Goal: Information Seeking & Learning: Check status

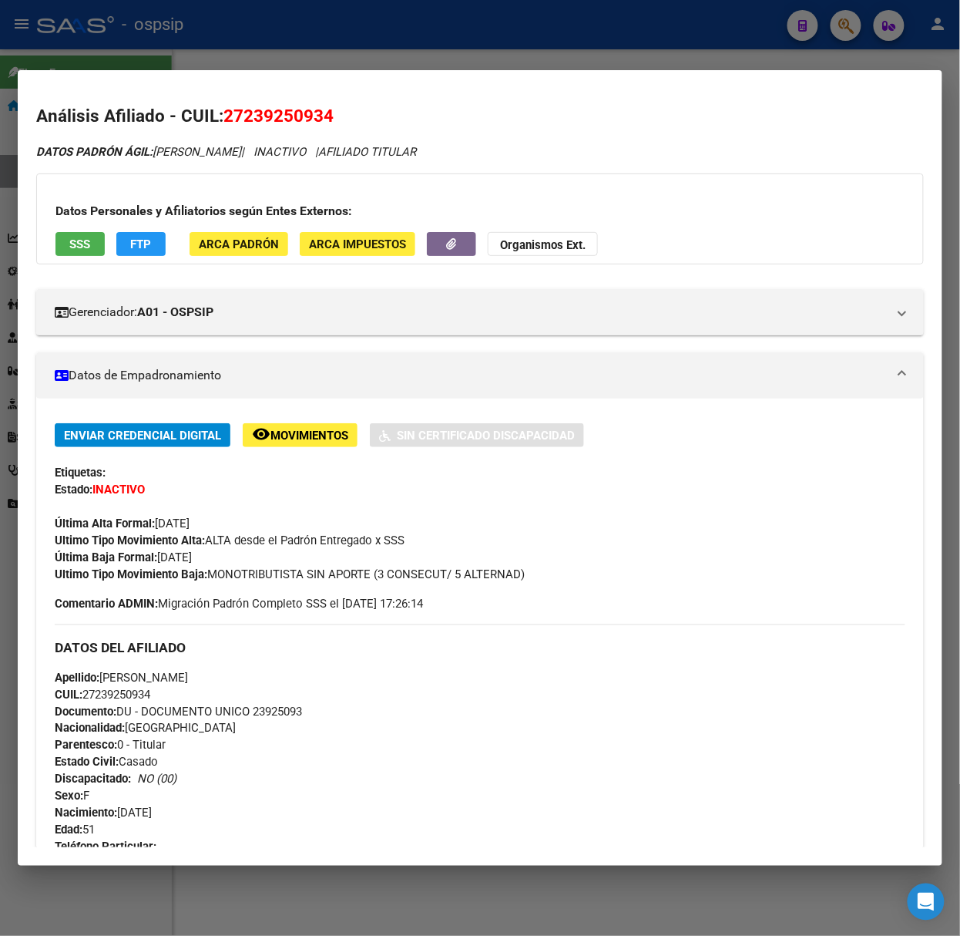
scroll to position [1224, 0]
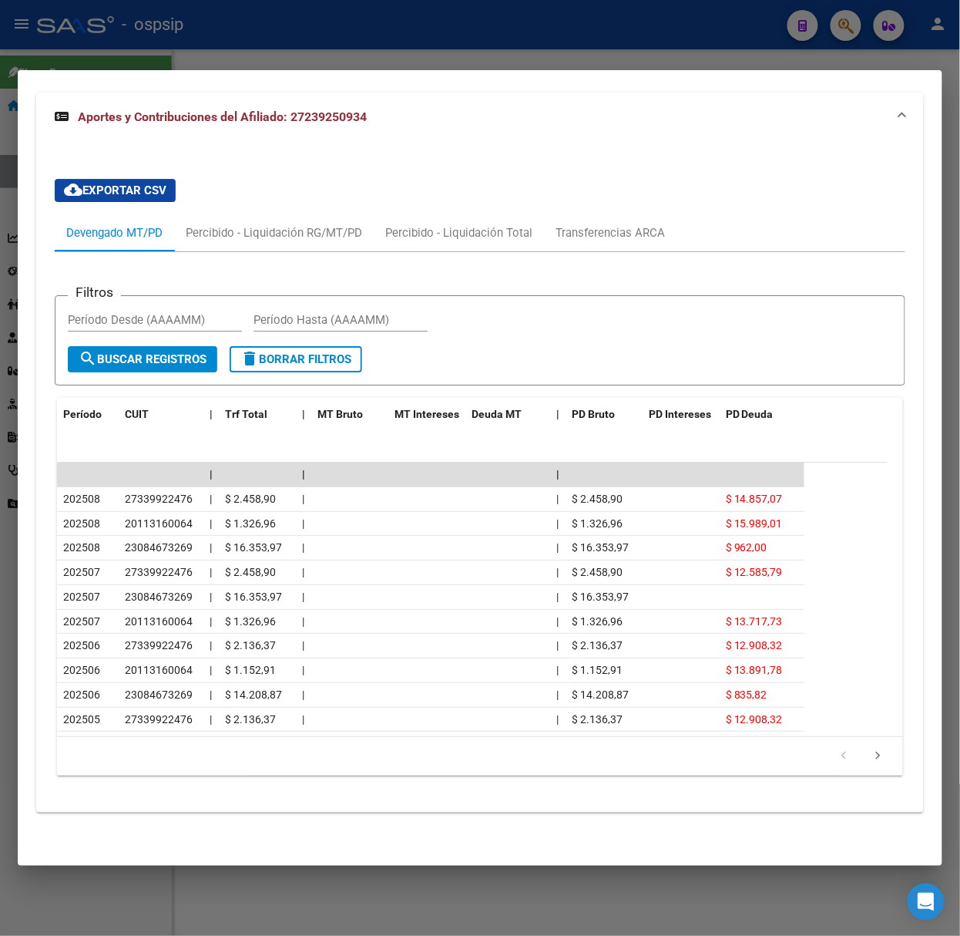
click at [116, 32] on div at bounding box center [480, 468] width 960 height 936
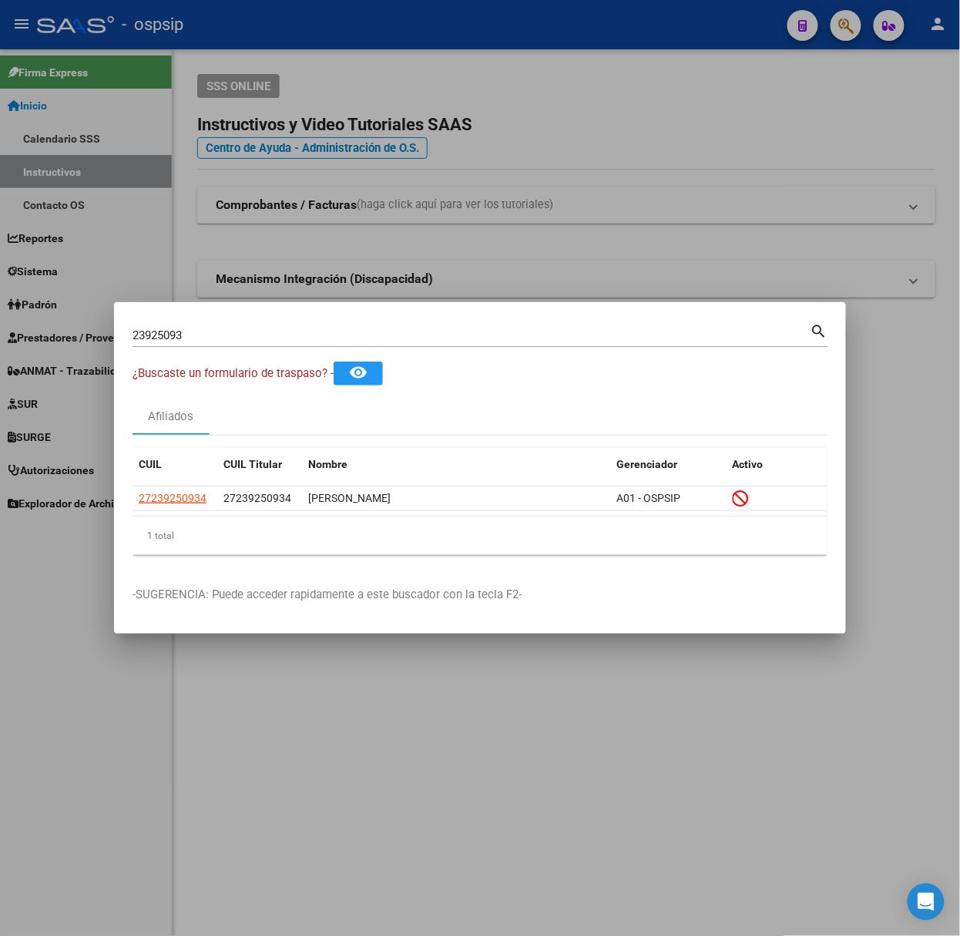
click at [236, 327] on div "23925093 Buscar (apellido, dni, [PERSON_NAME], nro traspaso, cuit, obra social)" at bounding box center [472, 335] width 678 height 23
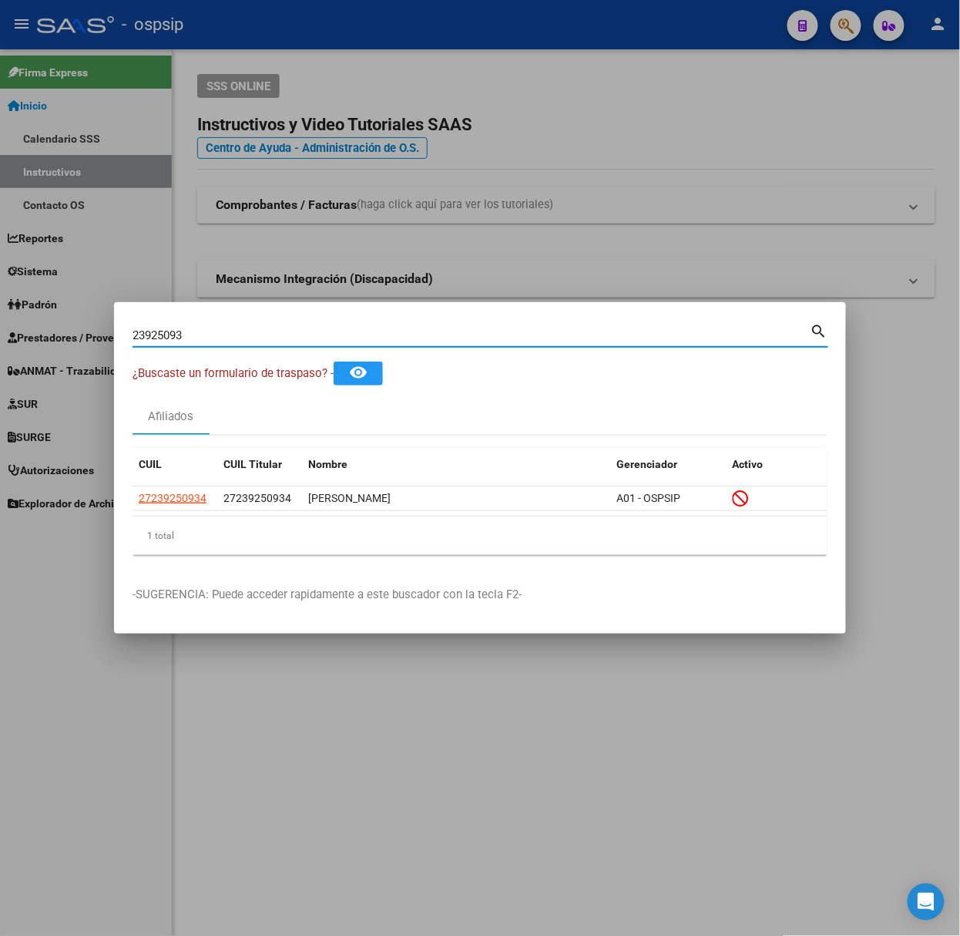
click at [237, 333] on input "23925093" at bounding box center [472, 335] width 678 height 14
type input "36231817"
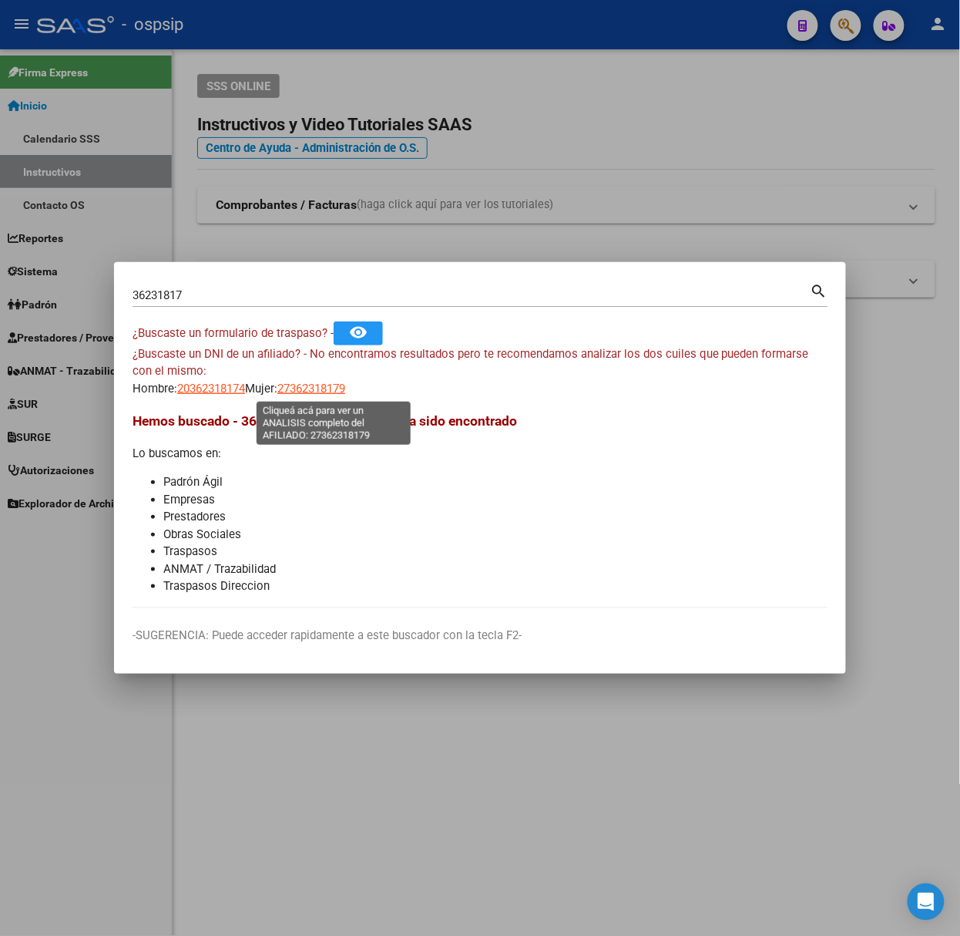
click at [318, 389] on span "27362318179" at bounding box center [311, 388] width 68 height 14
type textarea "27362318179"
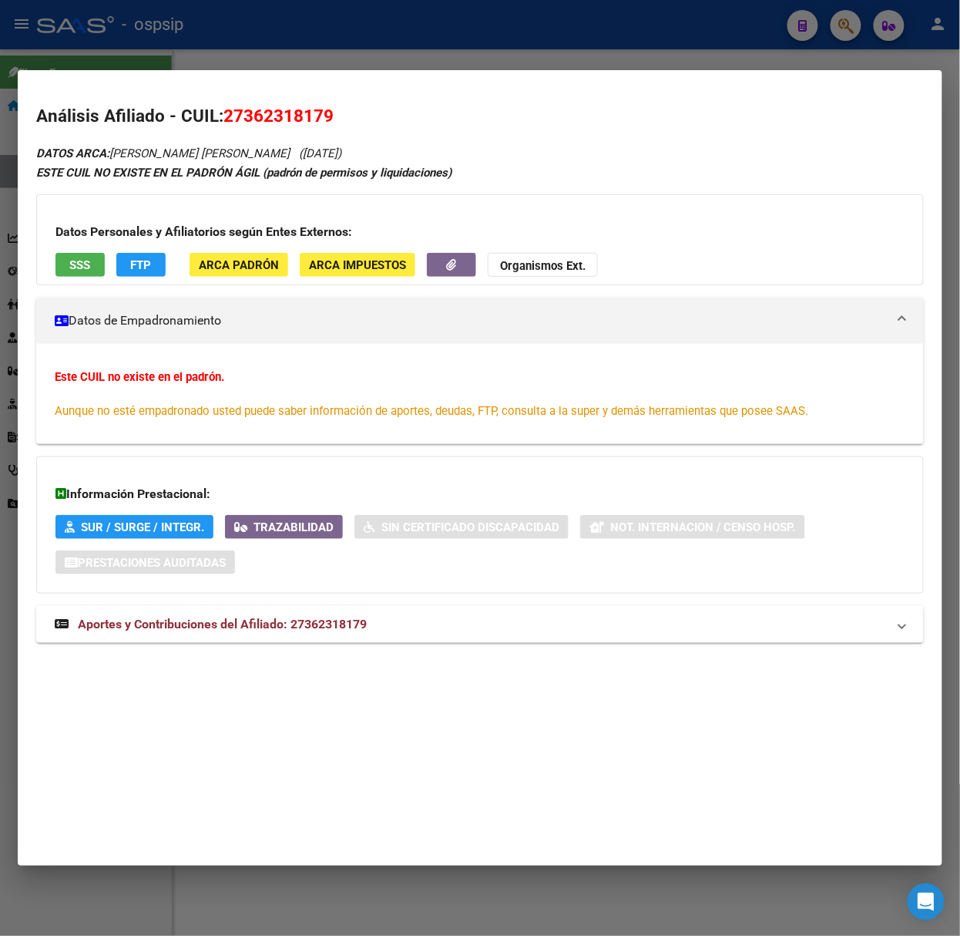
drag, startPoint x: 291, startPoint y: 609, endPoint x: 276, endPoint y: 590, distance: 23.6
click at [291, 613] on mat-expansion-panel-header "Aportes y Contribuciones del Afiliado: 27362318179" at bounding box center [480, 624] width 888 height 37
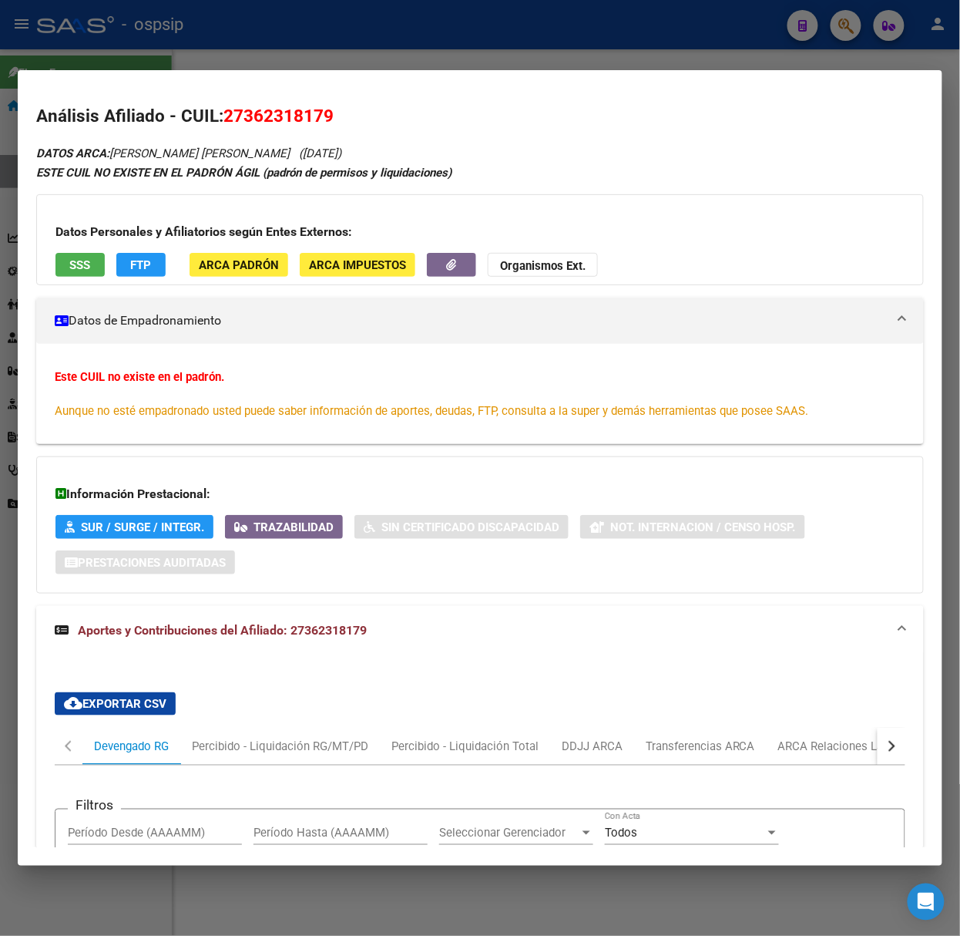
scroll to position [428, 0]
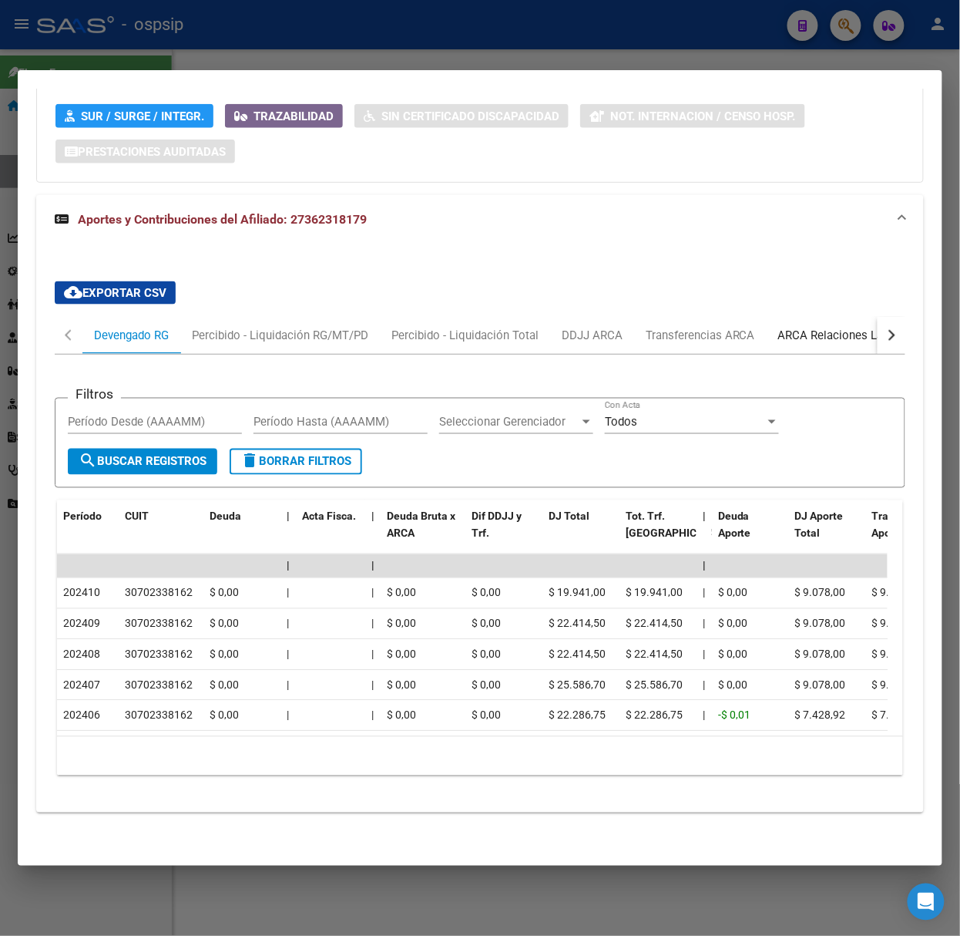
click at [843, 328] on div "ARCA Relaciones Laborales" at bounding box center [850, 335] width 167 height 37
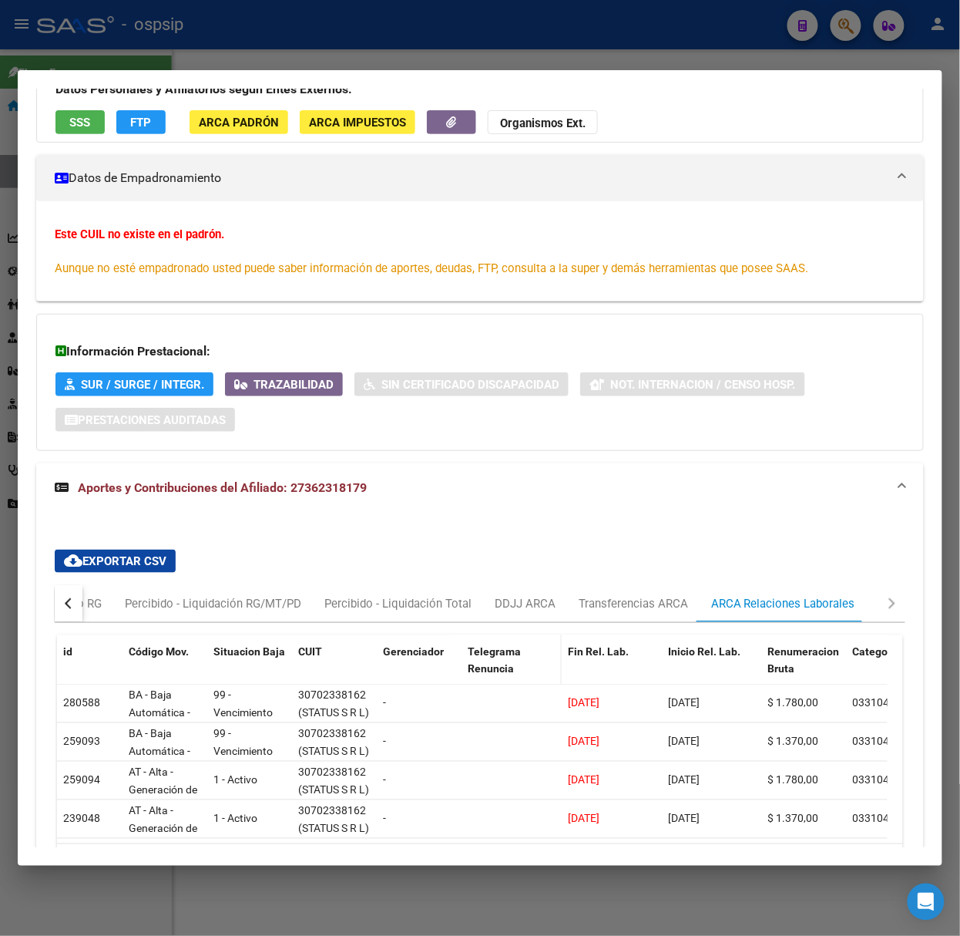
scroll to position [266, 0]
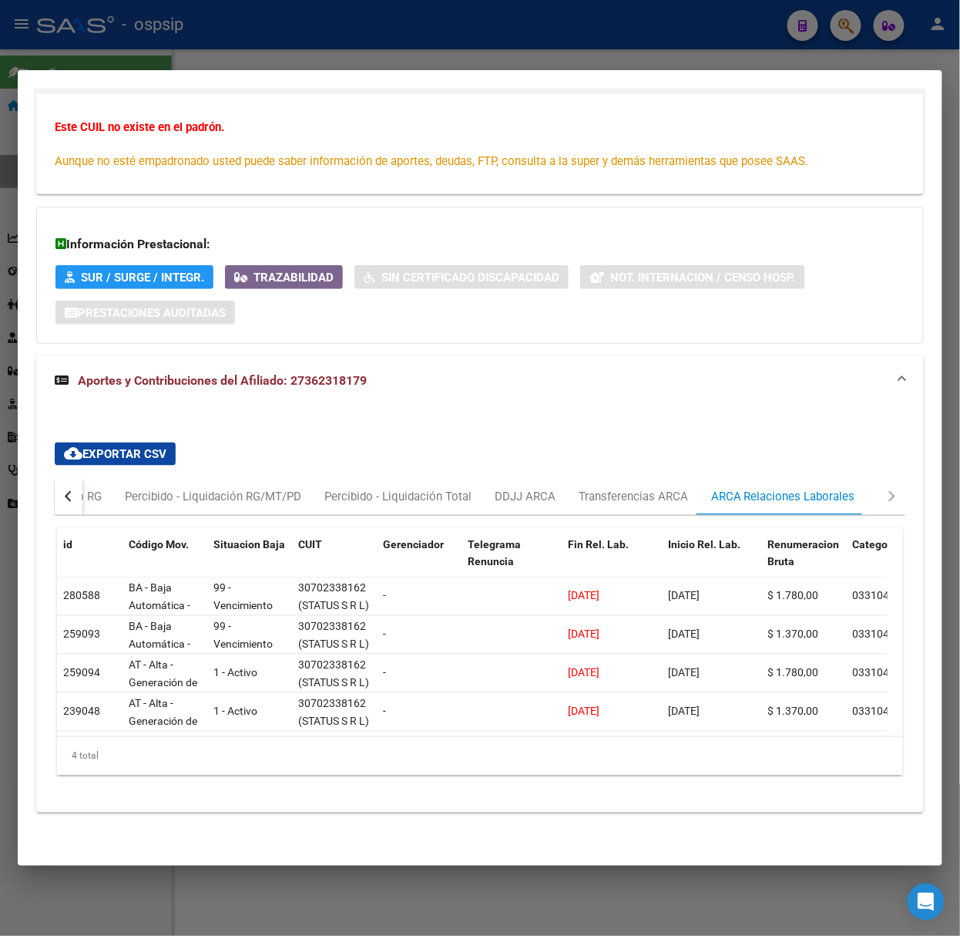
click at [278, 37] on div at bounding box center [480, 468] width 960 height 936
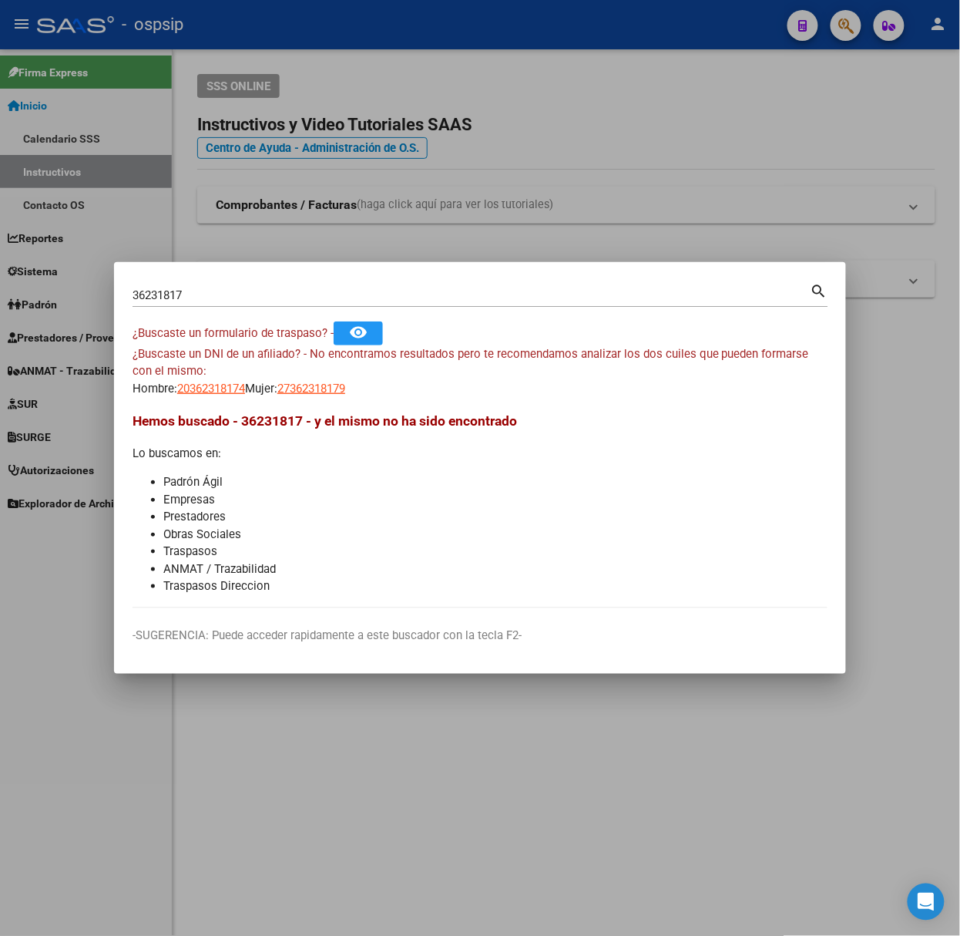
click at [182, 301] on input "36231817" at bounding box center [472, 295] width 678 height 14
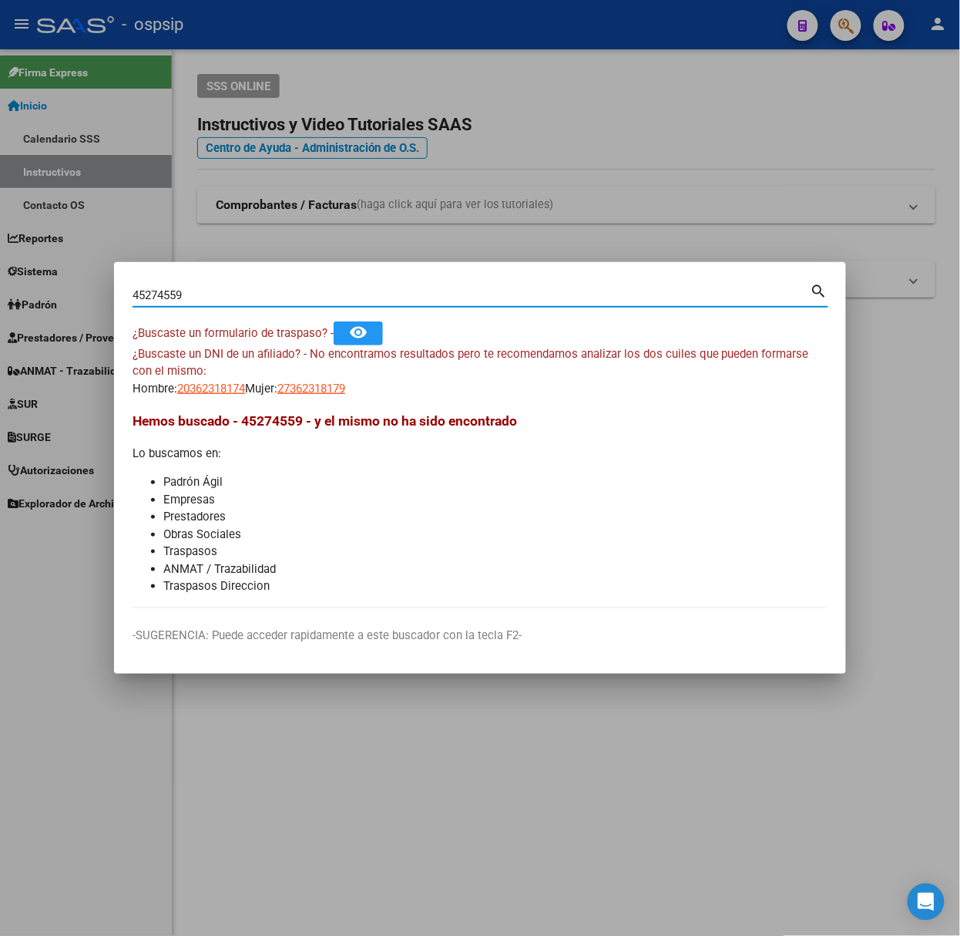
type input "45274559"
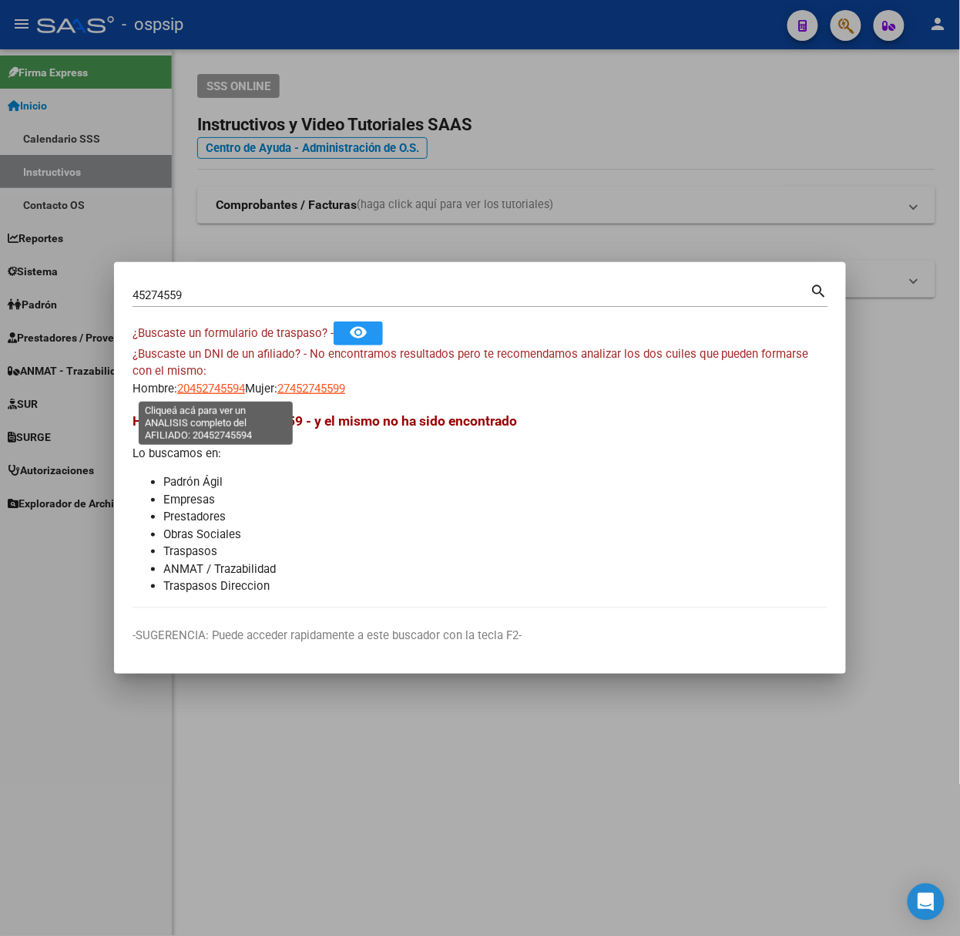
click at [213, 381] on span "20452745594" at bounding box center [211, 388] width 68 height 14
type textarea "20452745594"
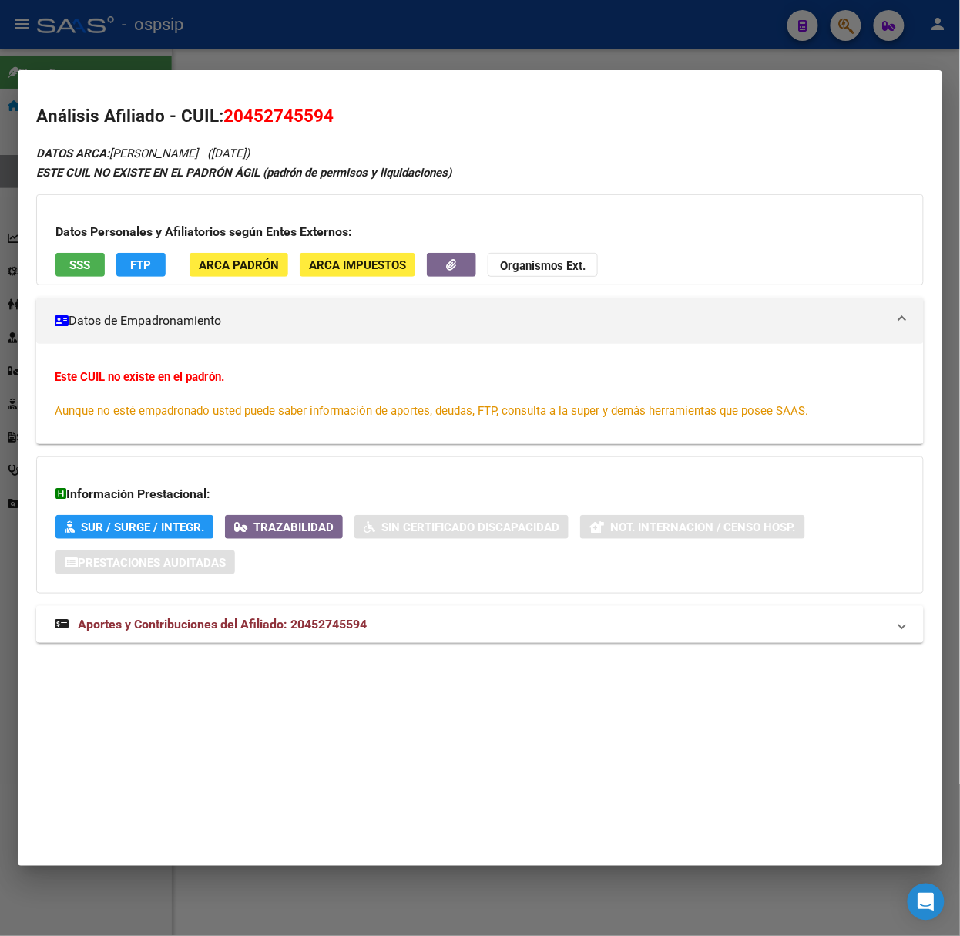
click at [231, 635] on mat-expansion-panel-header "Aportes y Contribuciones del Afiliado: 20452745594" at bounding box center [480, 624] width 888 height 37
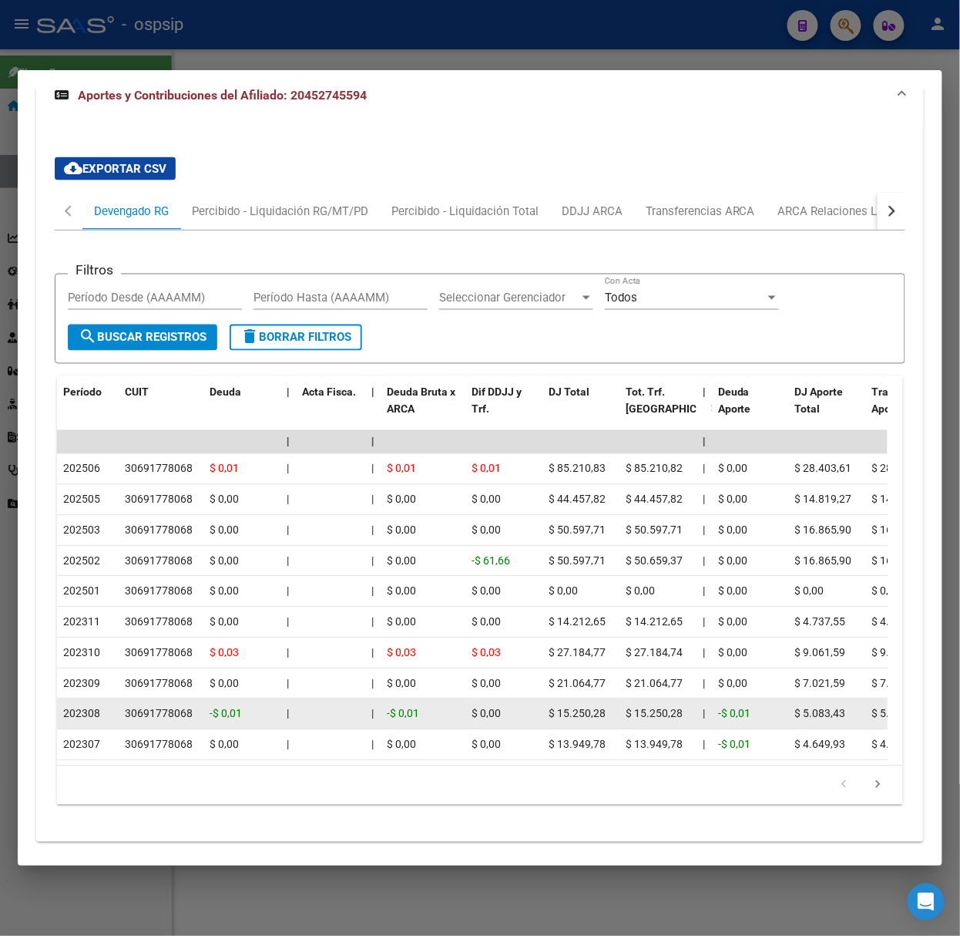
scroll to position [583, 0]
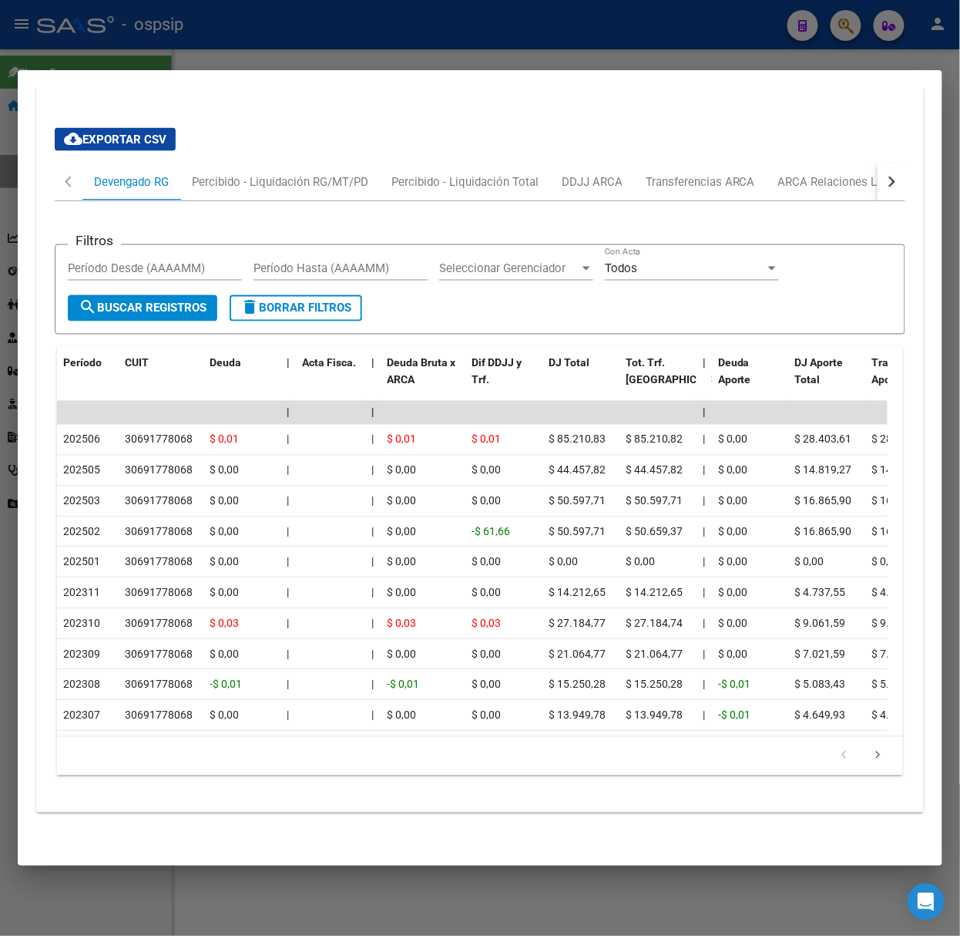
click at [802, 201] on div "Filtros Período Desde (AAAAMM) Período Hasta (AAAAMM) Seleccionar Gerenciador S…" at bounding box center [480, 494] width 851 height 586
click at [771, 180] on div "ARCA Relaciones Laborales" at bounding box center [850, 181] width 167 height 37
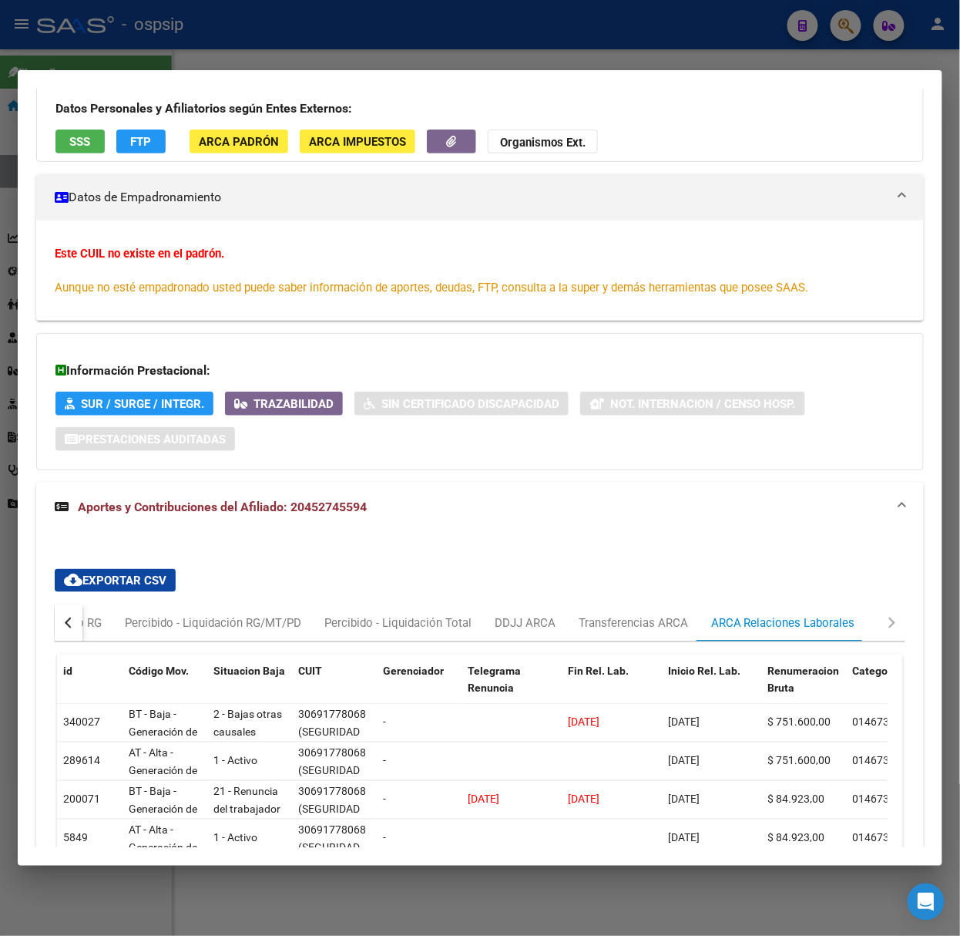
scroll to position [0, 0]
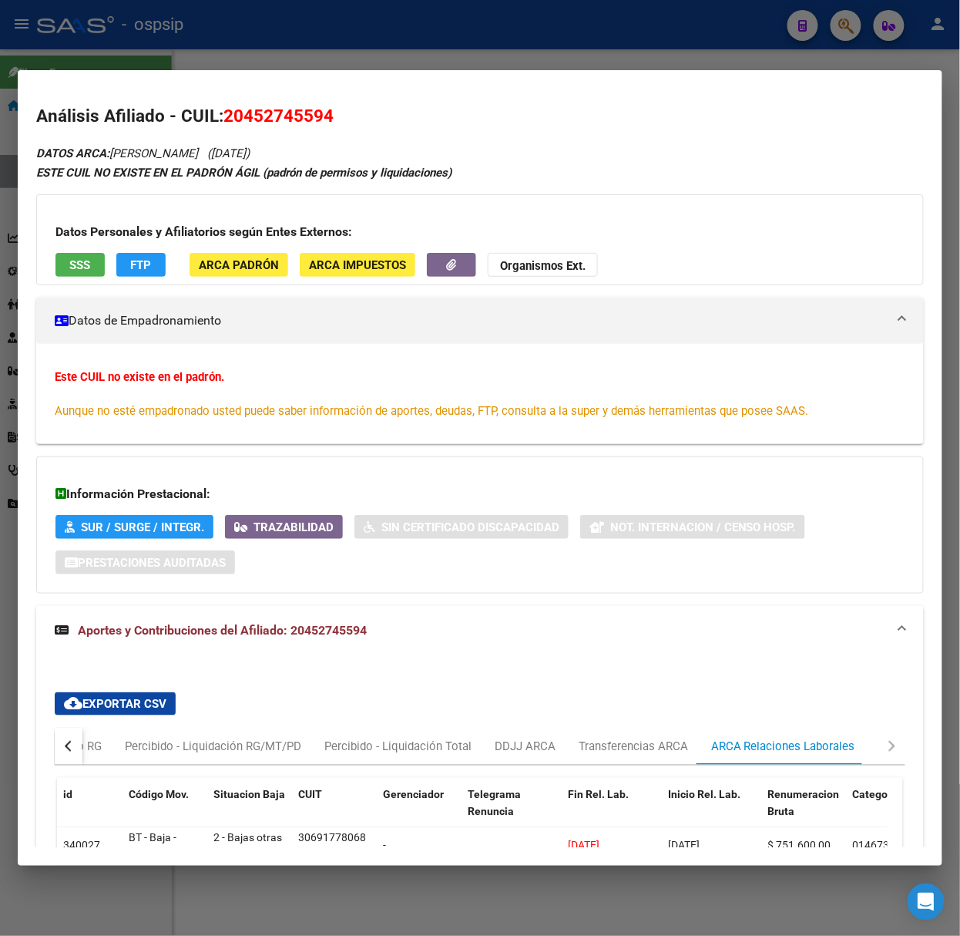
click at [75, 263] on span "SSS" at bounding box center [80, 265] width 21 height 14
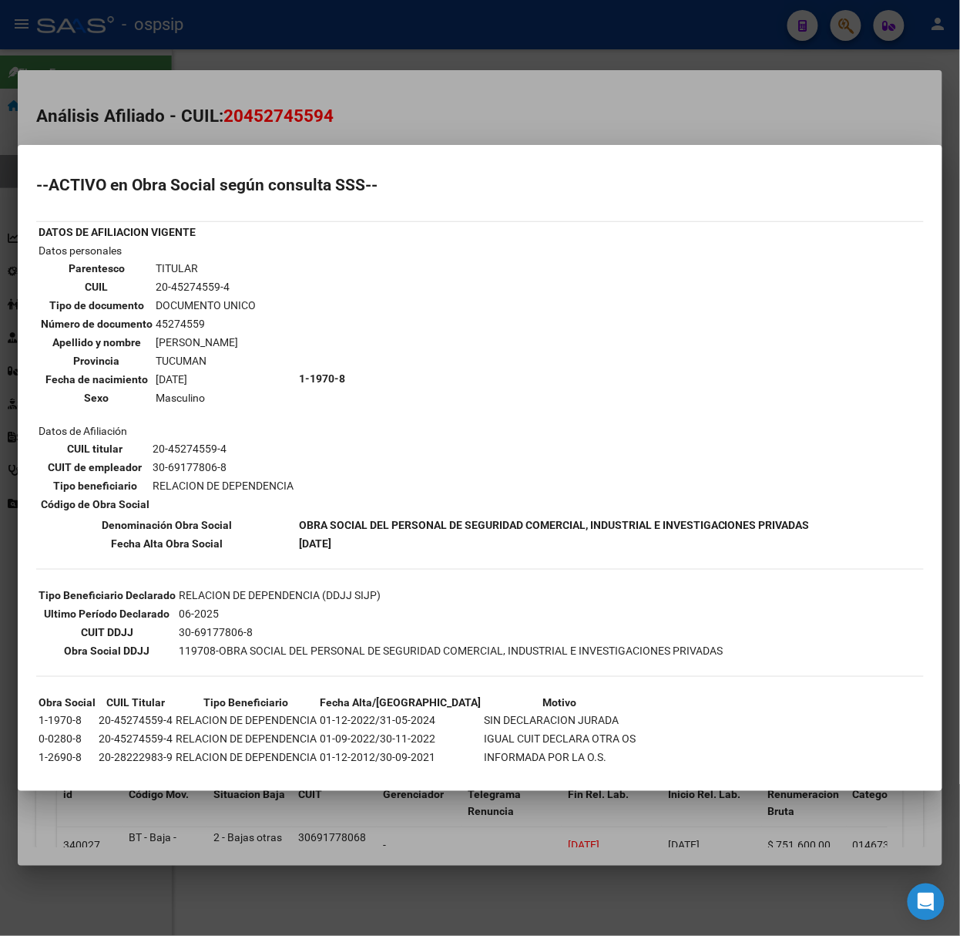
click at [250, 126] on div at bounding box center [480, 468] width 960 height 936
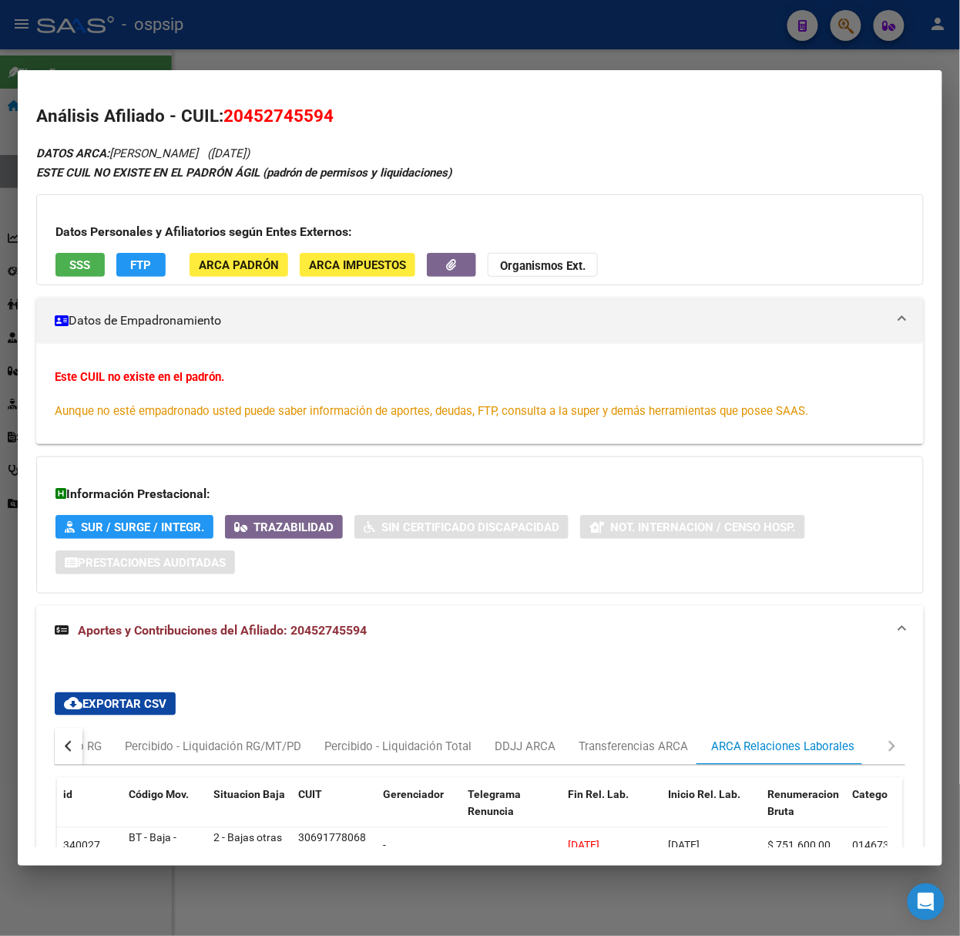
click at [254, 81] on mat-dialog-container "Análisis Afiliado - CUIL: 20452745594 DATOS ARCA: [PERSON_NAME] ([DATE]) ESTE C…" at bounding box center [480, 467] width 925 height 795
click at [257, 62] on div at bounding box center [480, 468] width 960 height 936
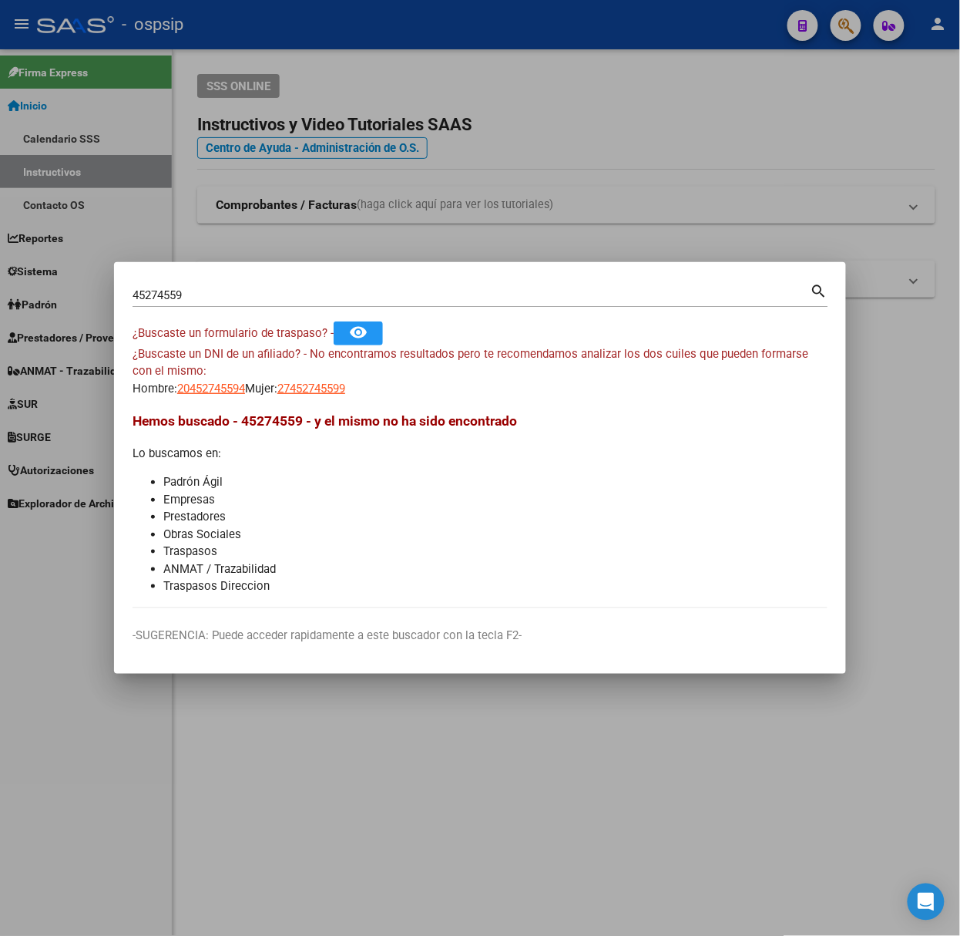
click at [239, 288] on input "45274559" at bounding box center [472, 295] width 678 height 14
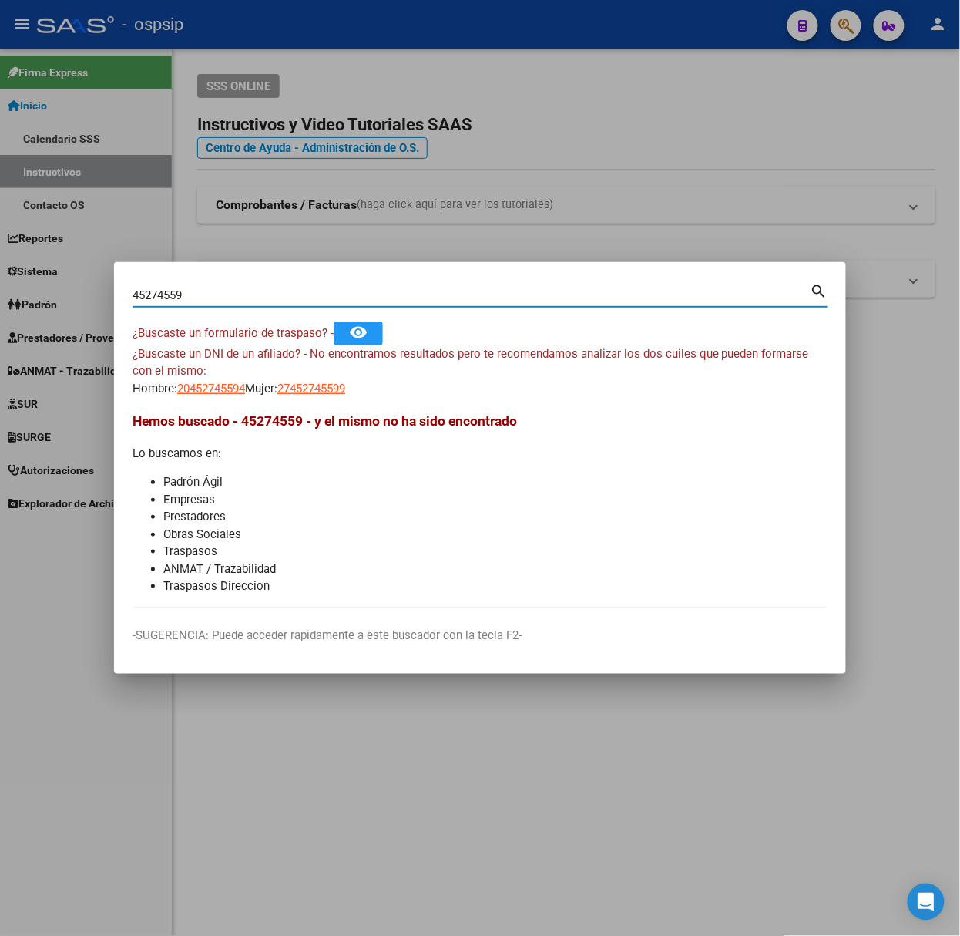
click at [239, 288] on input "45274559" at bounding box center [472, 295] width 678 height 14
type input "29289131"
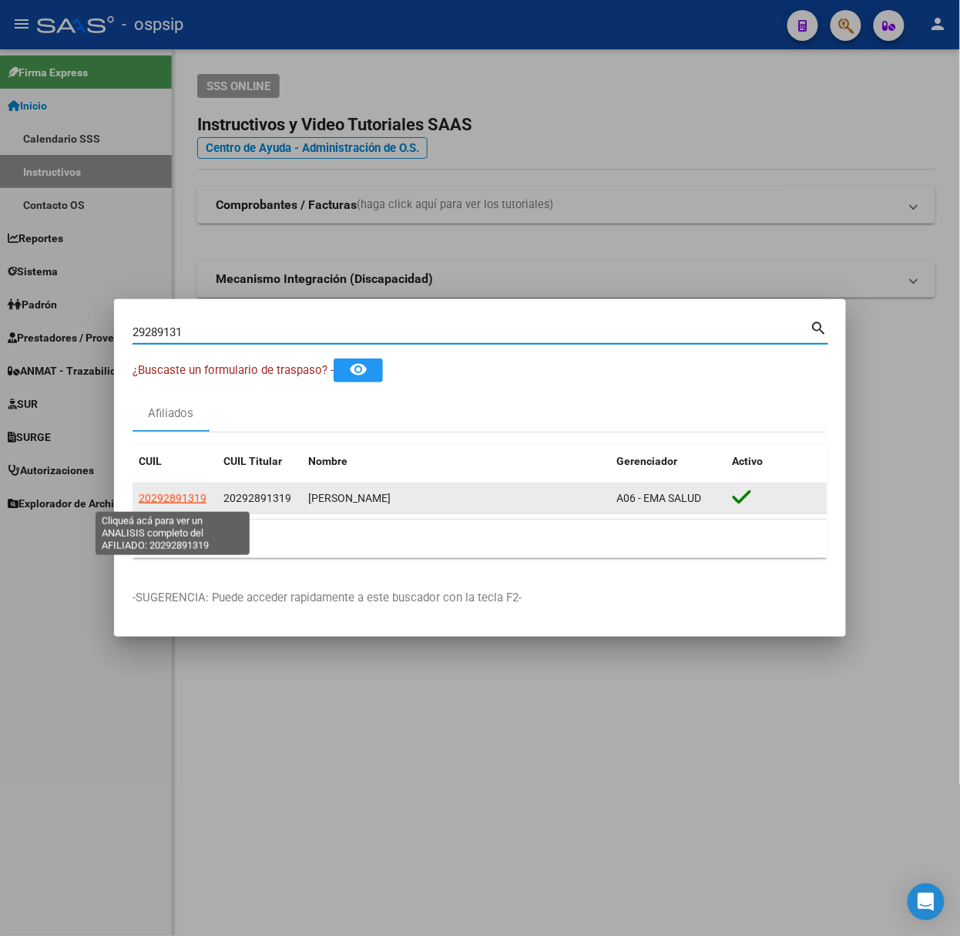
click at [159, 495] on span "20292891319" at bounding box center [173, 498] width 68 height 12
type textarea "20292891319"
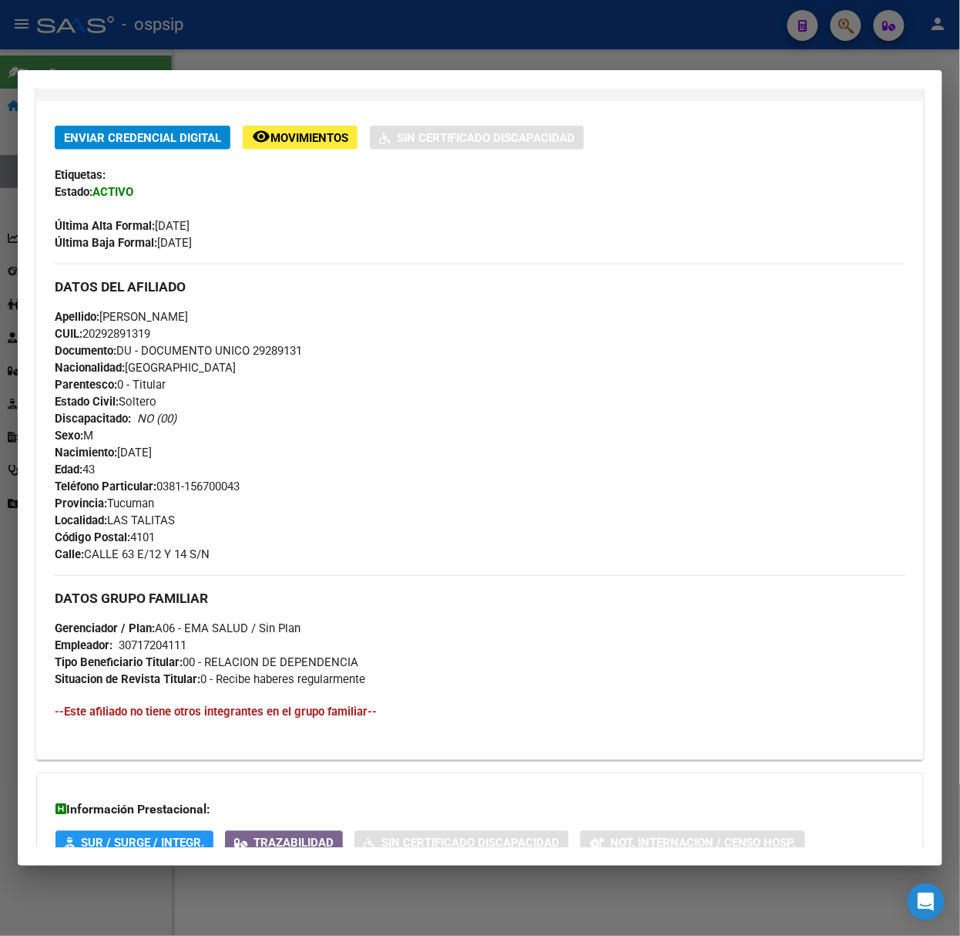
scroll to position [445, 0]
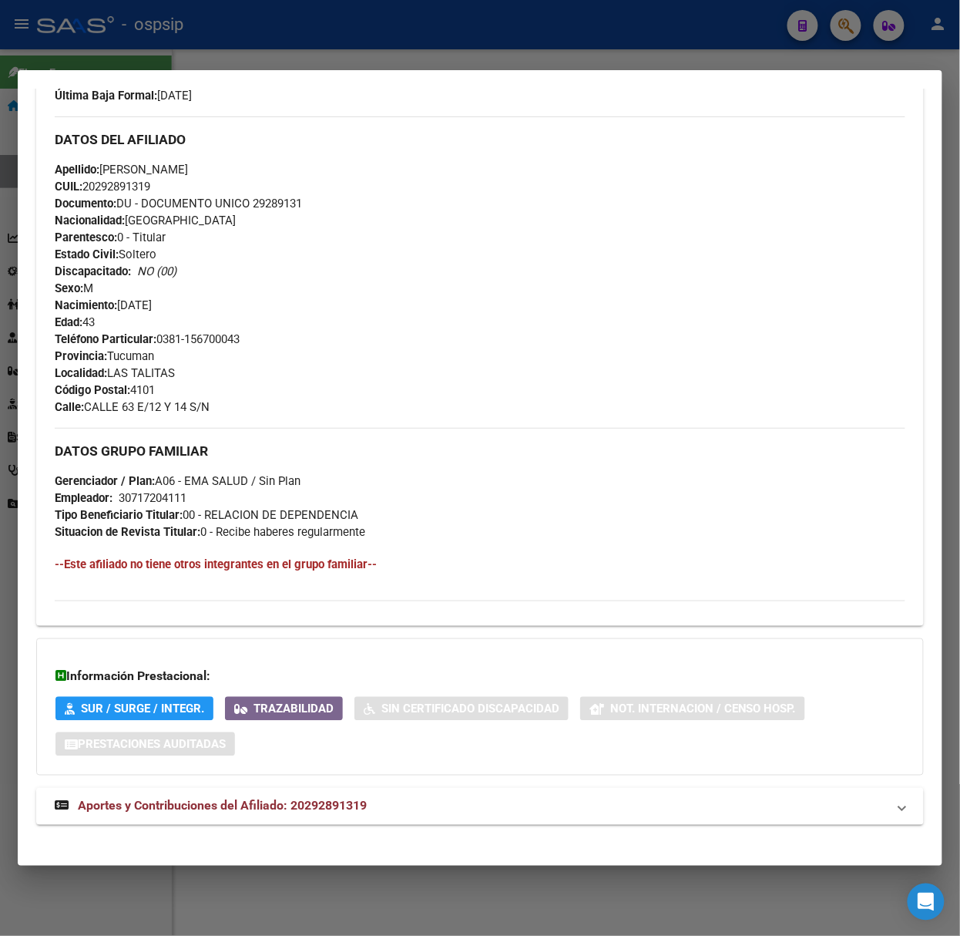
click at [291, 768] on div "Información Prestacional: SUR / SURGE / INTEGR. Trazabilidad Sin Certificado Di…" at bounding box center [480, 706] width 888 height 137
click at [294, 778] on div "DATOS PADRÓN ÁGIL: [PERSON_NAME] | ACTIVO | AFILIADO TITULAR Datos Personales y…" at bounding box center [480, 271] width 888 height 1144
click at [309, 791] on mat-expansion-panel-header "Aportes y Contribuciones del Afiliado: 20292891319" at bounding box center [480, 806] width 888 height 37
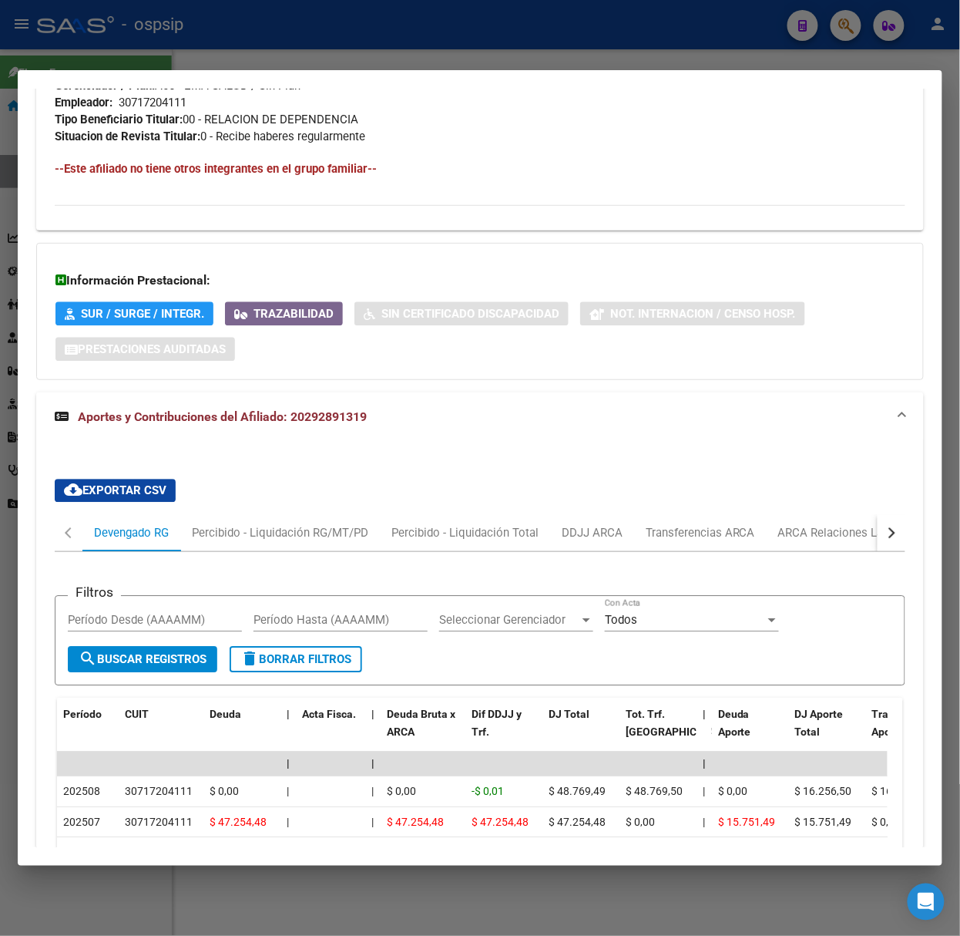
scroll to position [1046, 0]
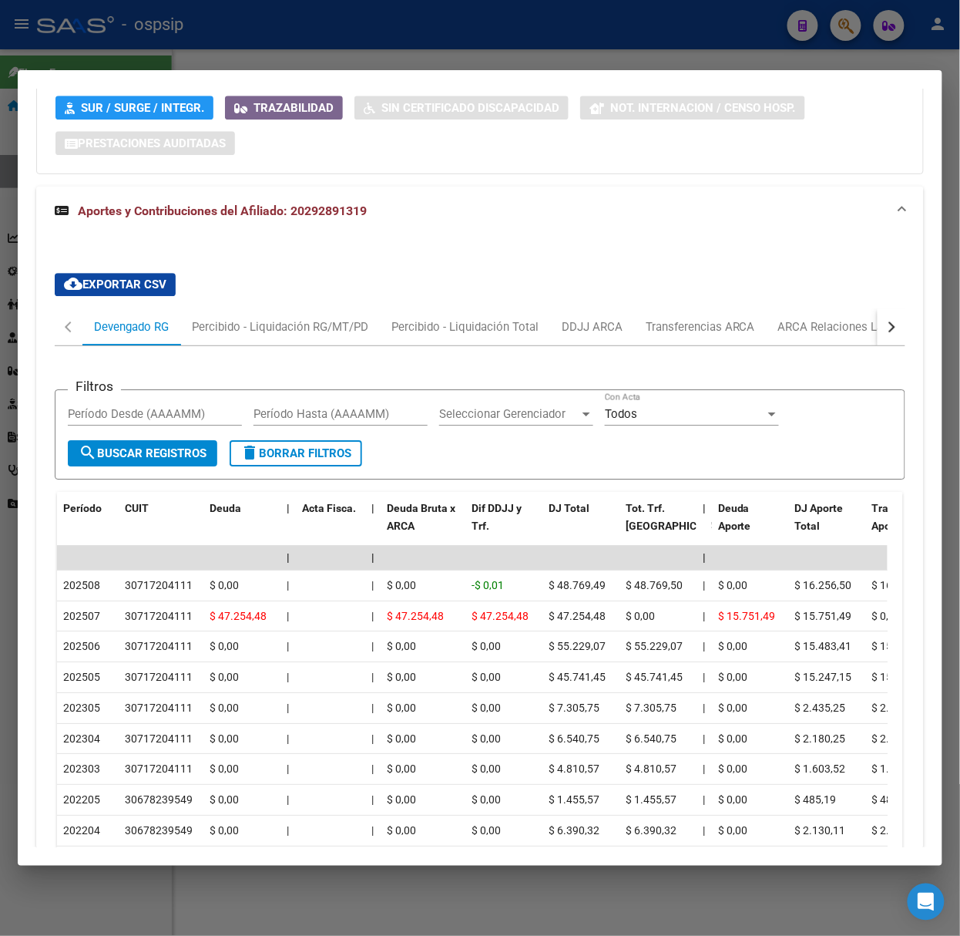
click at [189, 47] on div at bounding box center [480, 468] width 960 height 936
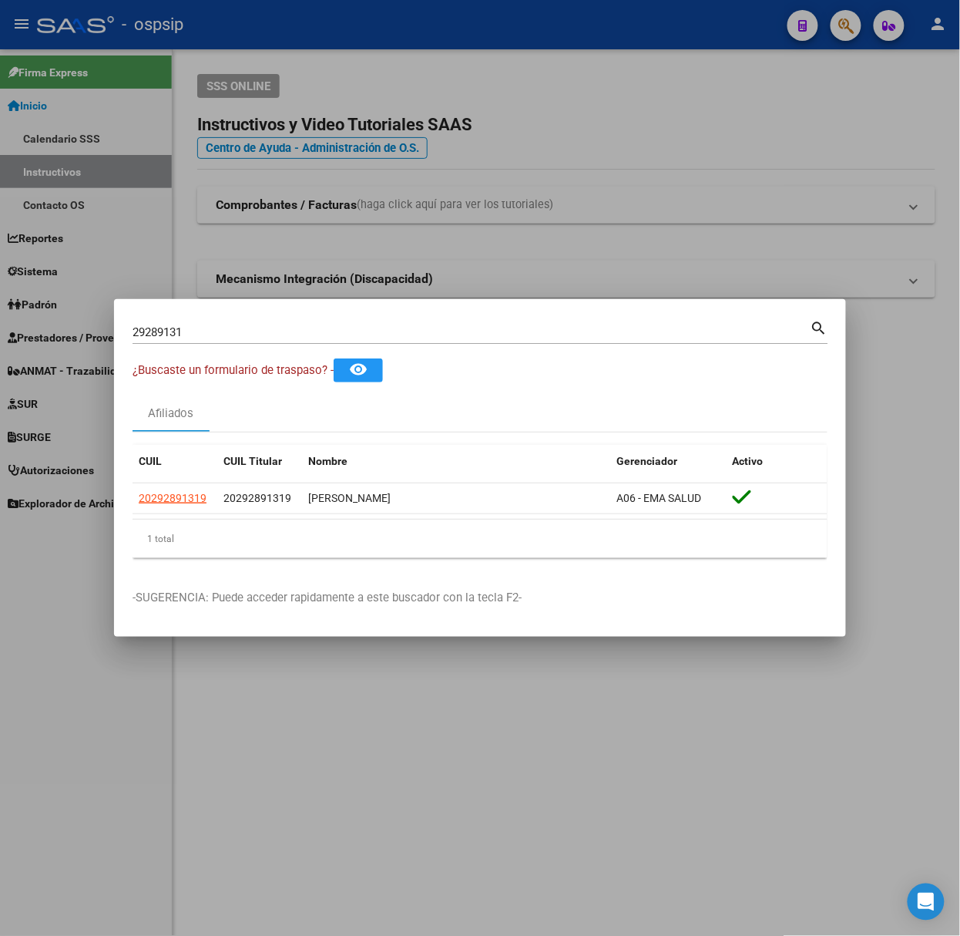
click at [220, 334] on input "29289131" at bounding box center [472, 332] width 678 height 14
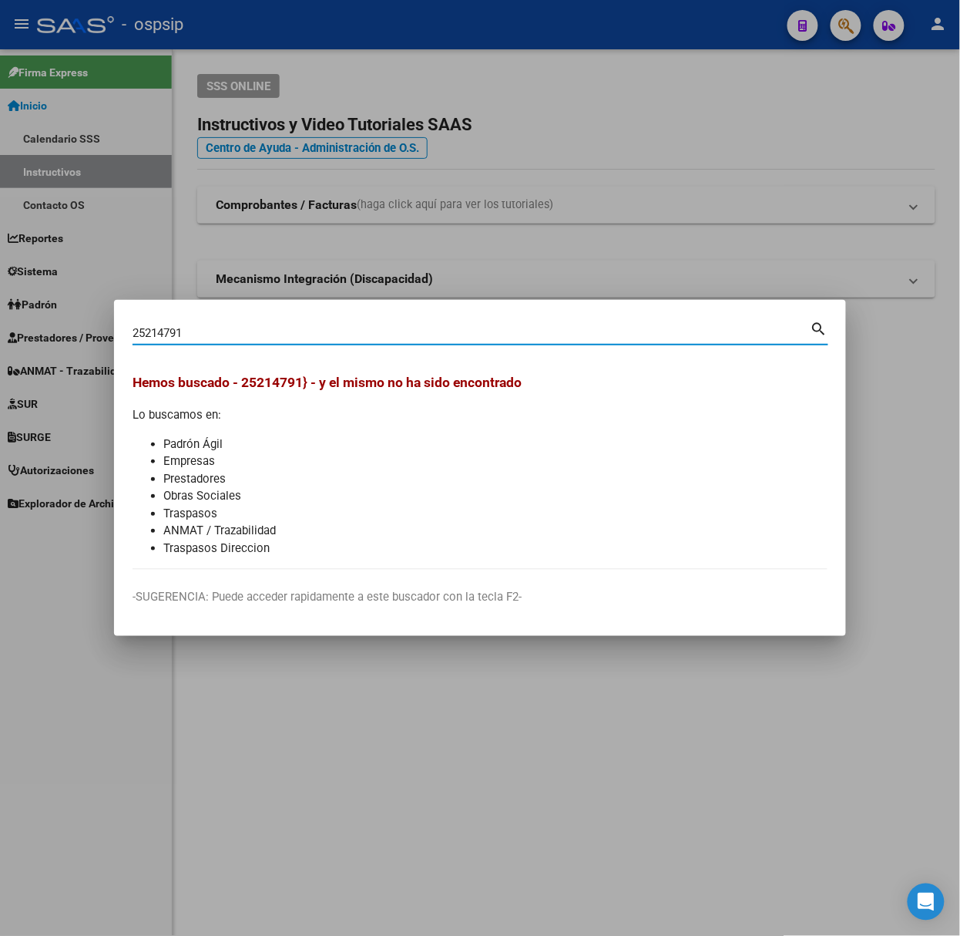
type input "25214791"
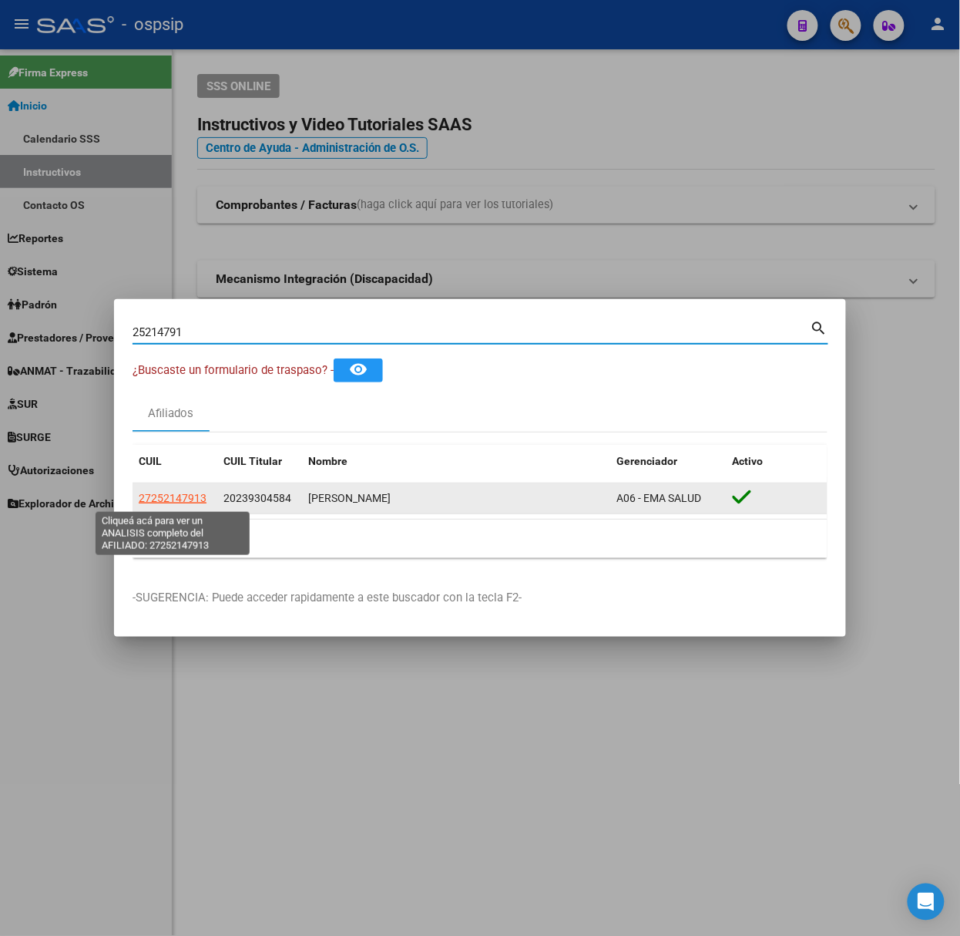
click at [186, 492] on span "27252147913" at bounding box center [173, 498] width 68 height 12
type textarea "27252147913"
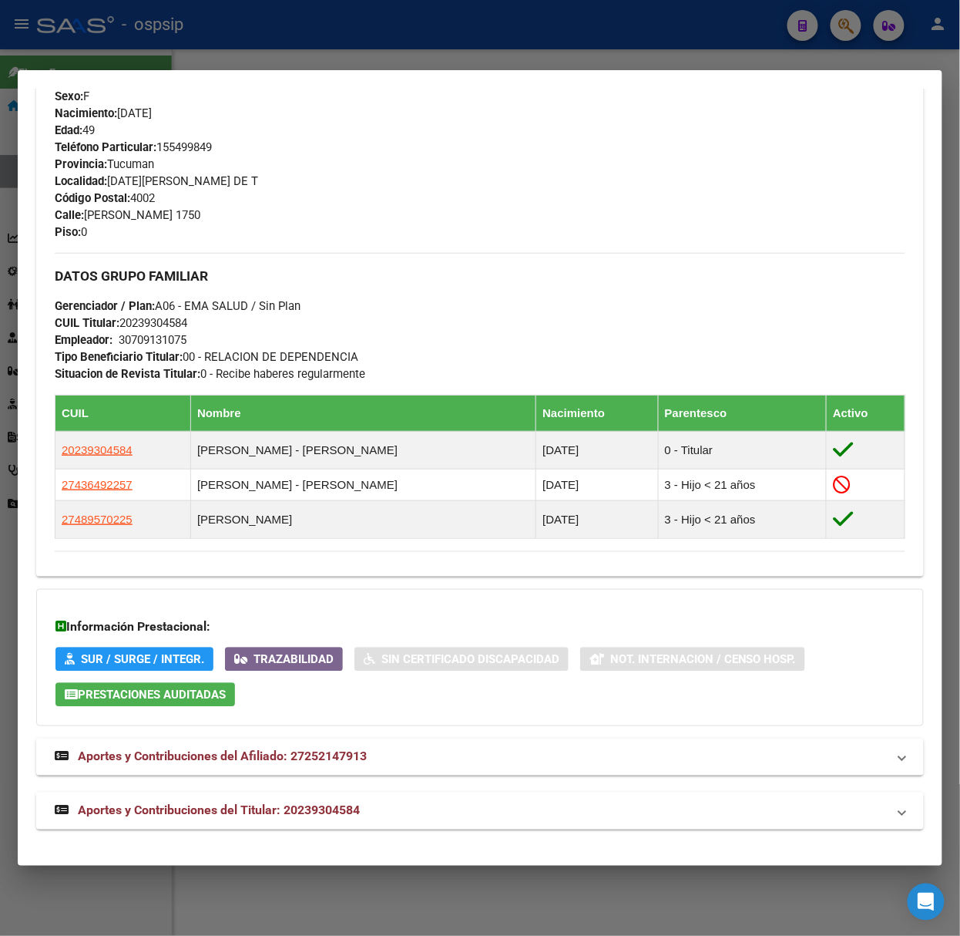
click at [288, 803] on span "Aportes y Contribuciones del Titular: 20239304584" at bounding box center [219, 810] width 282 height 15
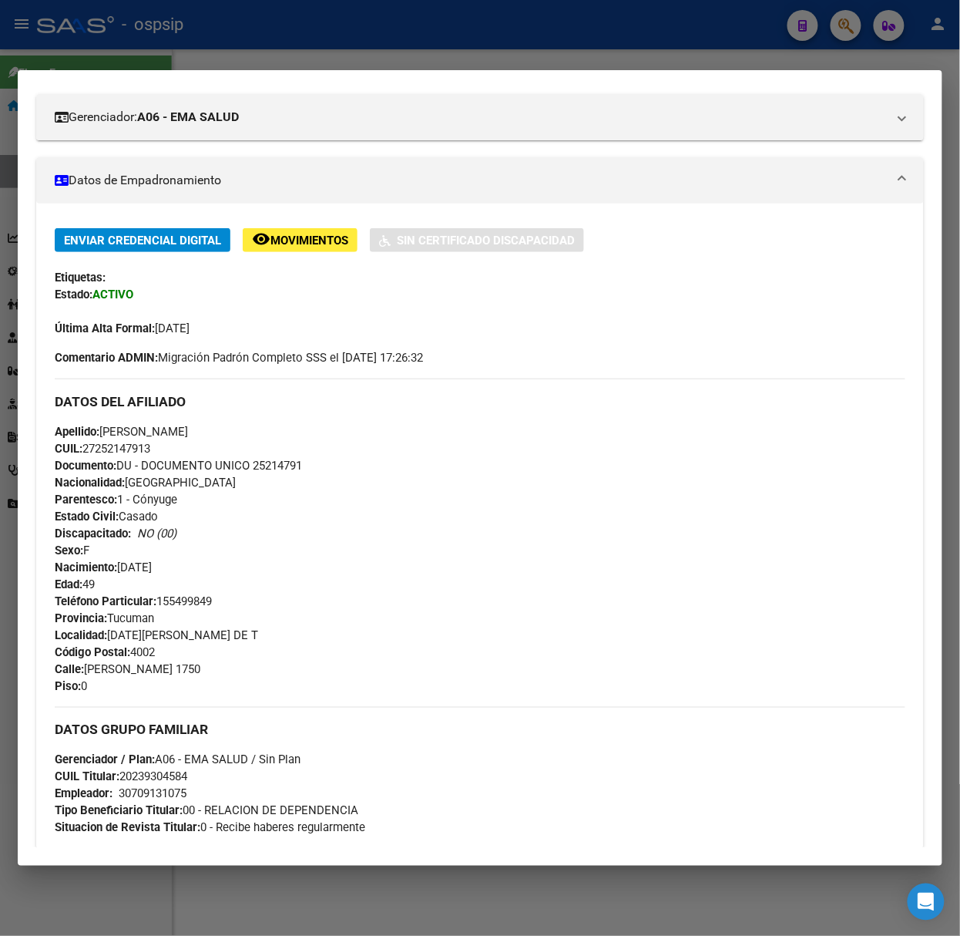
scroll to position [0, 0]
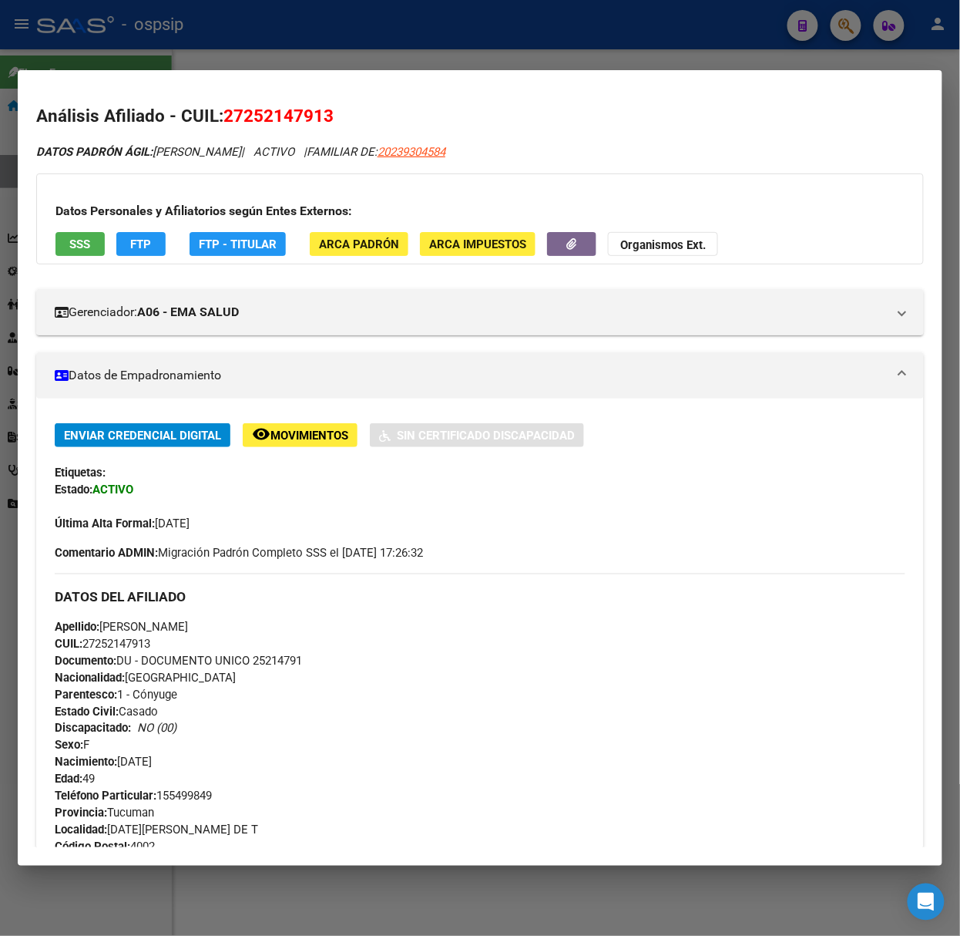
click at [80, 260] on div "Datos Personales y Afiliatorios según Entes Externos: SSS FTP FTP - Titular ARC…" at bounding box center [480, 218] width 888 height 91
click at [80, 250] on span "SSS" at bounding box center [80, 244] width 21 height 14
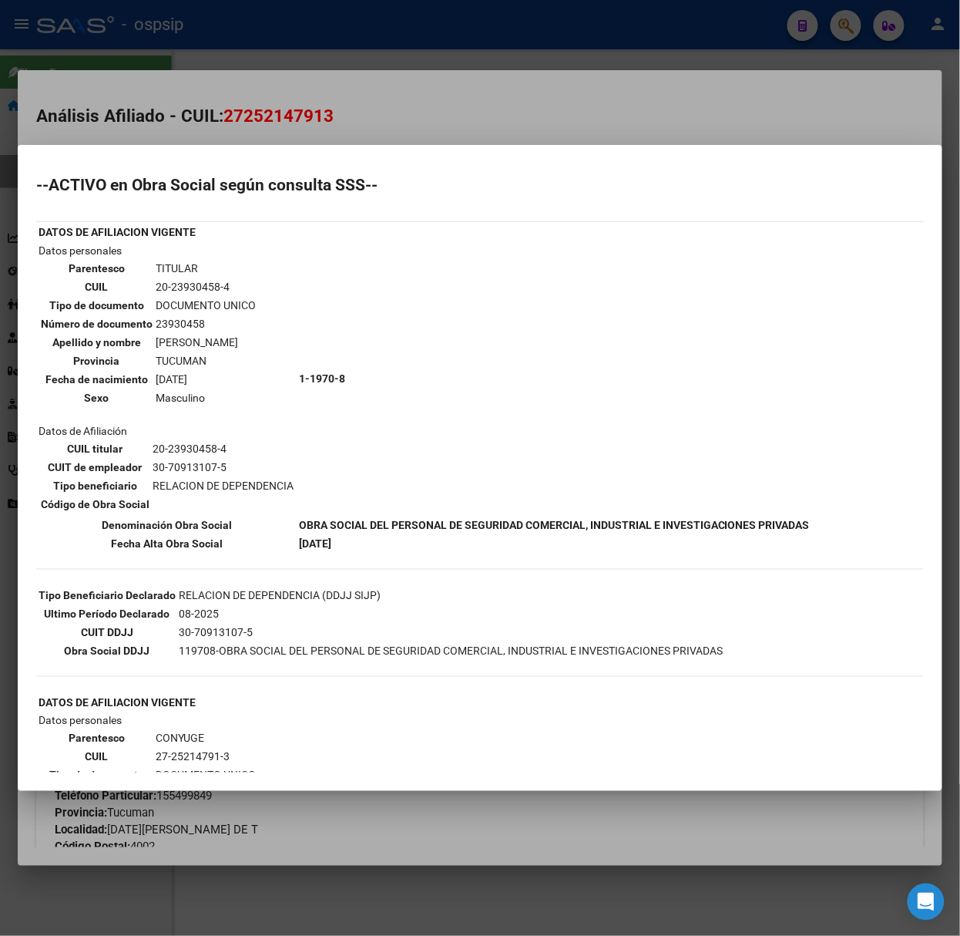
drag, startPoint x: 168, startPoint y: 119, endPoint x: 149, endPoint y: 142, distance: 30.1
click at [170, 102] on div at bounding box center [480, 468] width 960 height 936
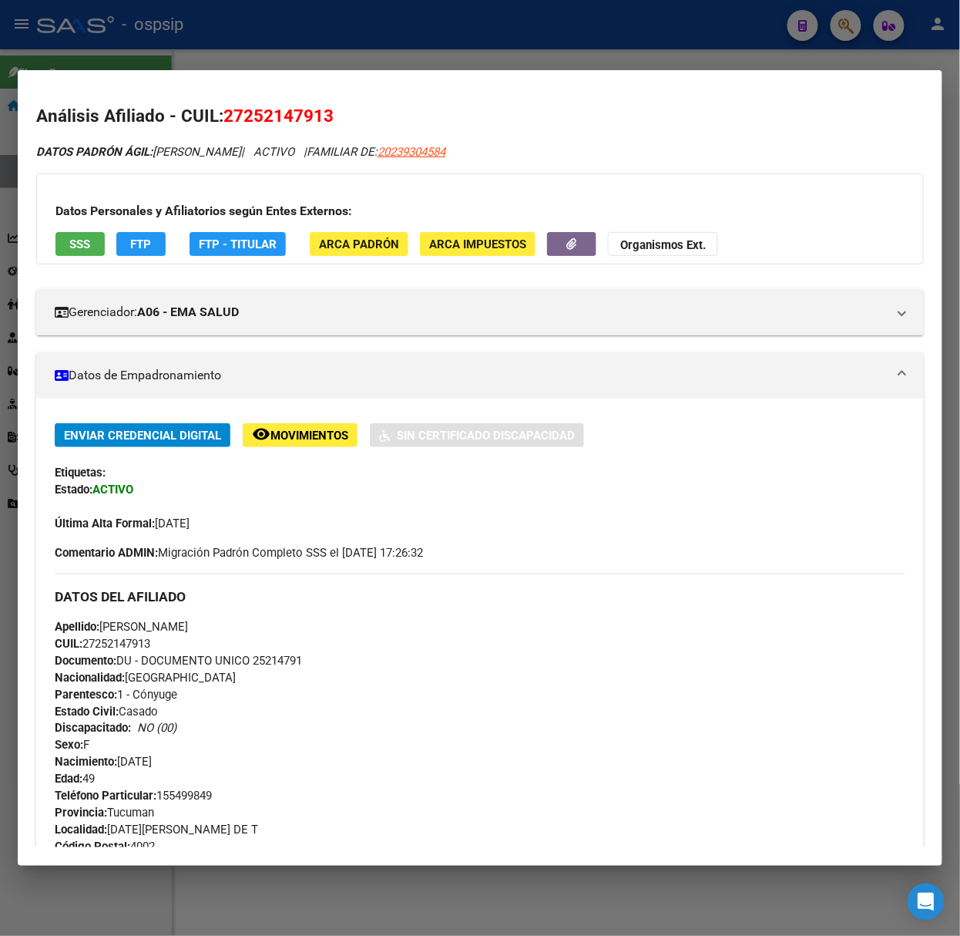
click at [150, 28] on div at bounding box center [480, 468] width 960 height 936
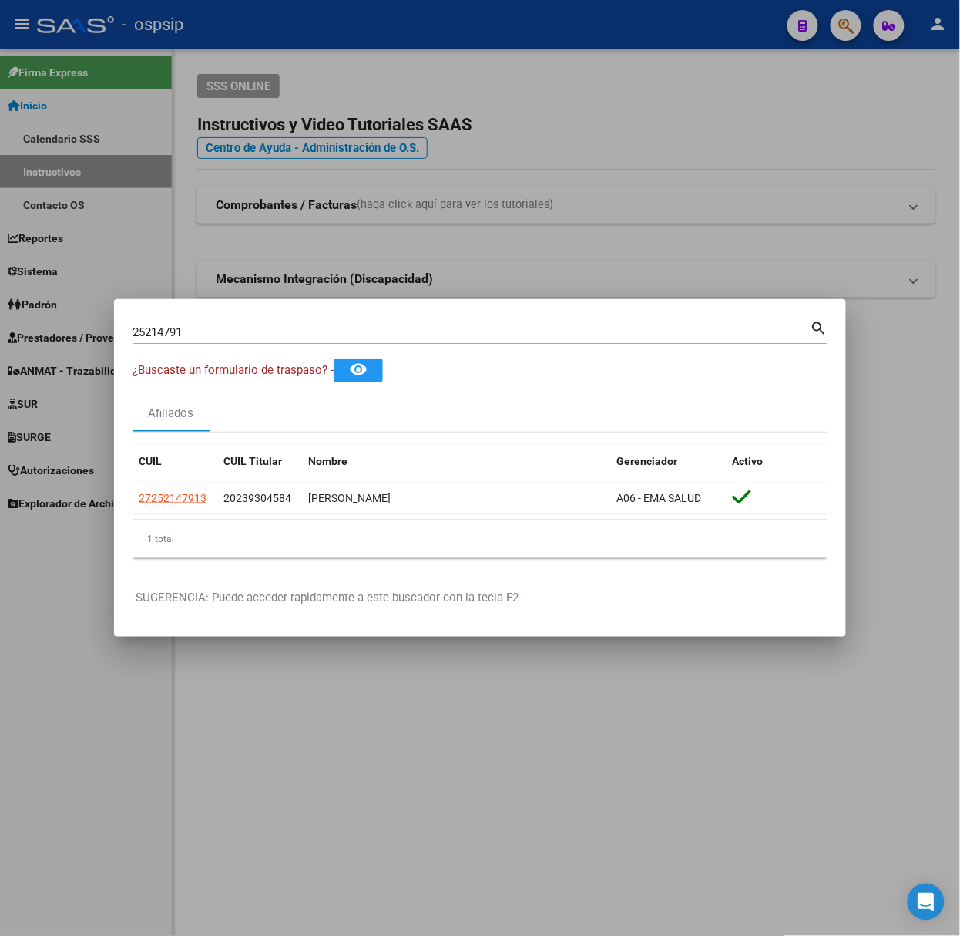
click at [238, 327] on input "25214791" at bounding box center [472, 332] width 678 height 14
type input "41959569"
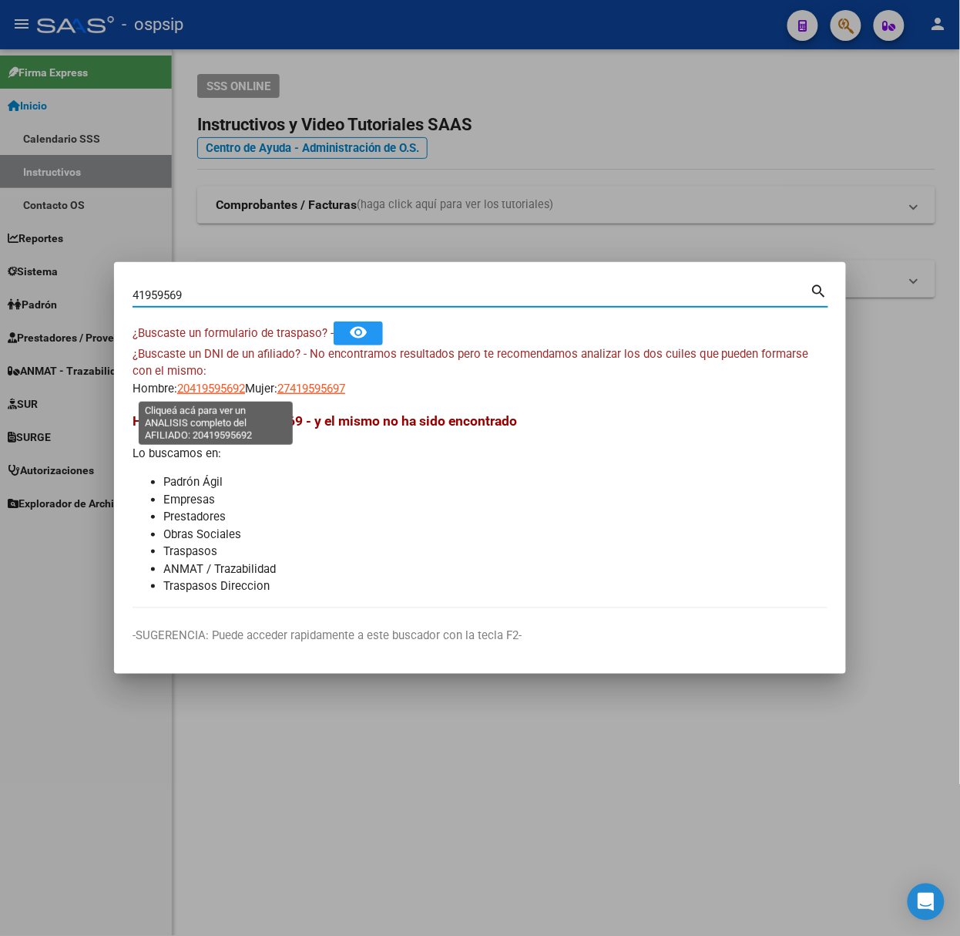
click at [192, 385] on span "20419595692" at bounding box center [211, 388] width 68 height 14
type textarea "20419595692"
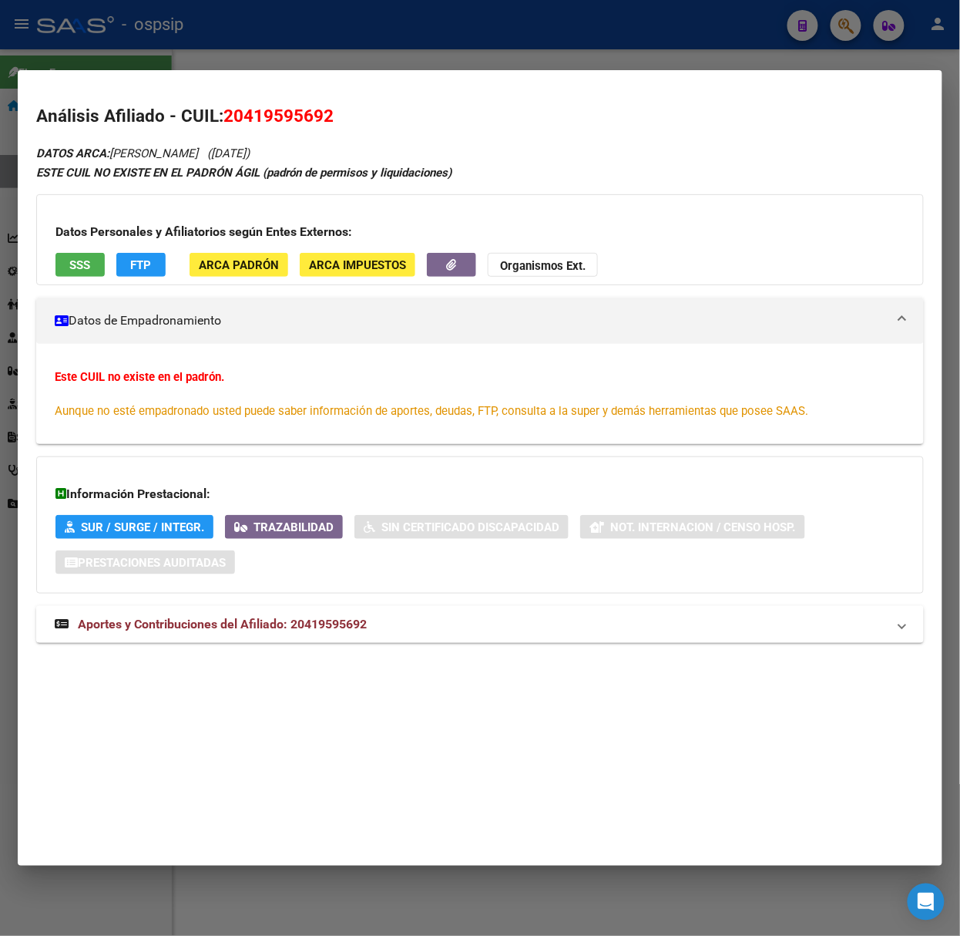
click at [250, 623] on span "Aportes y Contribuciones del Afiliado: 20419595692" at bounding box center [222, 624] width 289 height 15
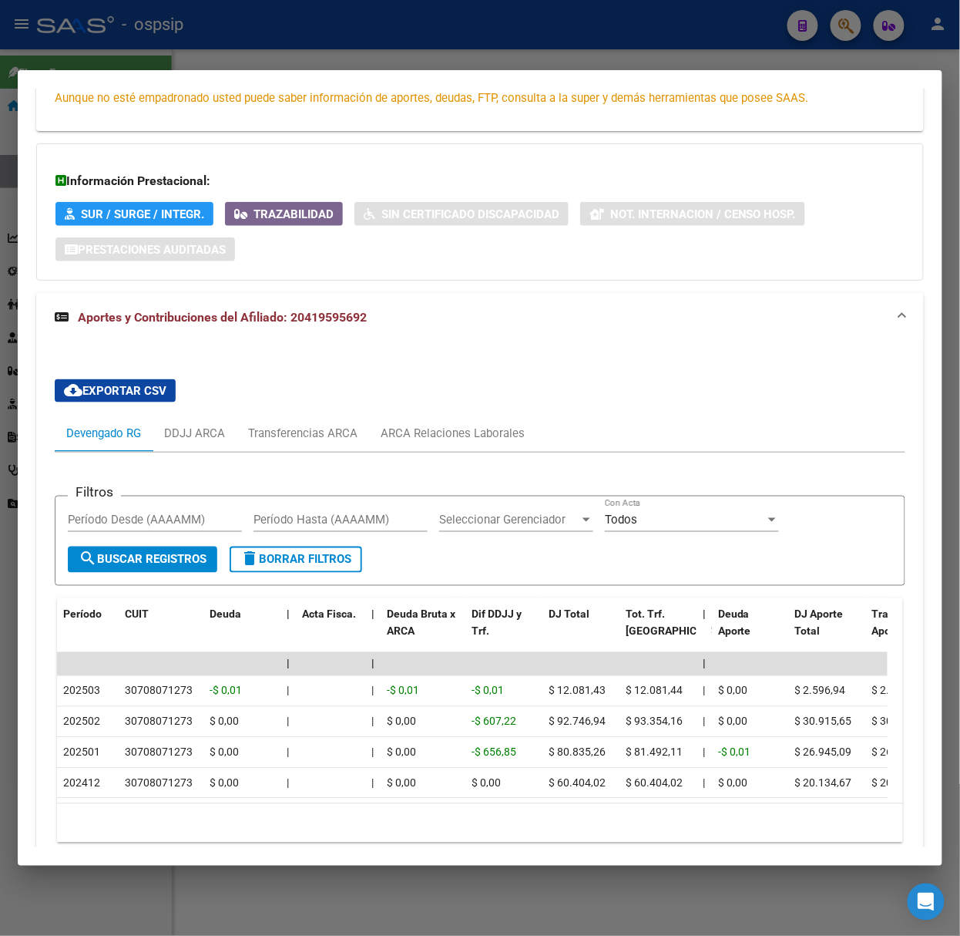
scroll to position [398, 0]
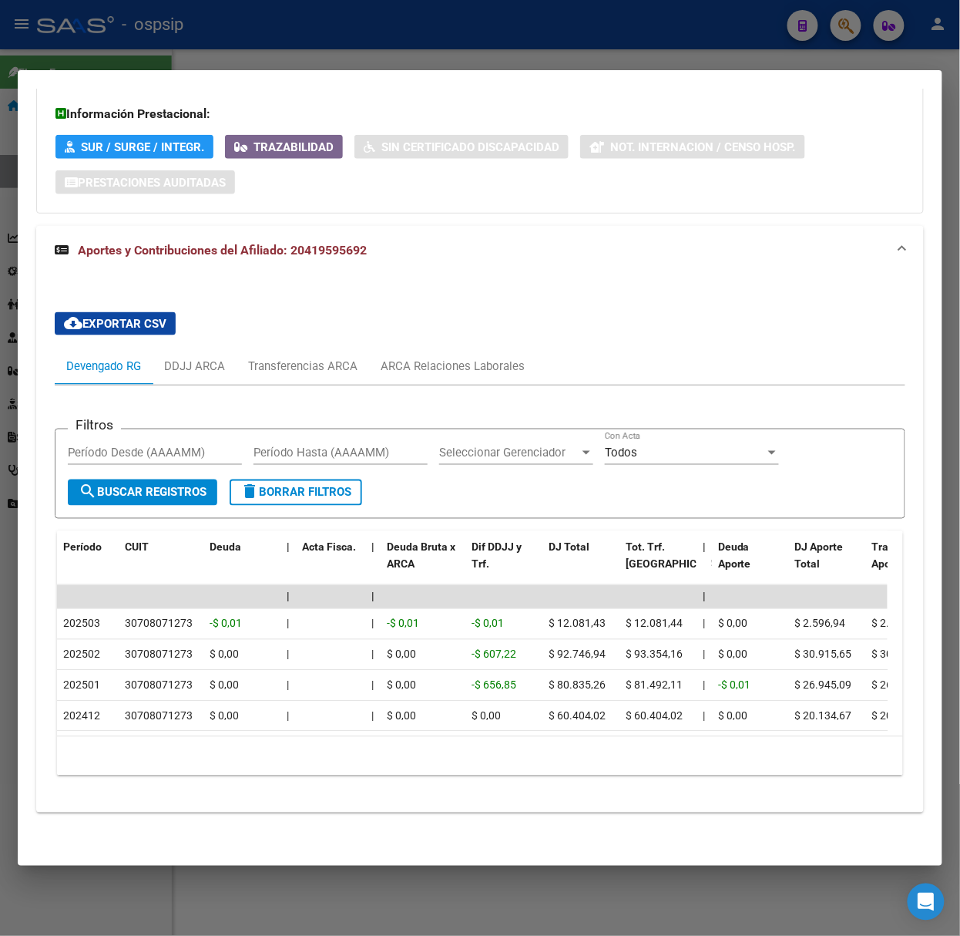
click at [478, 364] on mat-tab-group "Devengado RG DDJJ ARCA Transferencias ARCA ARCA Relaciones Laborales Filtros Pe…" at bounding box center [480, 568] width 851 height 441
click at [469, 358] on div "ARCA Relaciones Laborales" at bounding box center [452, 366] width 167 height 37
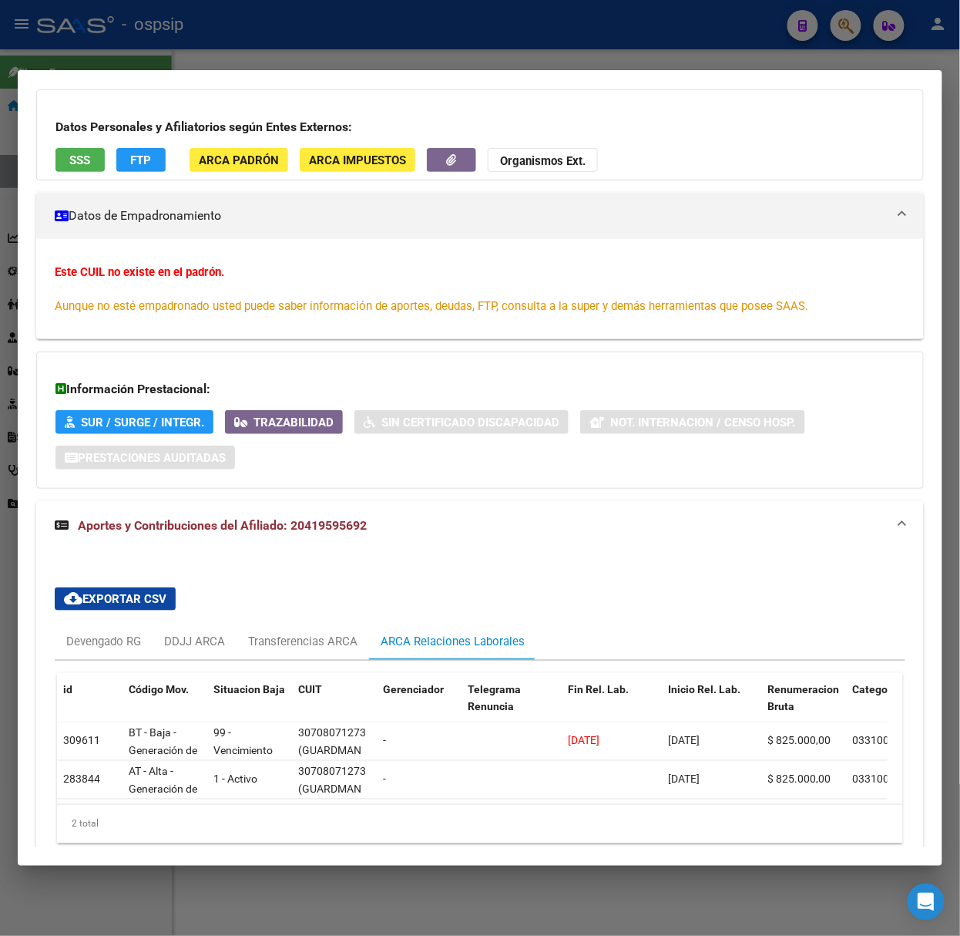
scroll to position [189, 0]
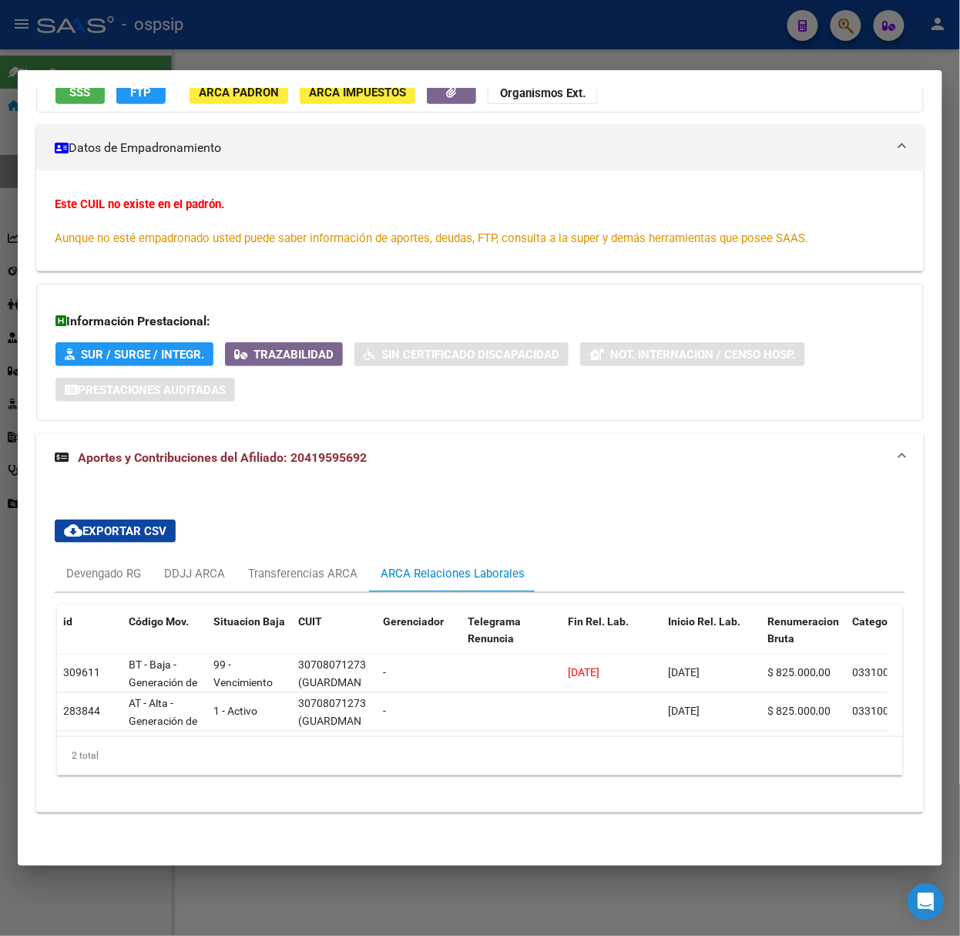
click at [291, 50] on div at bounding box center [480, 468] width 960 height 936
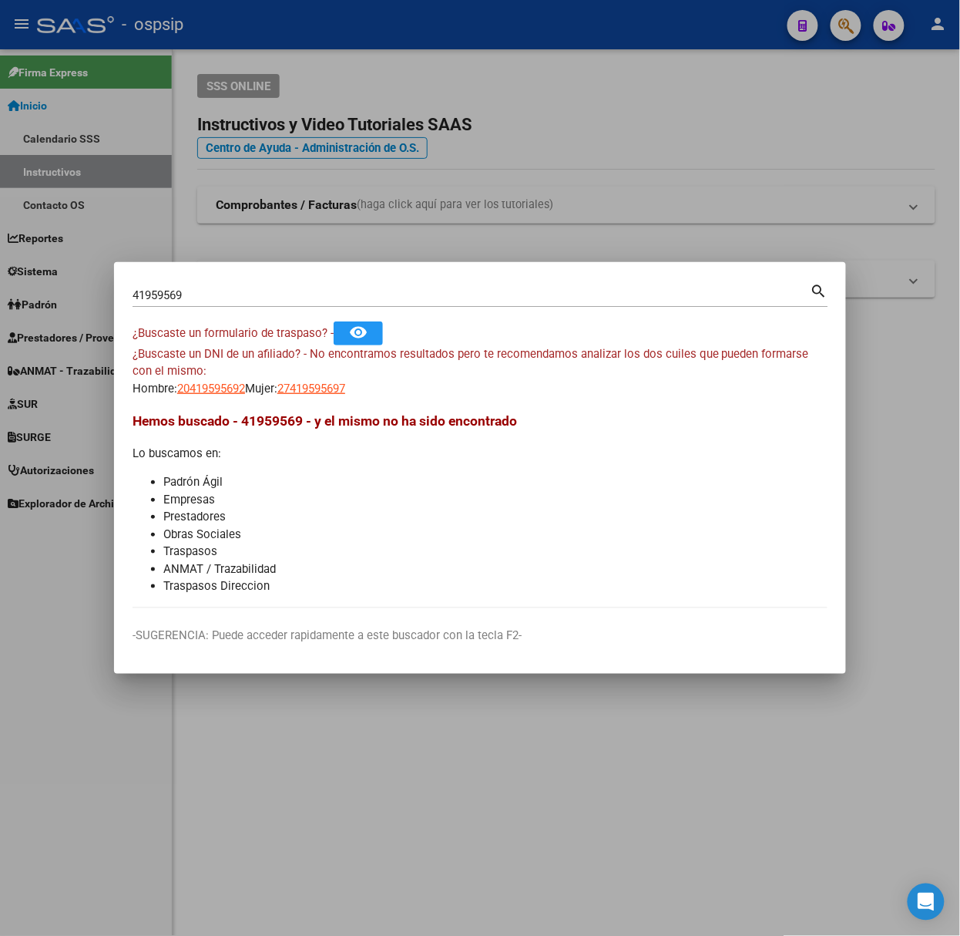
click at [227, 297] on input "41959569" at bounding box center [472, 295] width 678 height 14
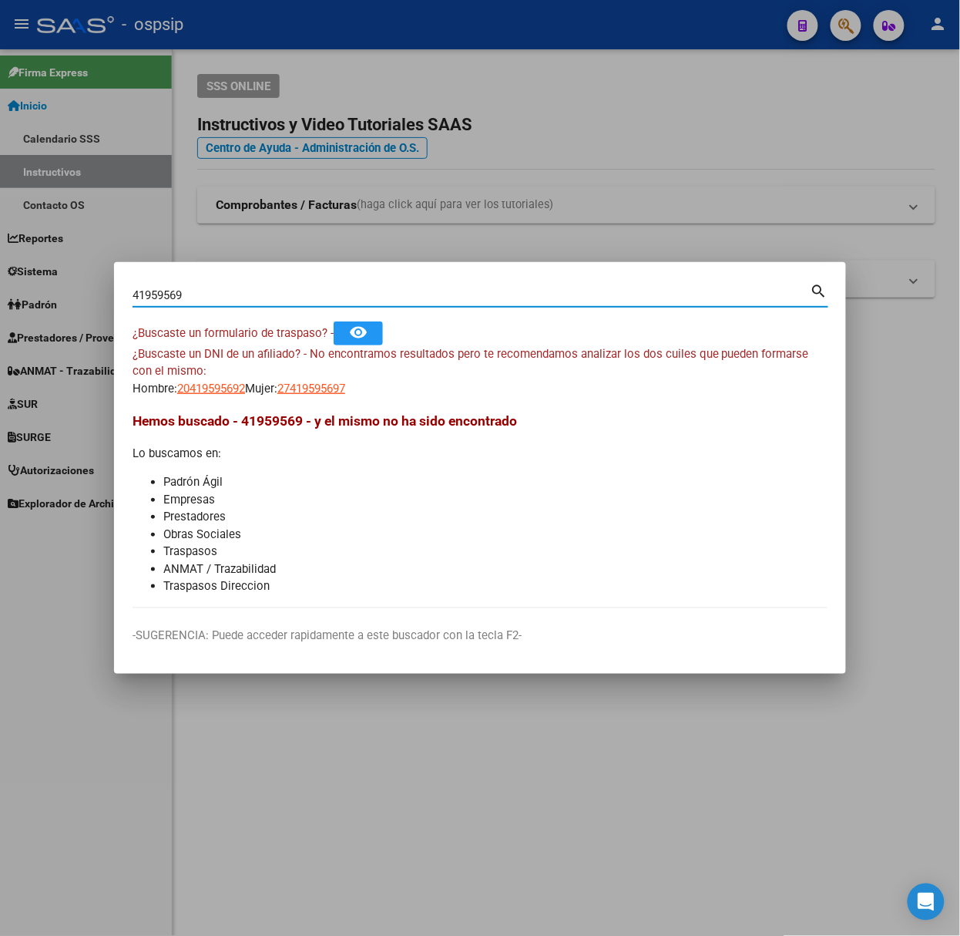
click at [227, 297] on input "41959569" at bounding box center [472, 295] width 678 height 14
type input "41373599"
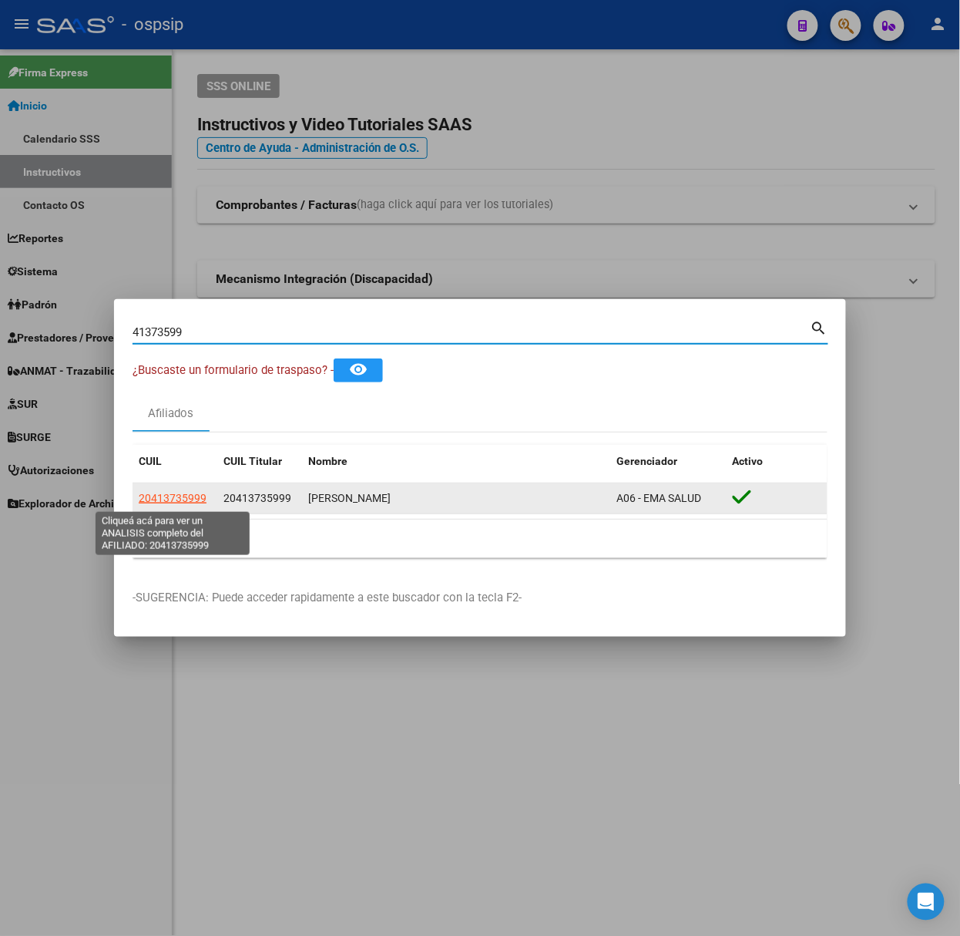
click at [159, 504] on span "20413735999" at bounding box center [173, 498] width 68 height 12
type textarea "20413735999"
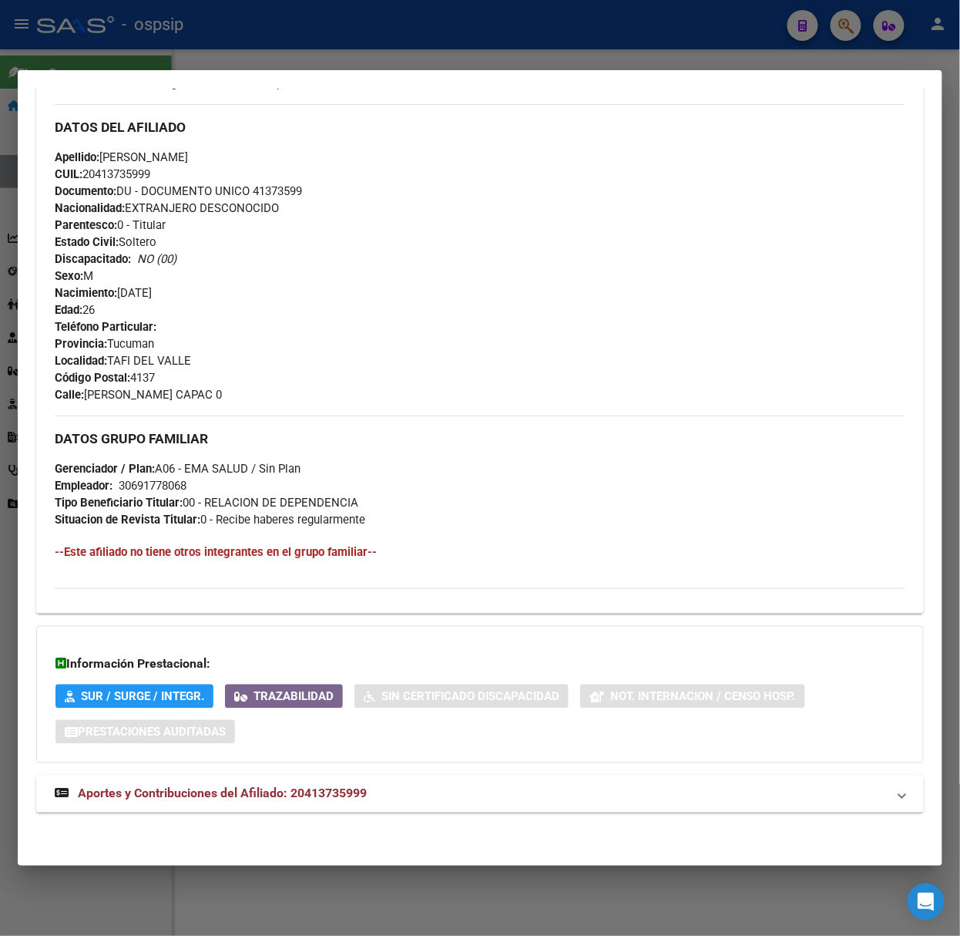
click at [251, 778] on mat-expansion-panel-header "Aportes y Contribuciones del Afiliado: 20413735999" at bounding box center [480, 793] width 888 height 37
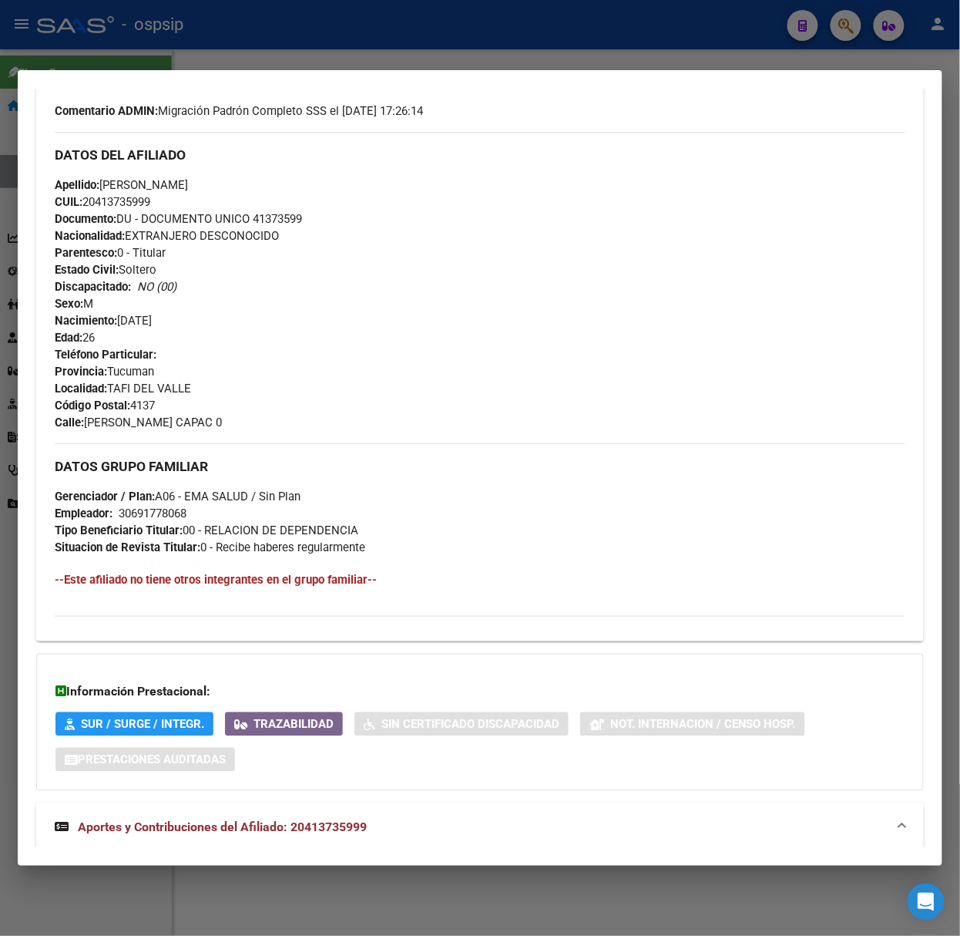
scroll to position [0, 0]
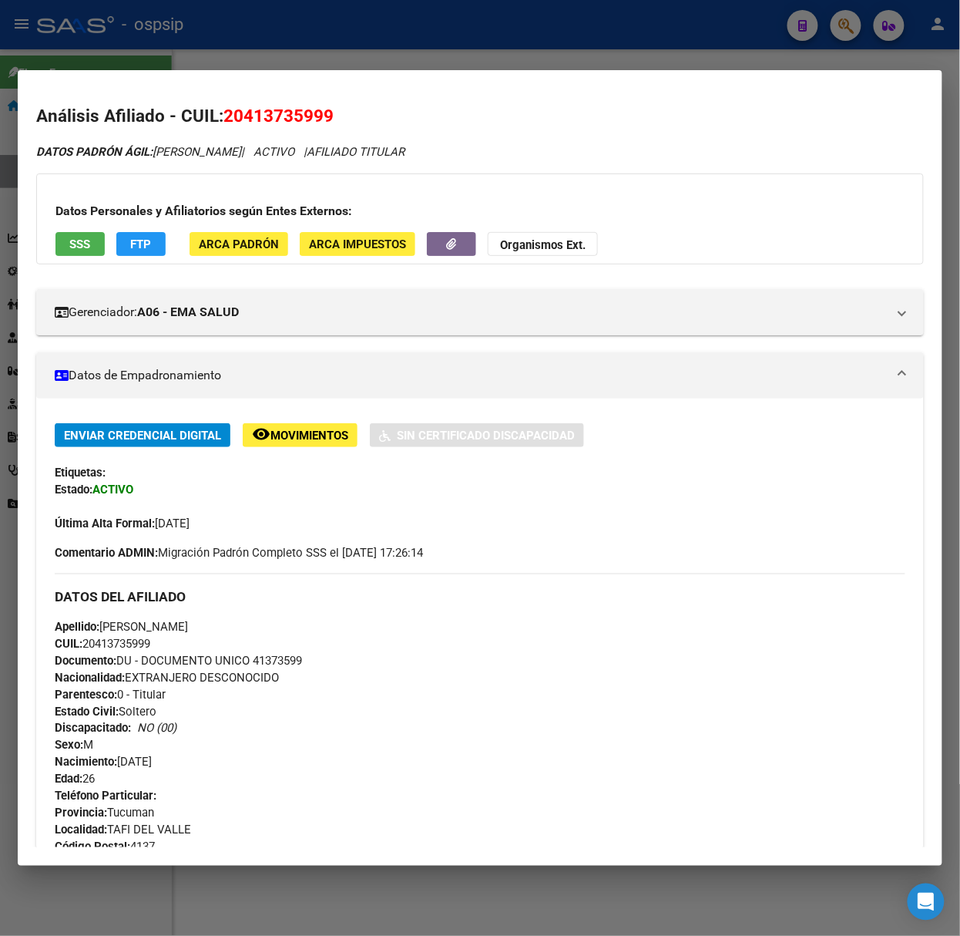
click at [90, 244] on button "SSS" at bounding box center [79, 244] width 49 height 24
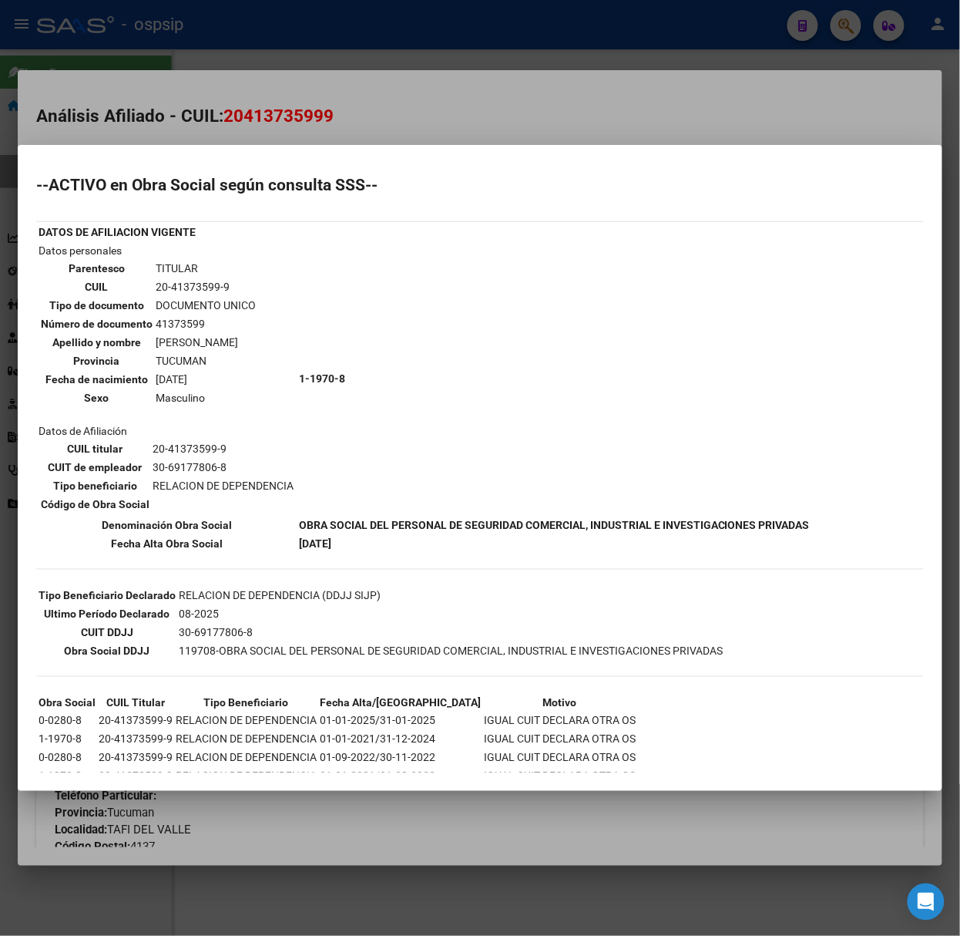
click at [247, 97] on div at bounding box center [480, 468] width 960 height 936
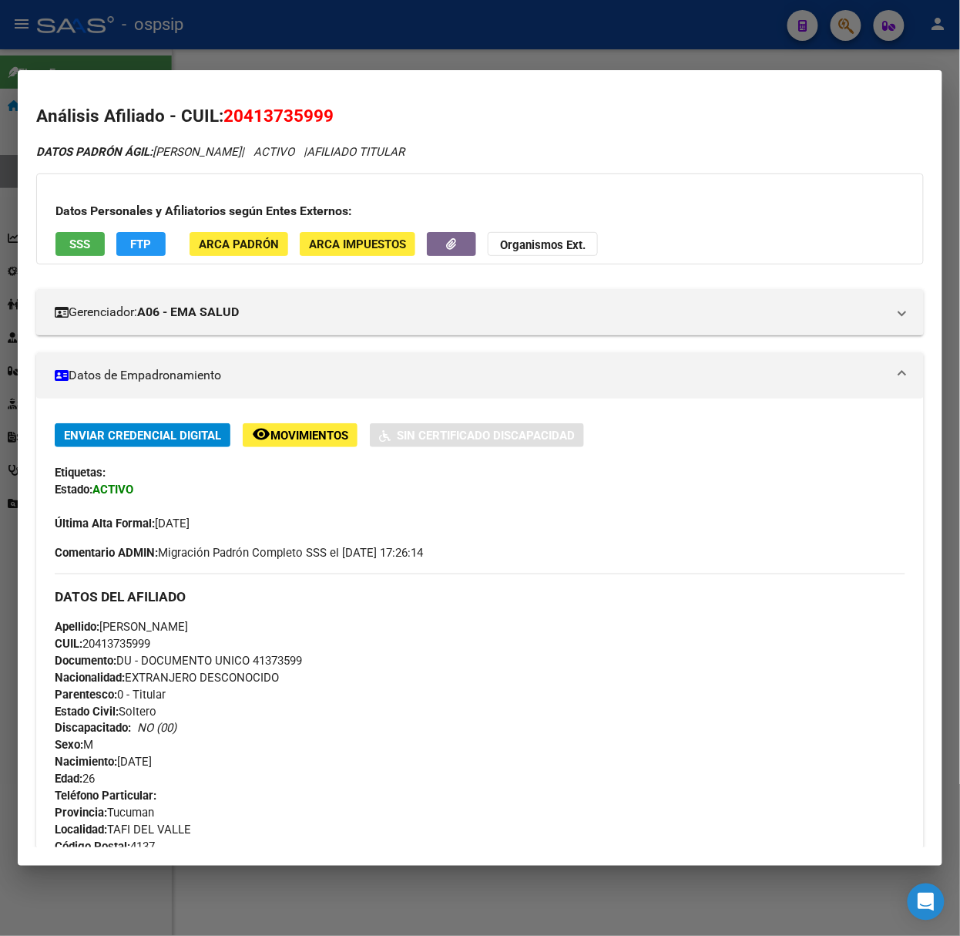
click at [256, 50] on div at bounding box center [480, 468] width 960 height 936
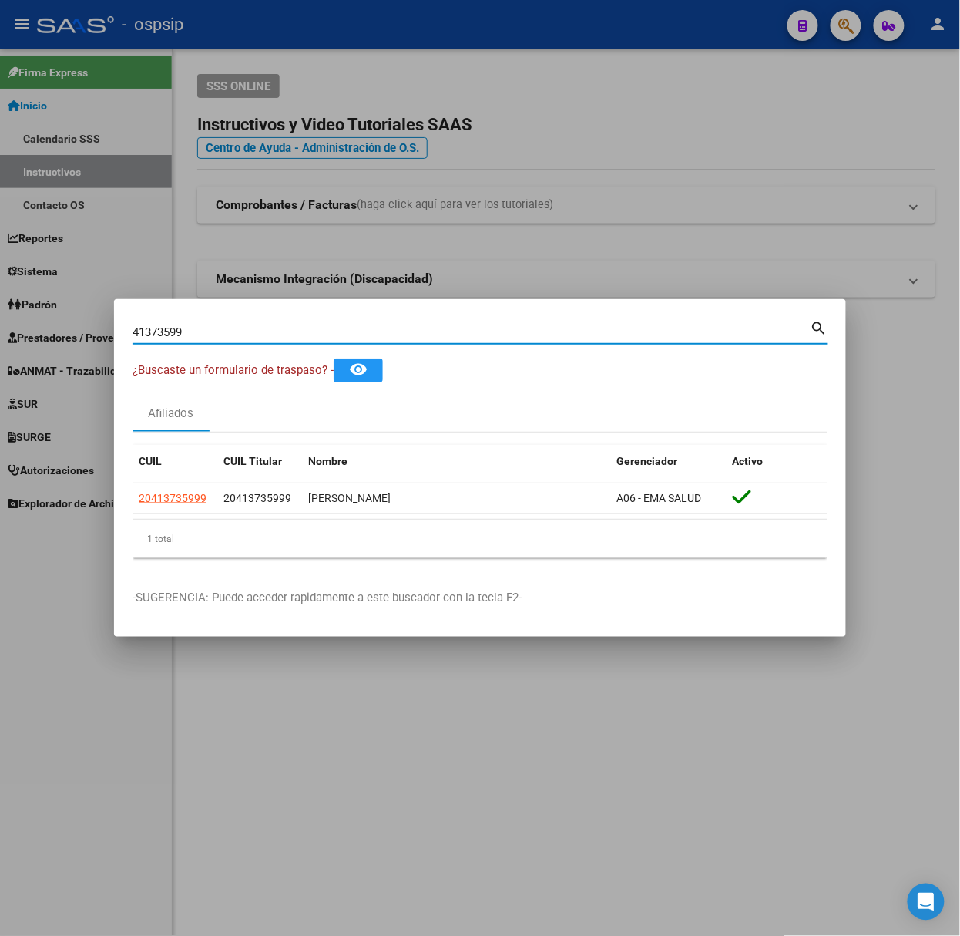
click at [214, 331] on input "41373599" at bounding box center [472, 332] width 678 height 14
type input "17041383"
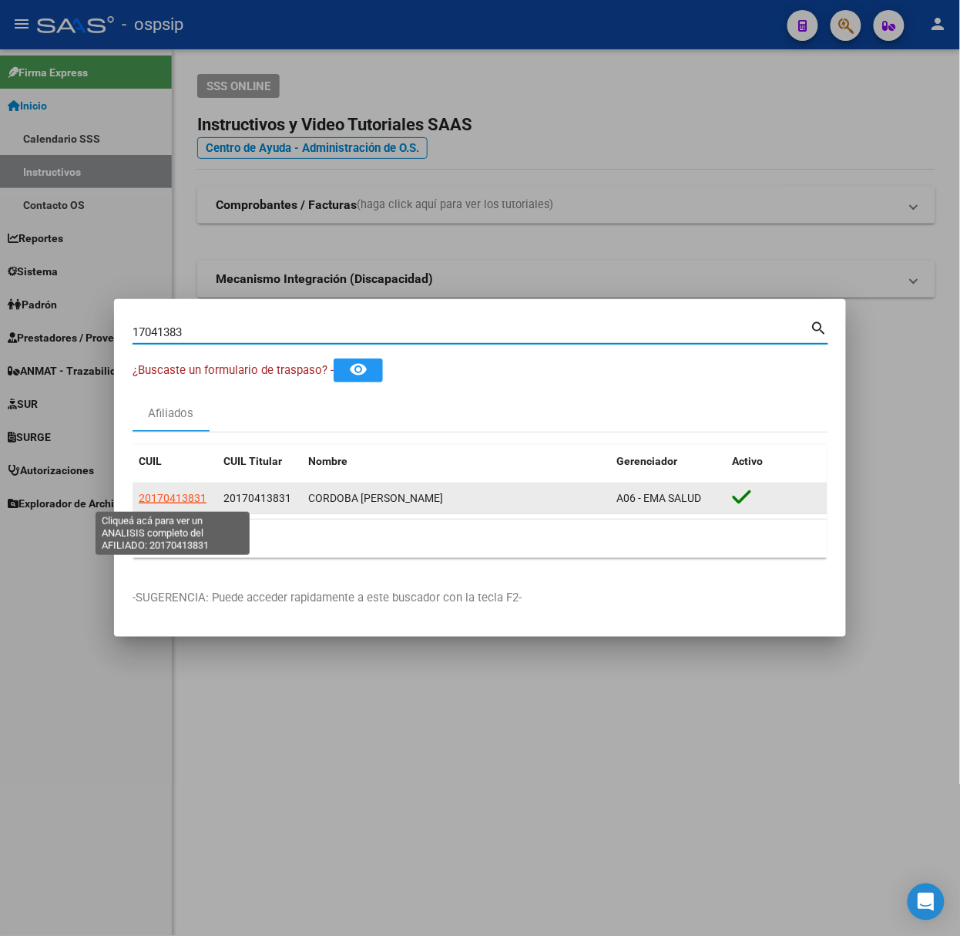
click at [190, 501] on span "20170413831" at bounding box center [173, 498] width 68 height 12
type textarea "20170413831"
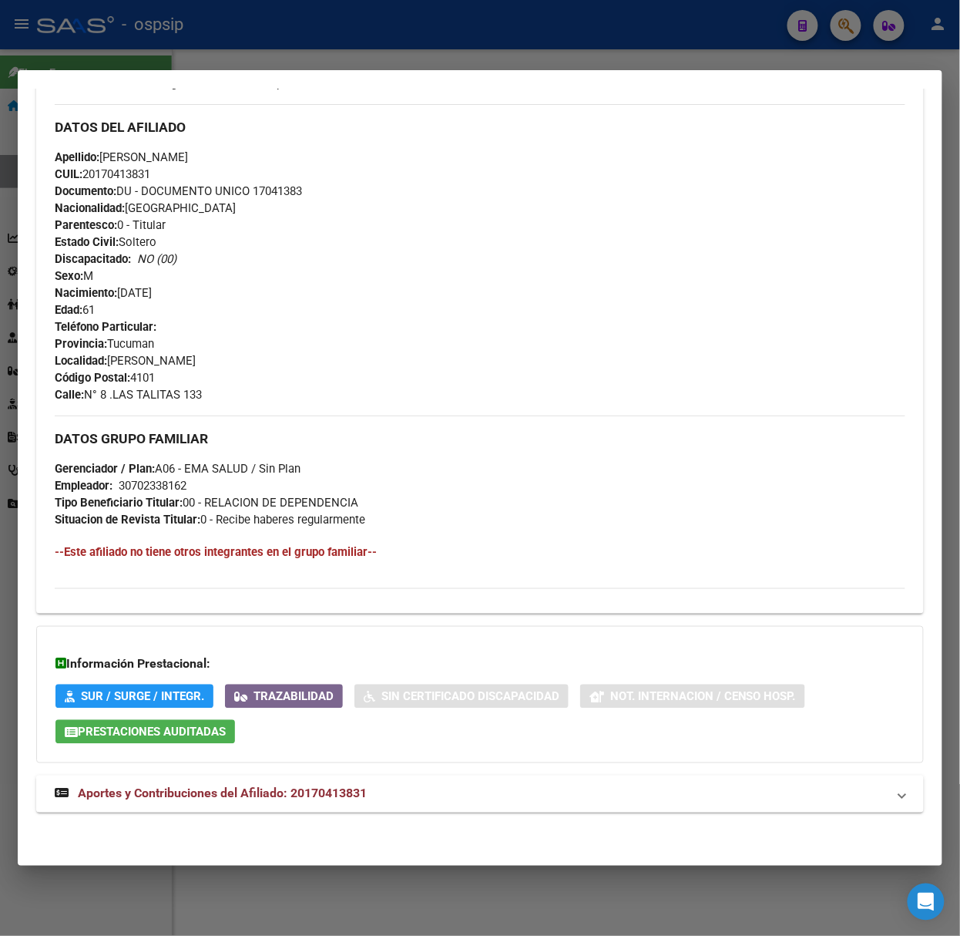
click at [264, 778] on mat-expansion-panel-header "Aportes y Contribuciones del Afiliado: 20170413831" at bounding box center [480, 793] width 888 height 37
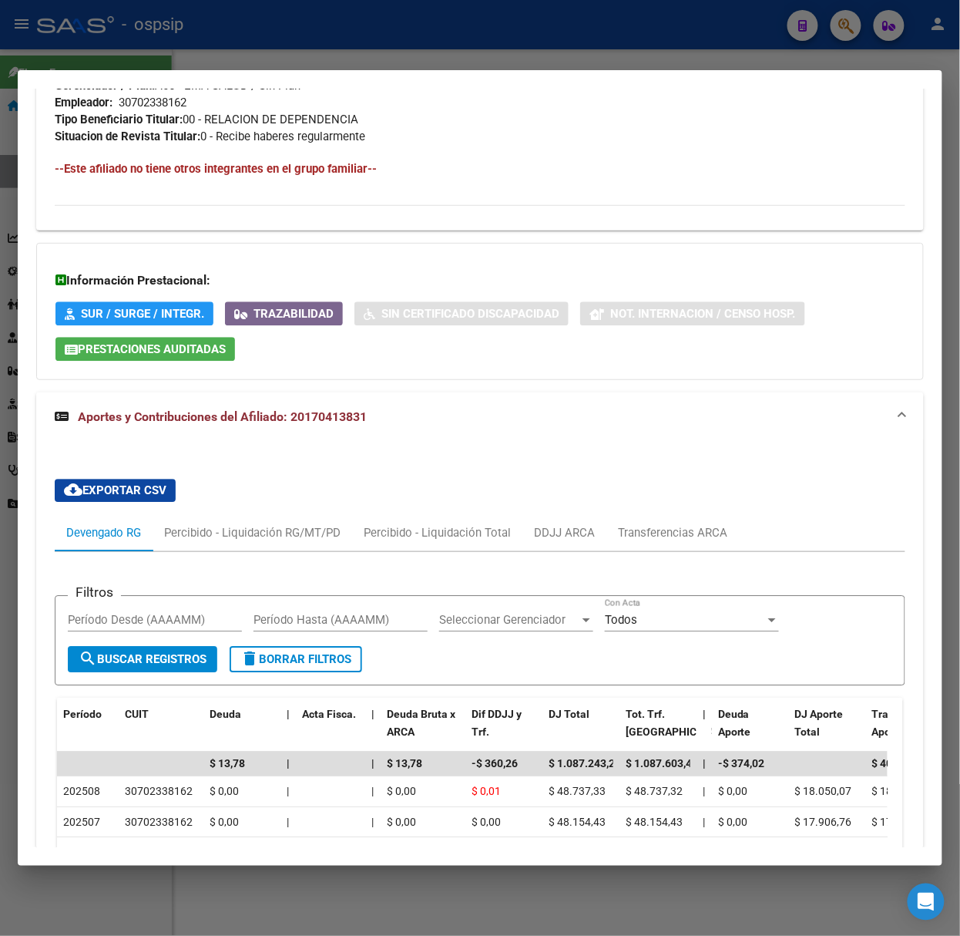
scroll to position [1222, 0]
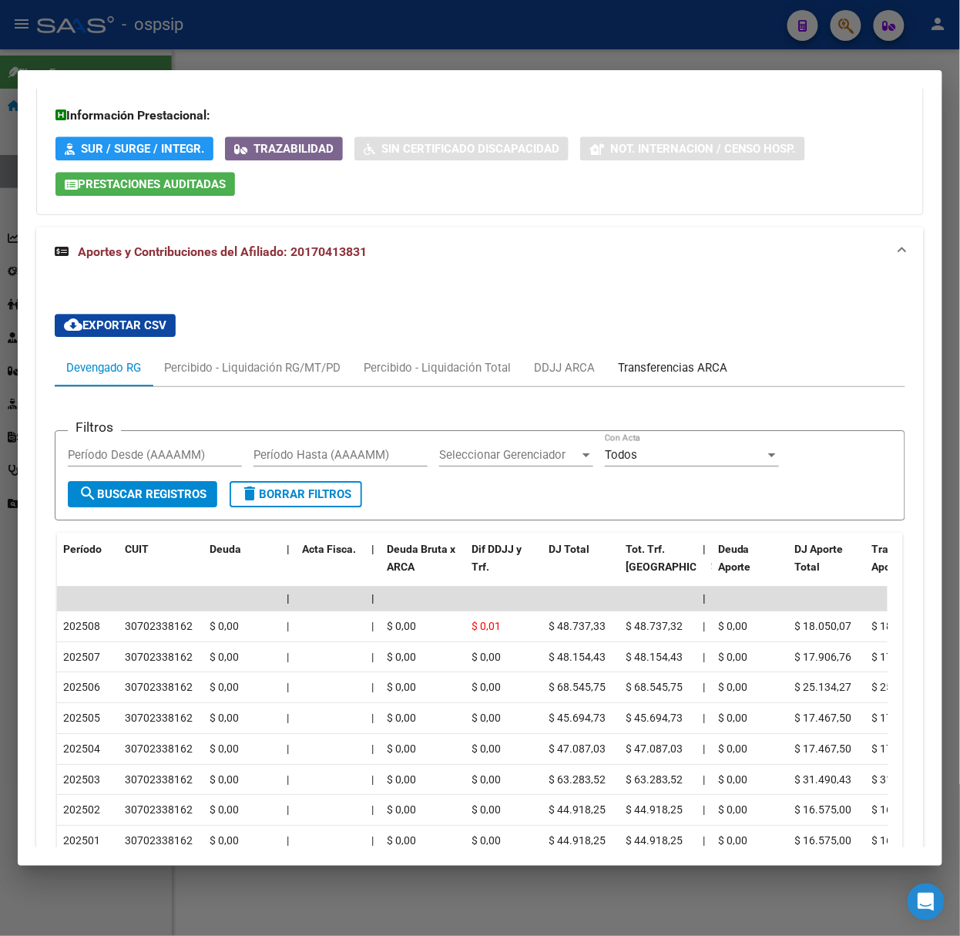
click at [654, 371] on div "Transferencias ARCA" at bounding box center [672, 367] width 109 height 17
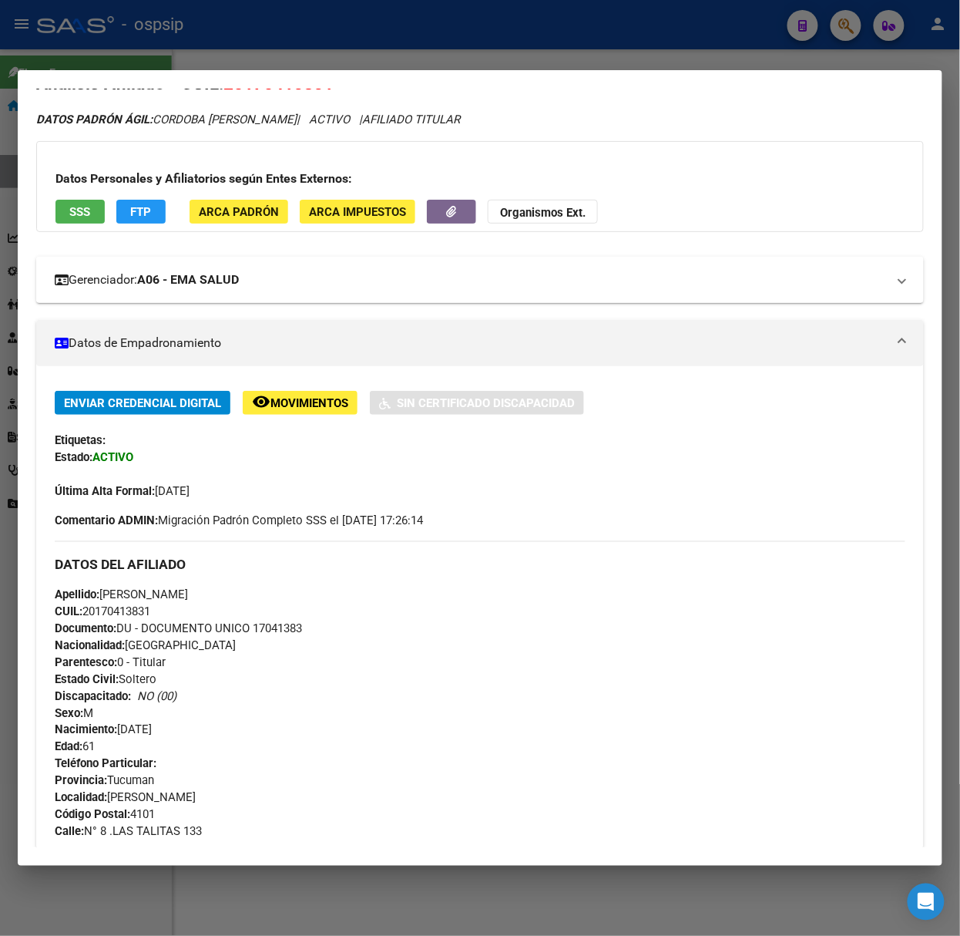
scroll to position [0, 0]
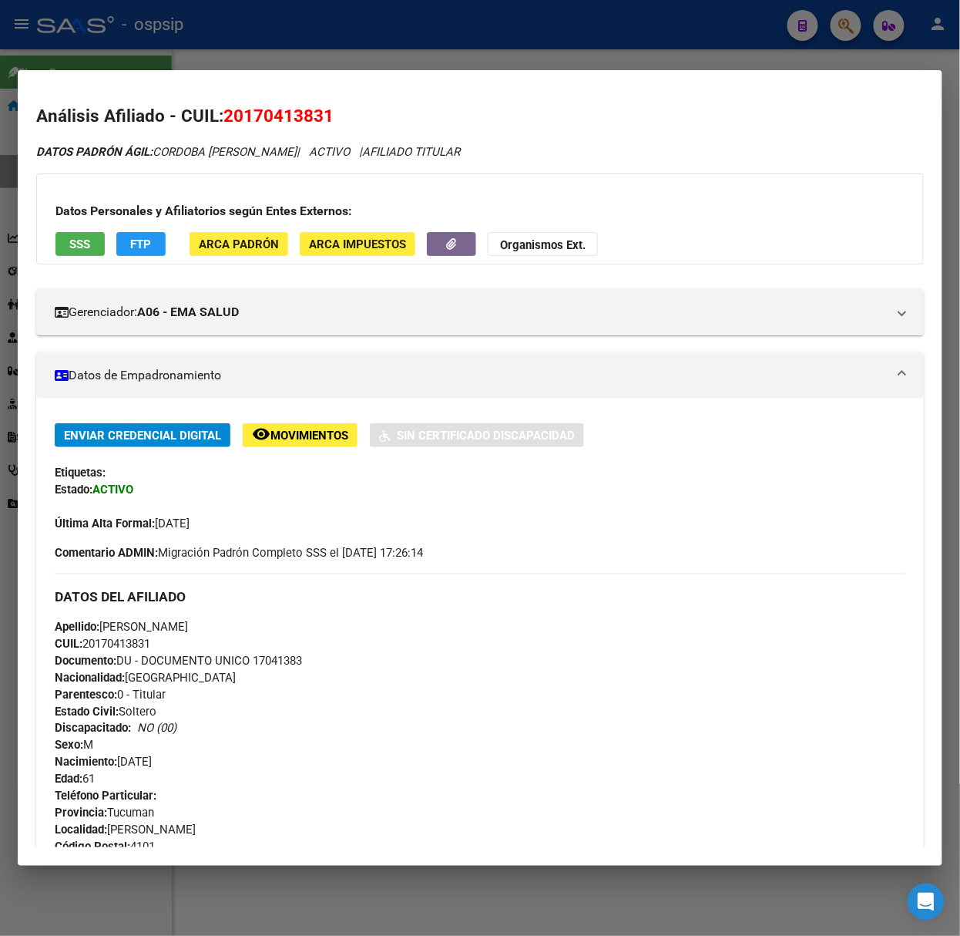
click at [59, 239] on button "SSS" at bounding box center [79, 244] width 49 height 24
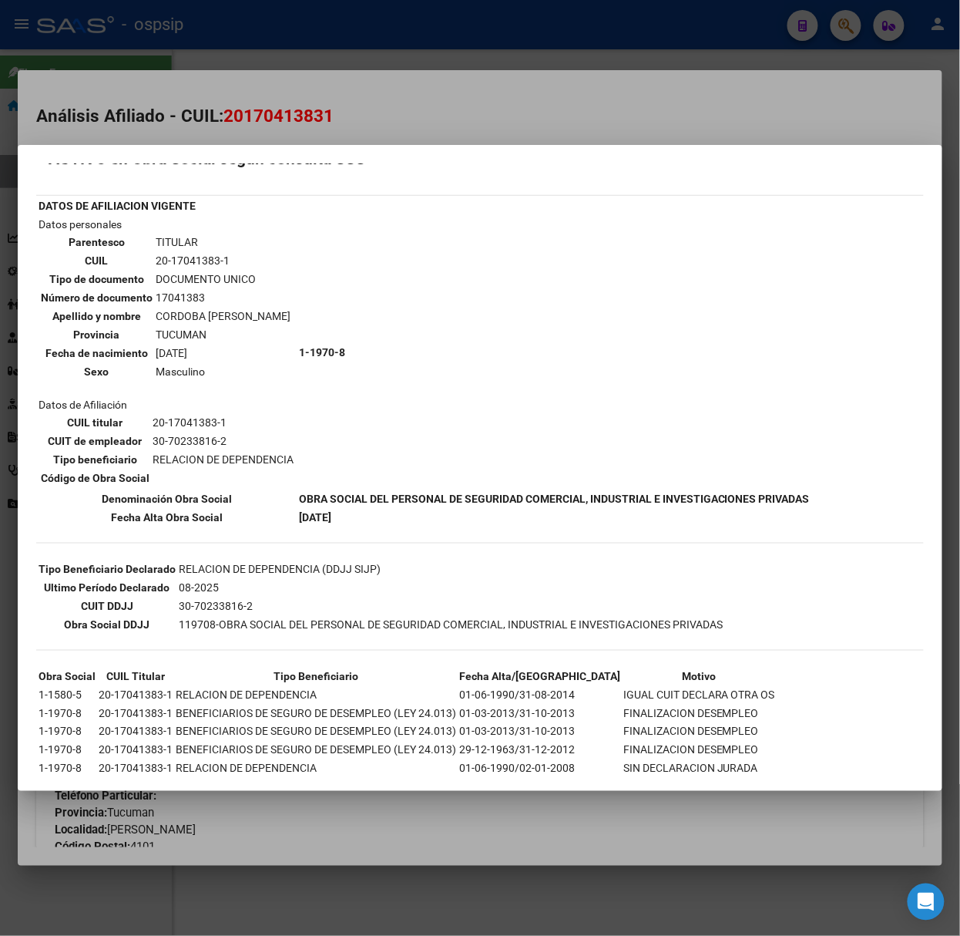
scroll to position [49, 0]
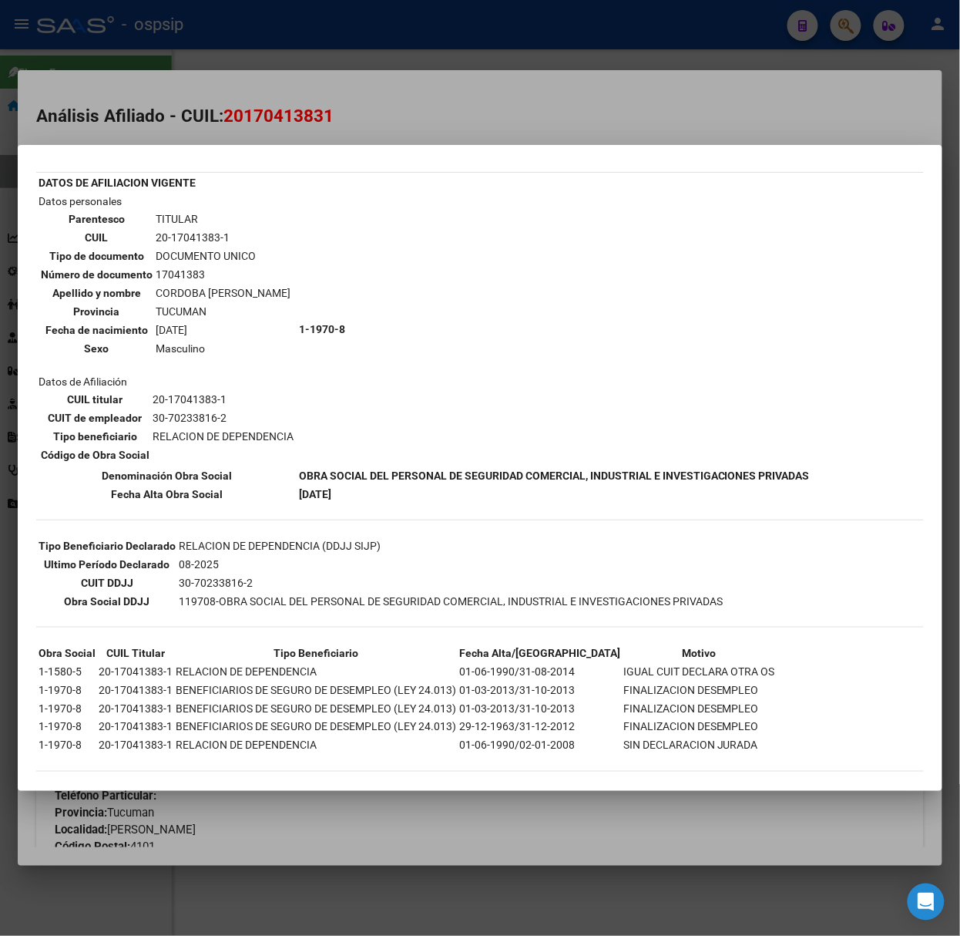
click at [242, 106] on div at bounding box center [480, 468] width 960 height 936
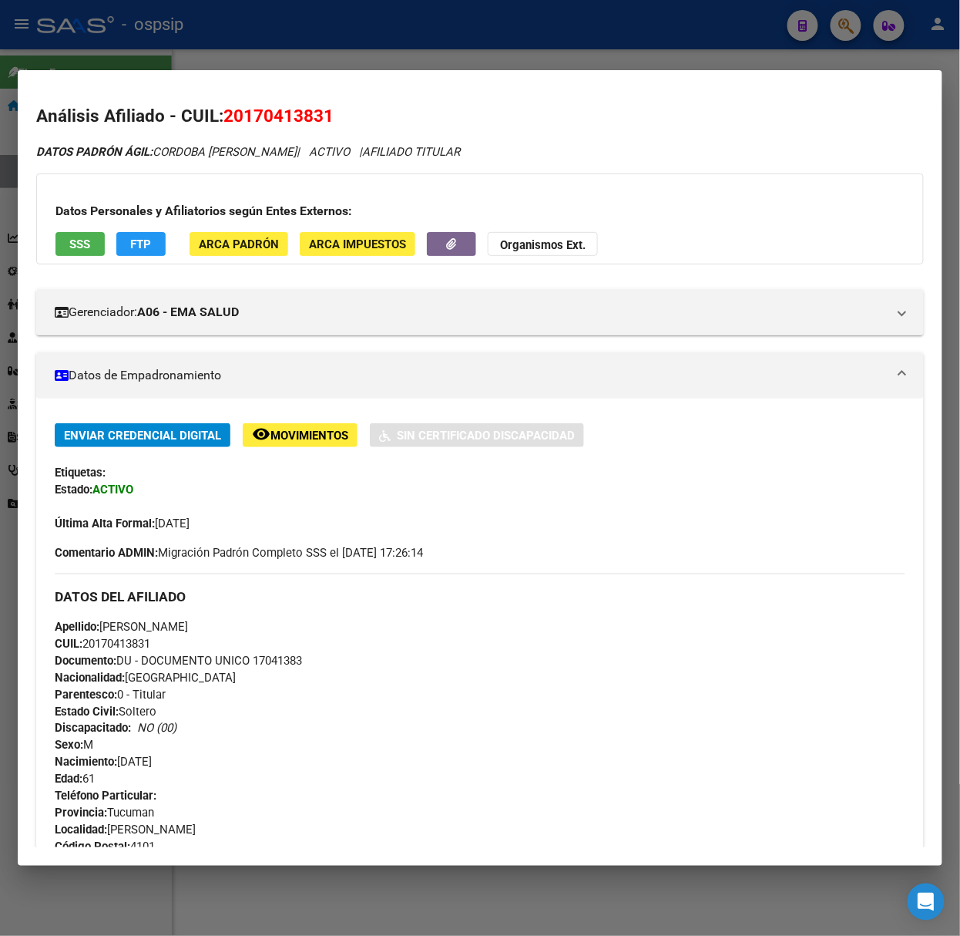
click at [173, 72] on mat-dialog-container "Análisis Afiliado - CUIL: 20170413831 DATOS PADRÓN ÁGIL: CORDOBA [PERSON_NAME] …" at bounding box center [480, 467] width 925 height 795
click at [167, 83] on mat-dialog-container "Análisis Afiliado - CUIL: 20170413831 DATOS PADRÓN ÁGIL: CORDOBA [PERSON_NAME] …" at bounding box center [480, 467] width 925 height 795
click at [155, 52] on div at bounding box center [480, 468] width 960 height 936
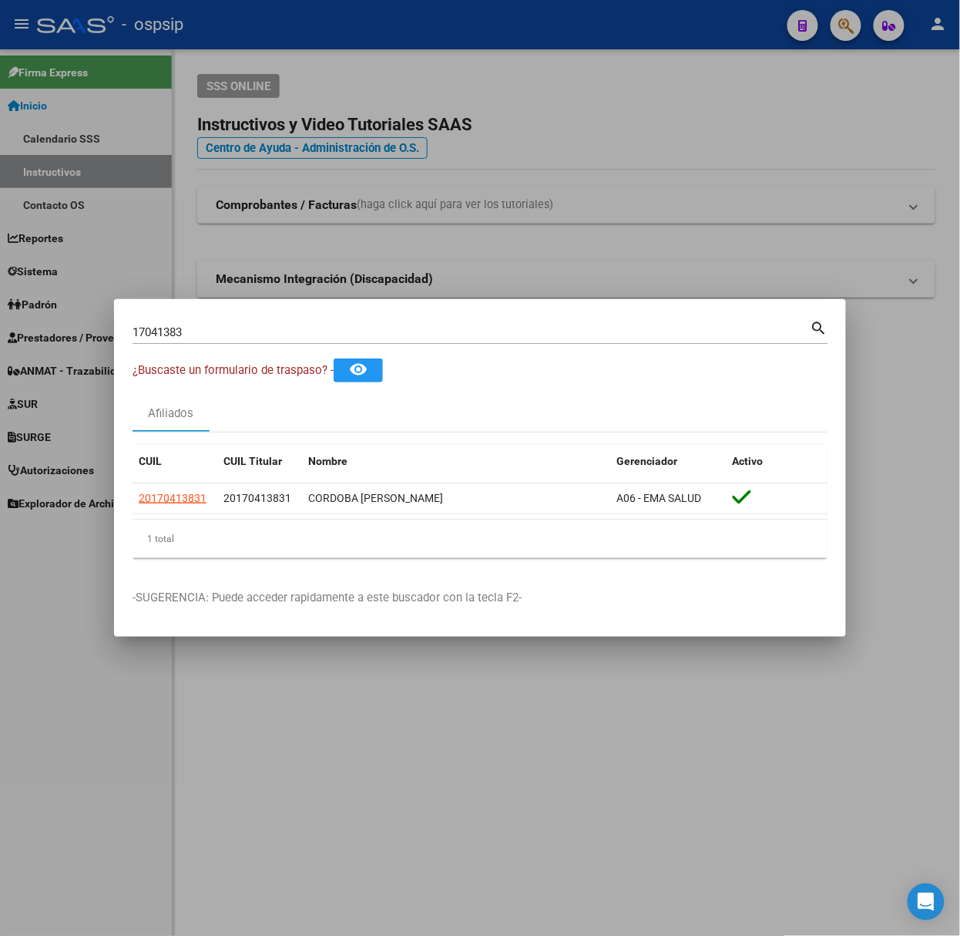
click at [242, 315] on mat-dialog-container "17041383 Buscar (apellido, dni, cuil, nro traspaso, cuit, obra social) search ¿…" at bounding box center [480, 468] width 732 height 338
click at [247, 328] on input "17041383" at bounding box center [472, 332] width 678 height 14
type input "49444462"
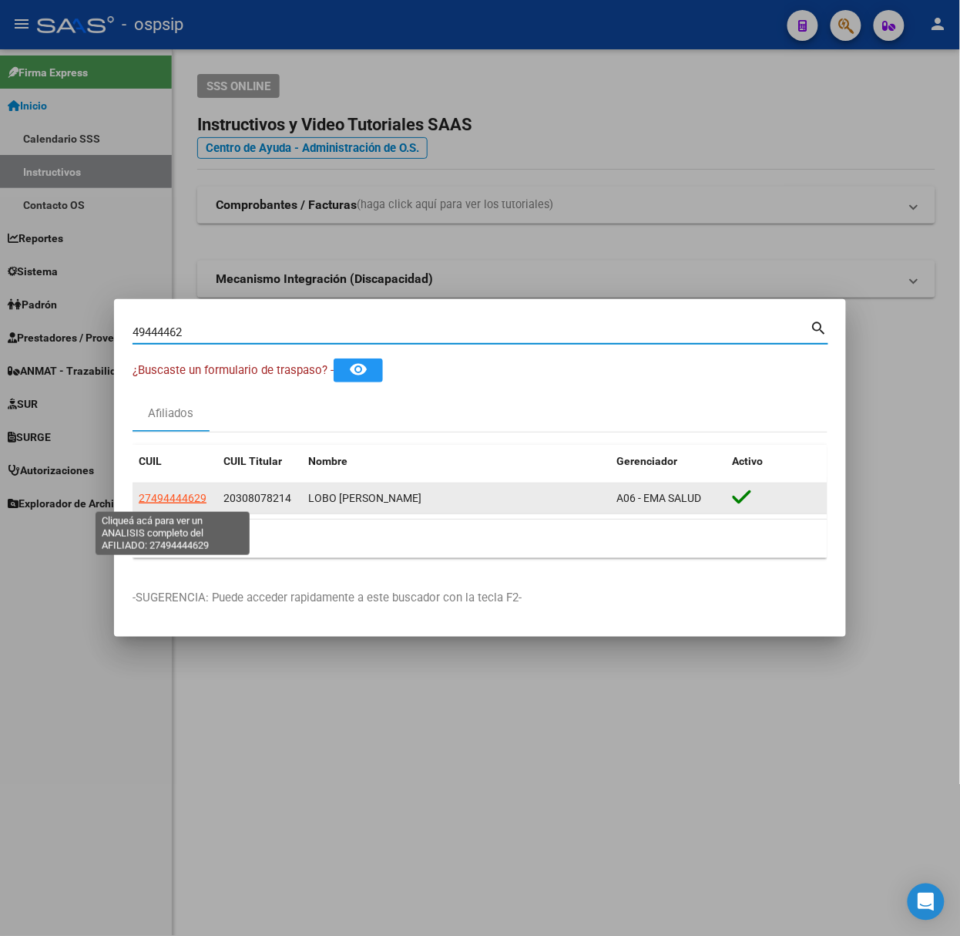
click at [195, 498] on span "27494444629" at bounding box center [173, 498] width 68 height 12
type textarea "27494444629"
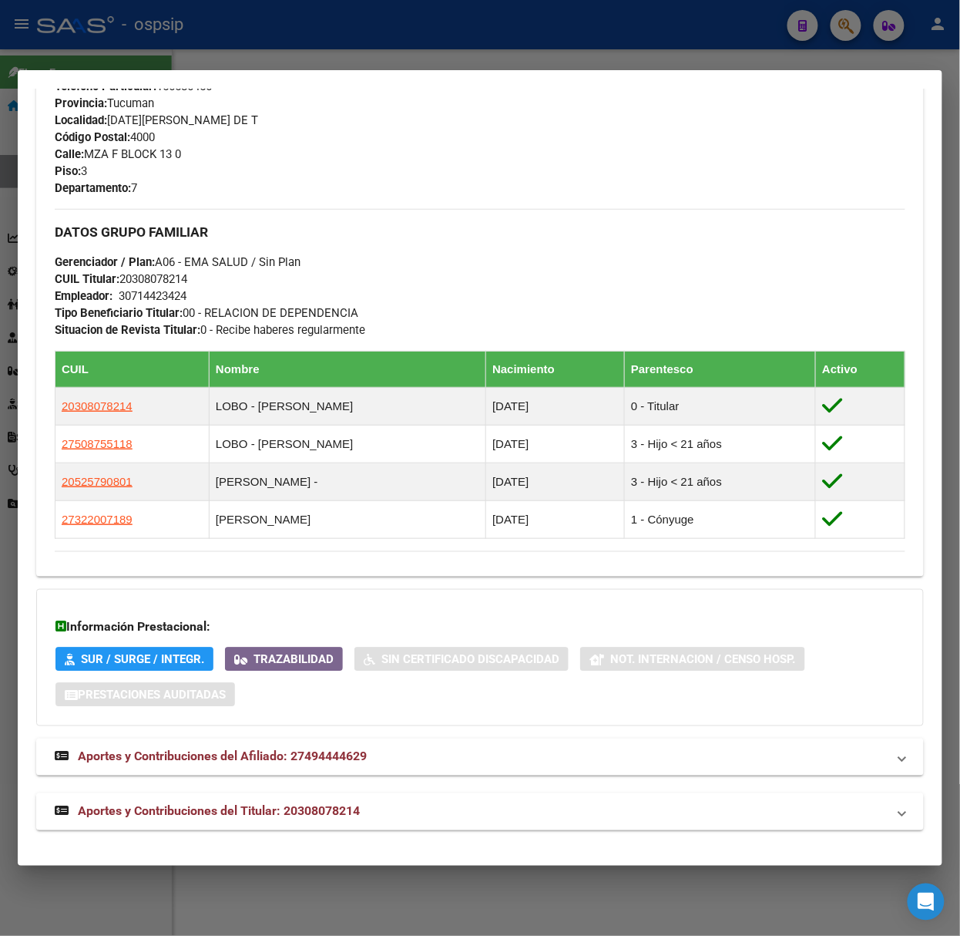
click at [312, 806] on span "Aportes y Contribuciones del Titular: 20308078214" at bounding box center [219, 811] width 282 height 15
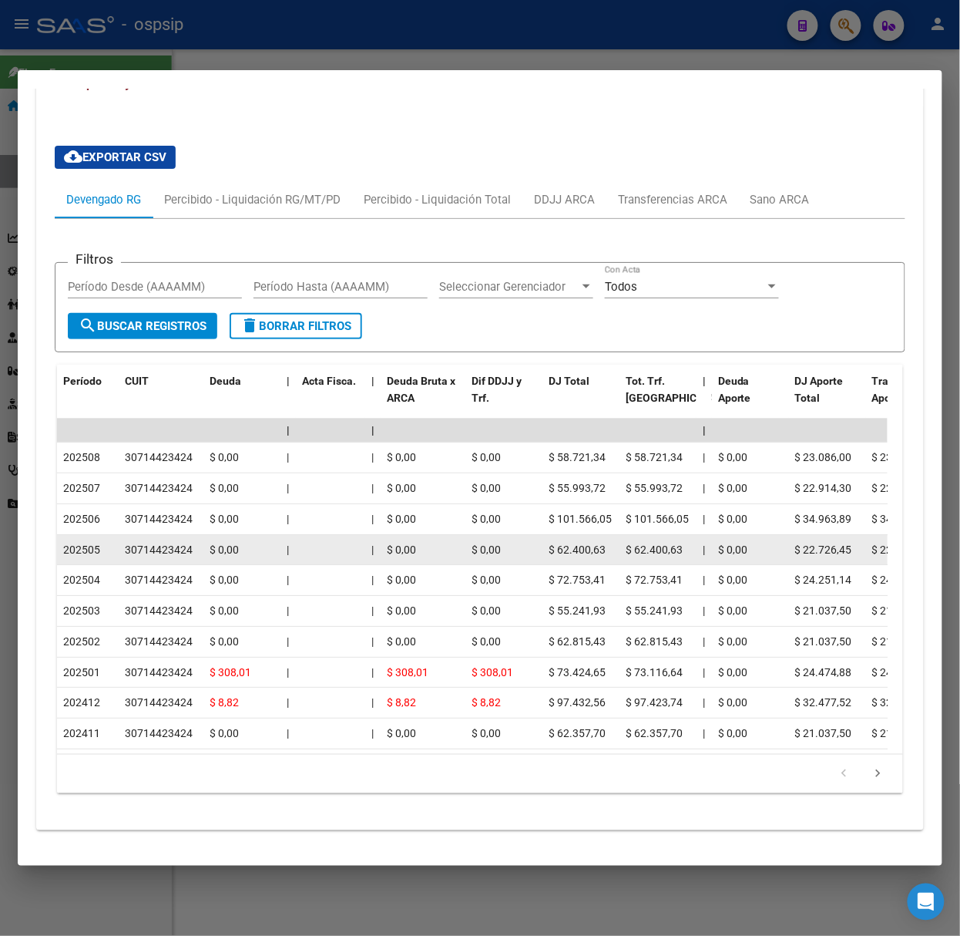
scroll to position [1462, 0]
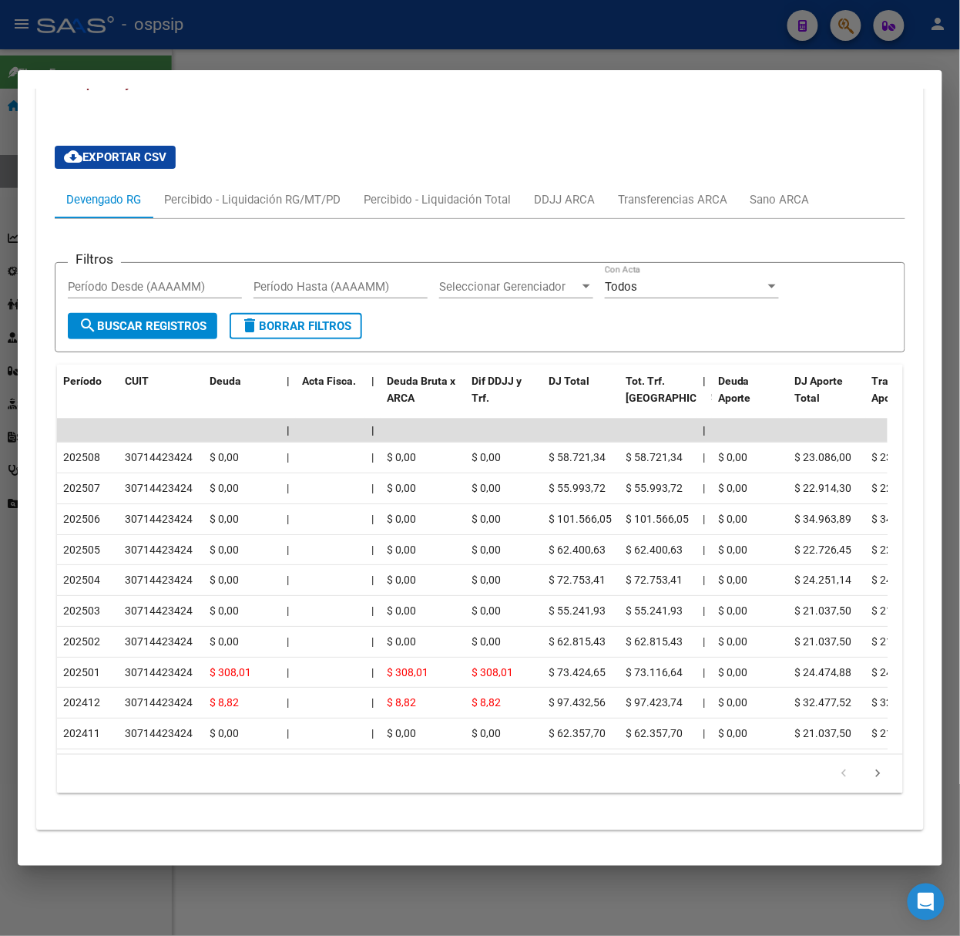
click at [117, 48] on div at bounding box center [480, 468] width 960 height 936
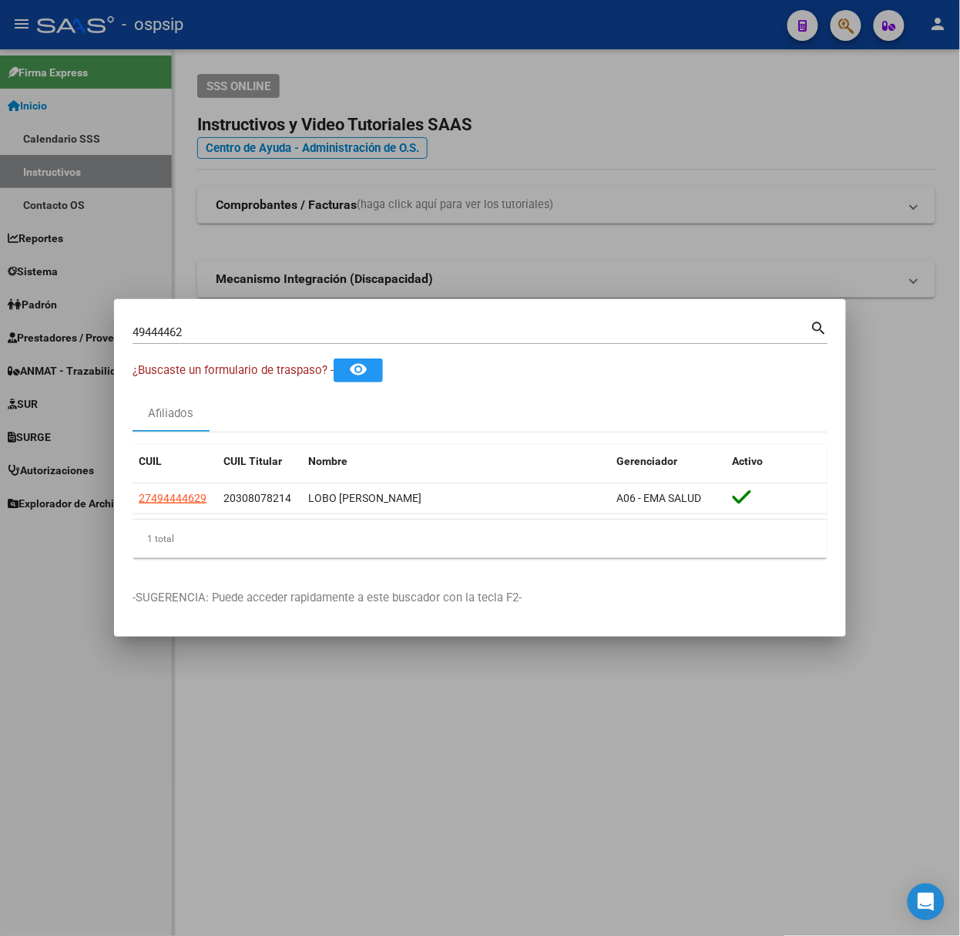
click at [210, 339] on input "49444462" at bounding box center [472, 332] width 678 height 14
click at [205, 336] on input "49444462" at bounding box center [472, 332] width 678 height 14
type input "43432131"
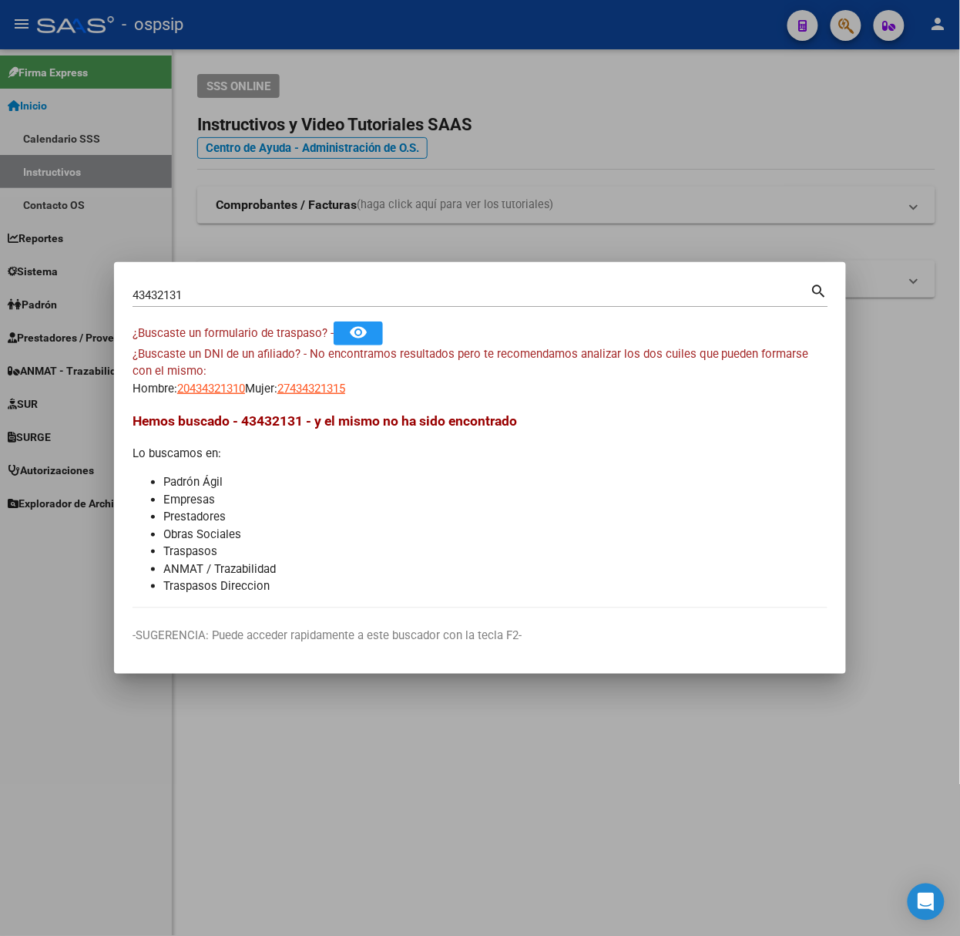
click at [231, 374] on div "¿Buscaste un DNI de un afiliado? - No encontramos resultados pero te recomendam…" at bounding box center [480, 371] width 695 height 52
click at [233, 391] on span "20434321310" at bounding box center [211, 388] width 68 height 14
type textarea "20434321310"
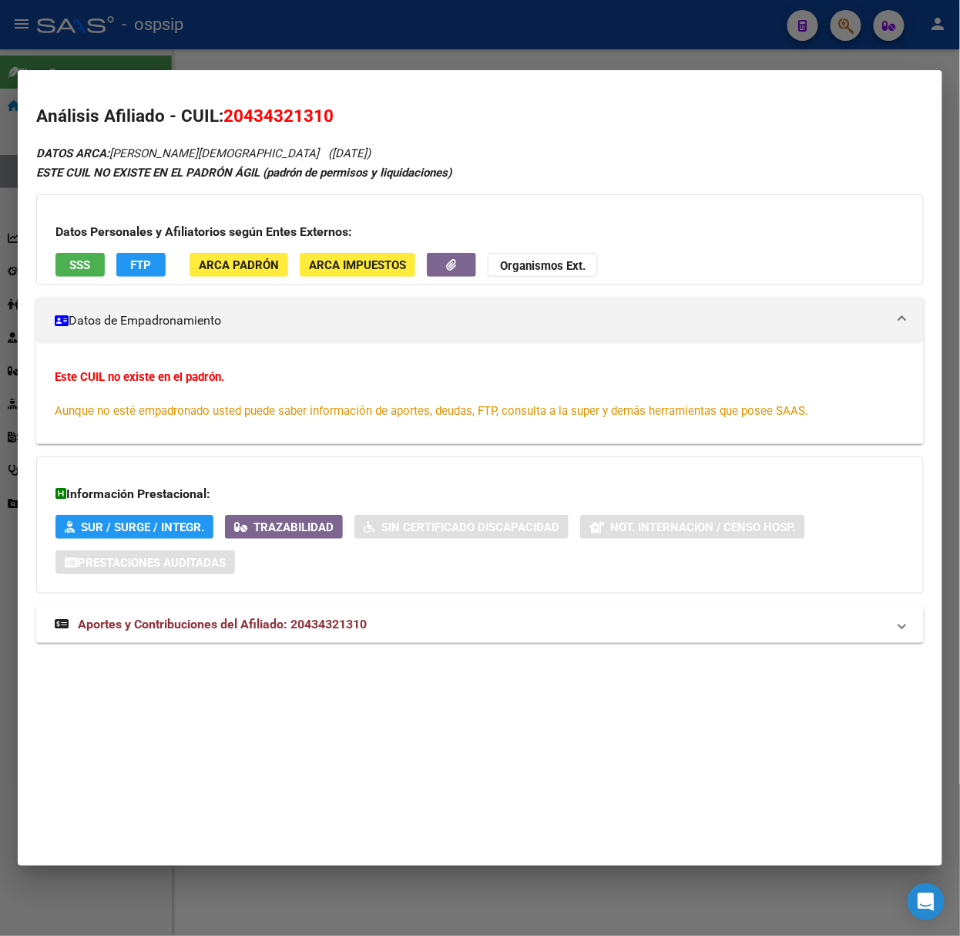
click at [311, 626] on div "DATOS ARCA: [PERSON_NAME][DEMOGRAPHIC_DATA] ([DATE]) ESTE CUIL NO EXISTE EN EL …" at bounding box center [480, 401] width 888 height 516
drag, startPoint x: 307, startPoint y: 608, endPoint x: 302, endPoint y: 633, distance: 25.8
click at [308, 633] on mat-expansion-panel-header "Aportes y Contribuciones del Afiliado: 20434321310" at bounding box center [480, 624] width 888 height 37
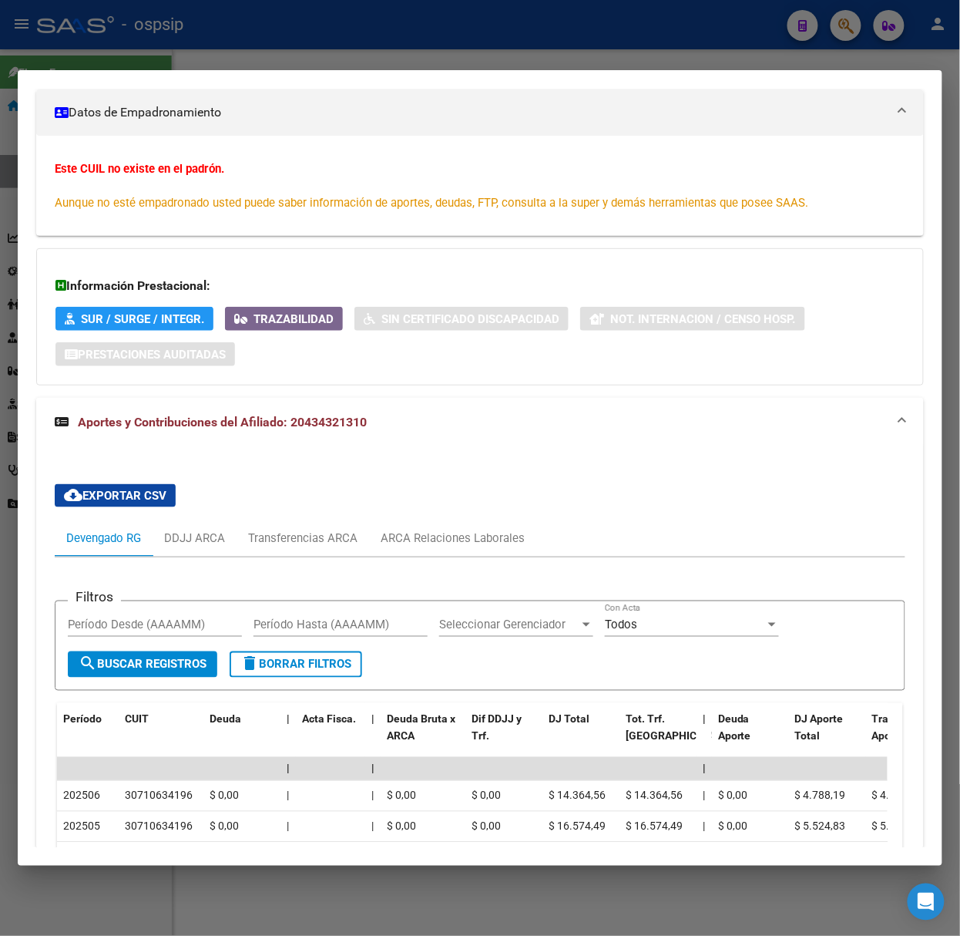
scroll to position [0, 0]
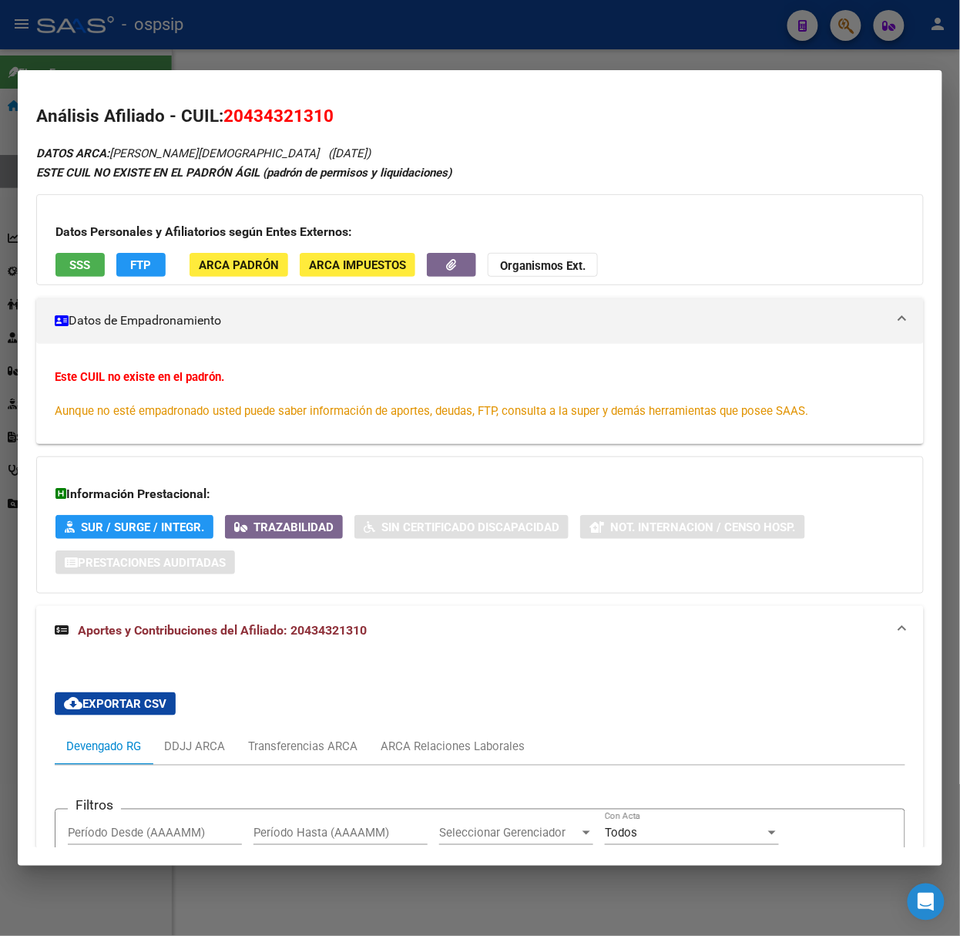
click at [65, 276] on button "SSS" at bounding box center [79, 265] width 49 height 24
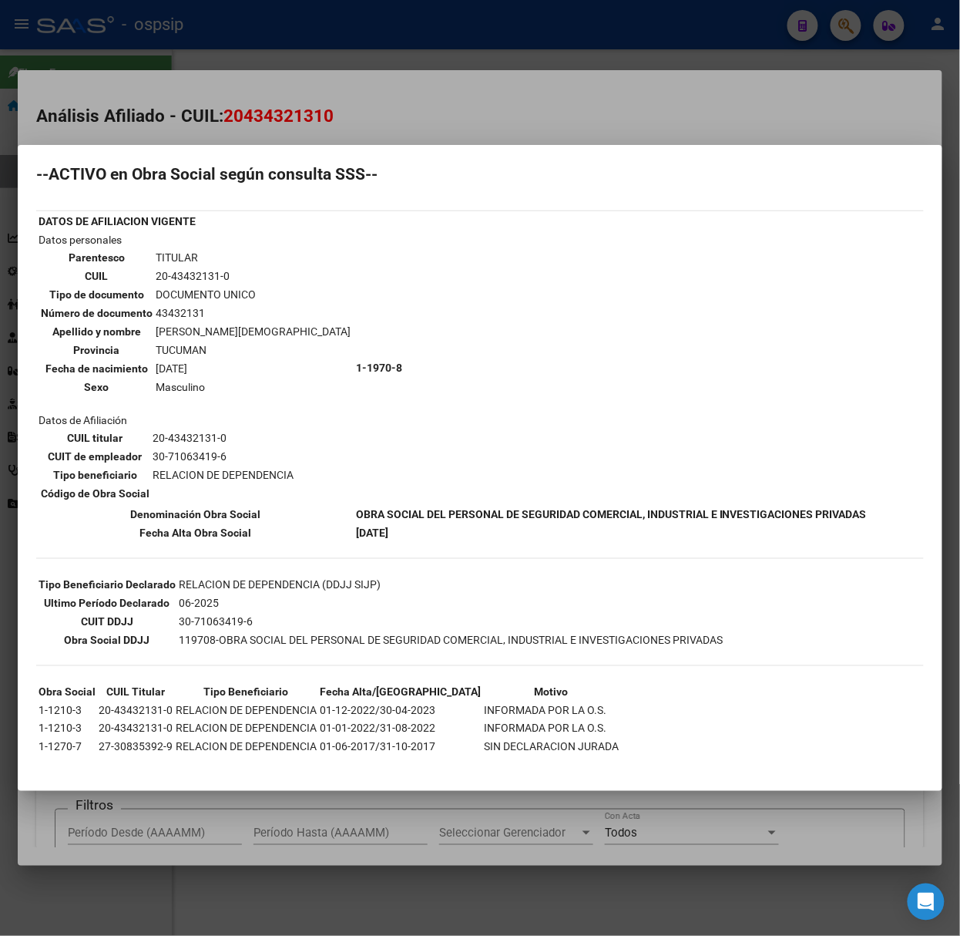
scroll to position [13, 0]
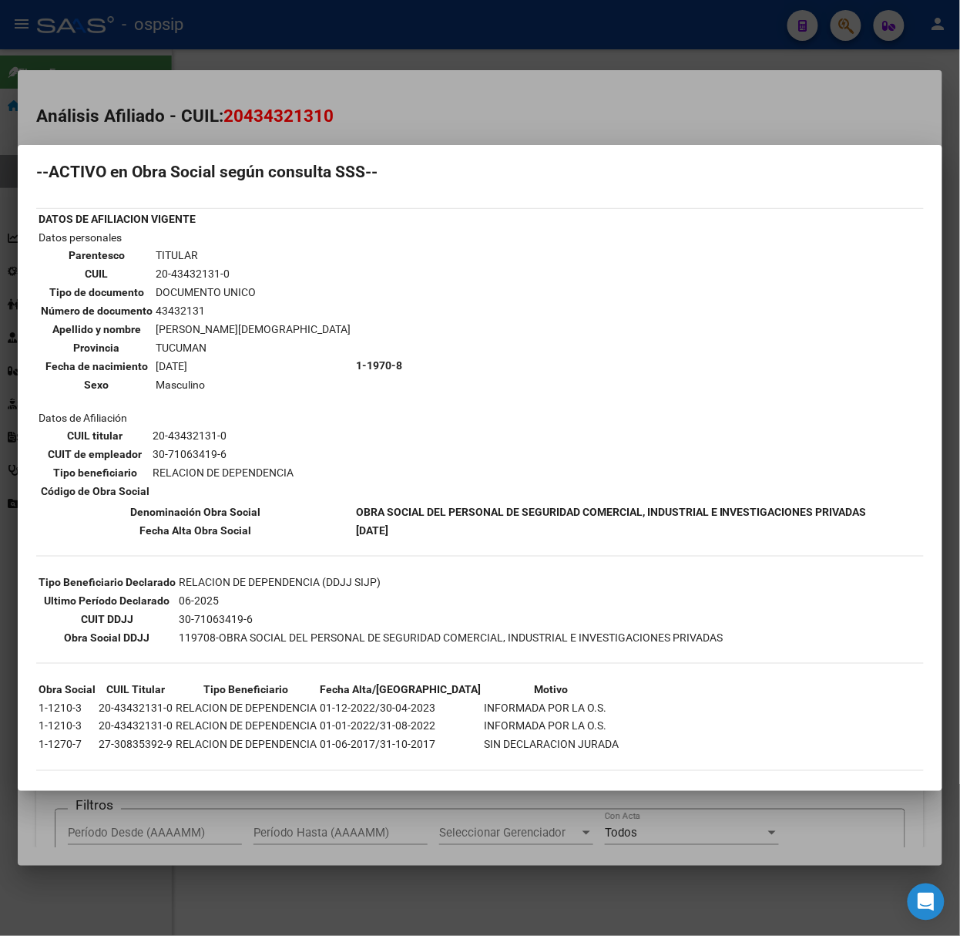
click at [210, 119] on div at bounding box center [480, 468] width 960 height 936
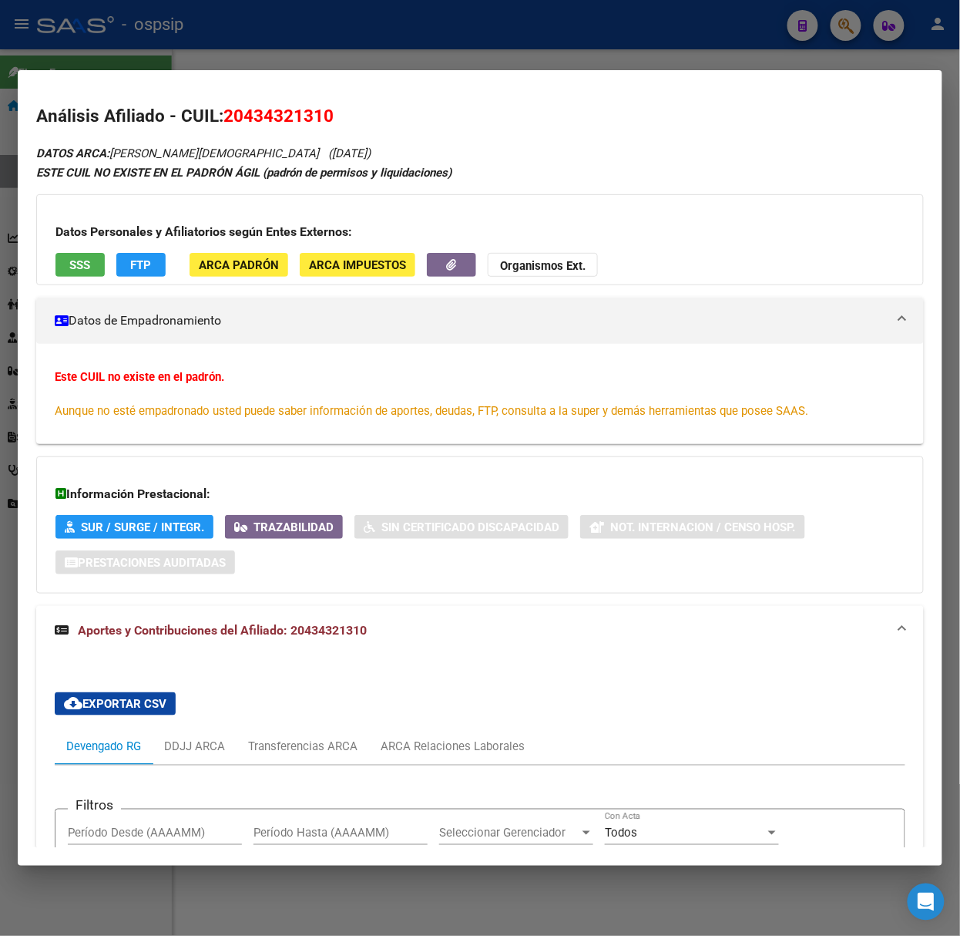
click at [234, 39] on div at bounding box center [480, 468] width 960 height 936
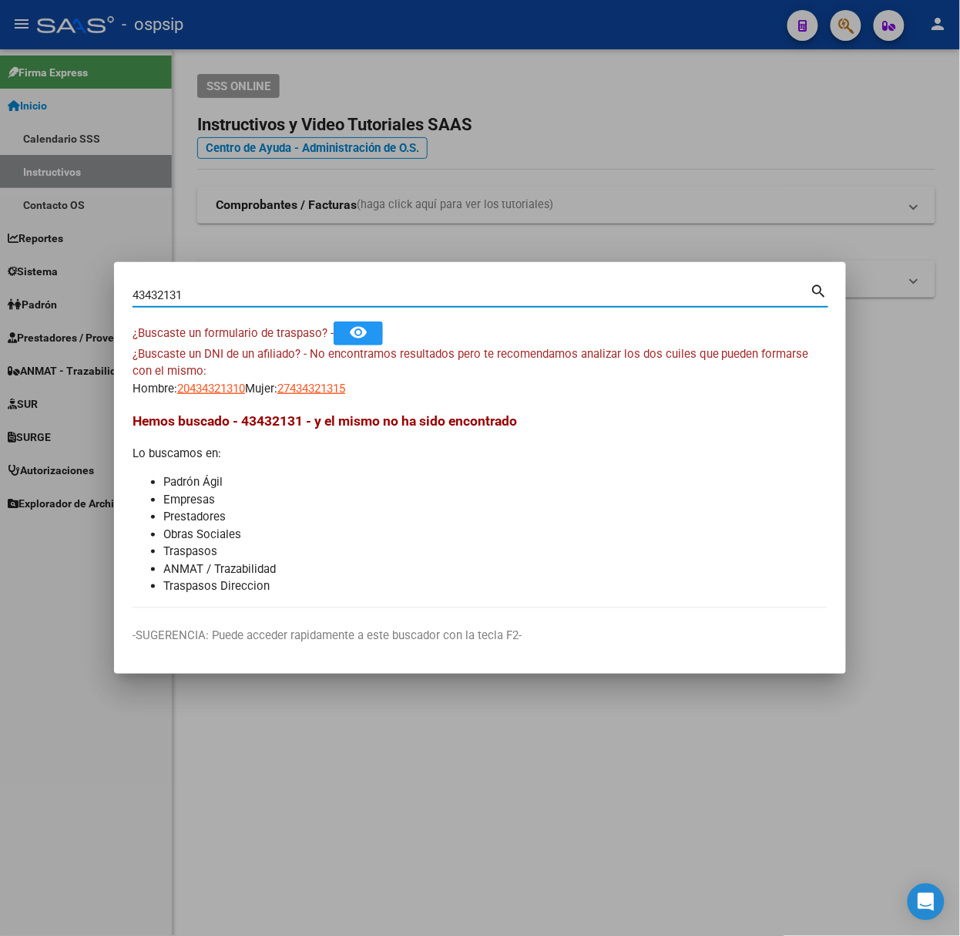
click at [200, 290] on input "43432131" at bounding box center [472, 295] width 678 height 14
type input "24134146"
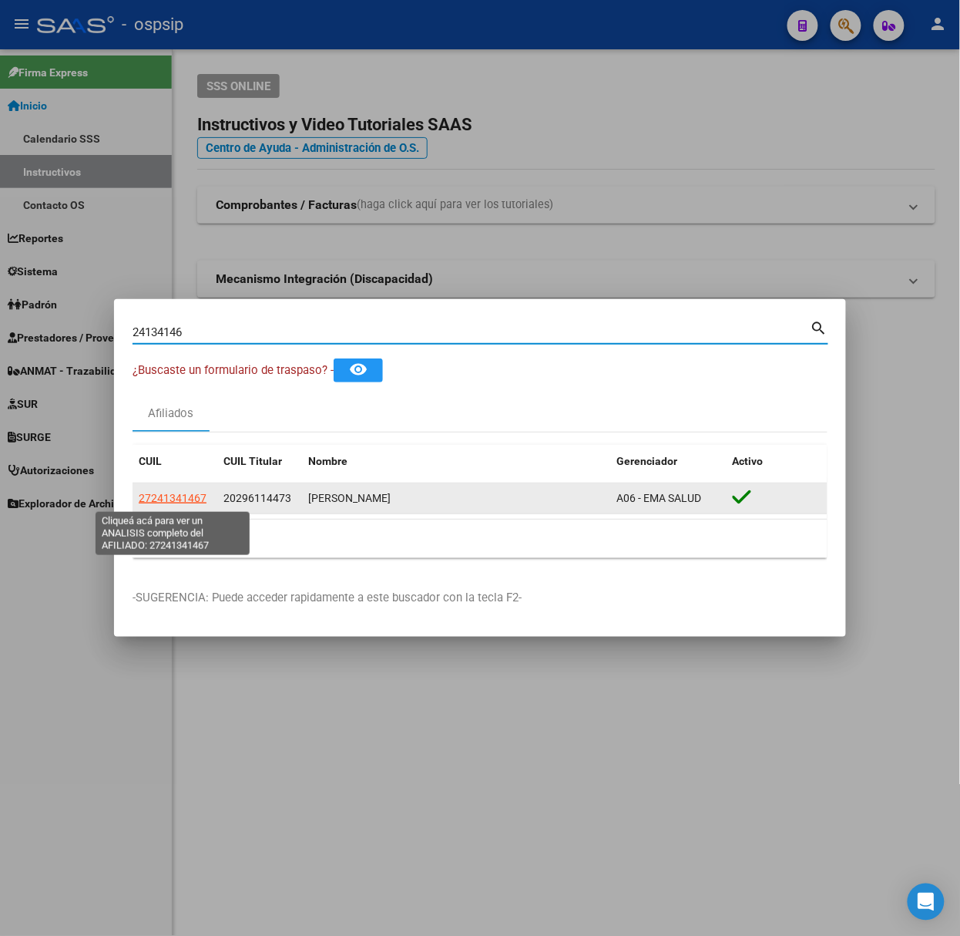
click at [197, 492] on span "27241341467" at bounding box center [173, 498] width 68 height 12
type textarea "27241341467"
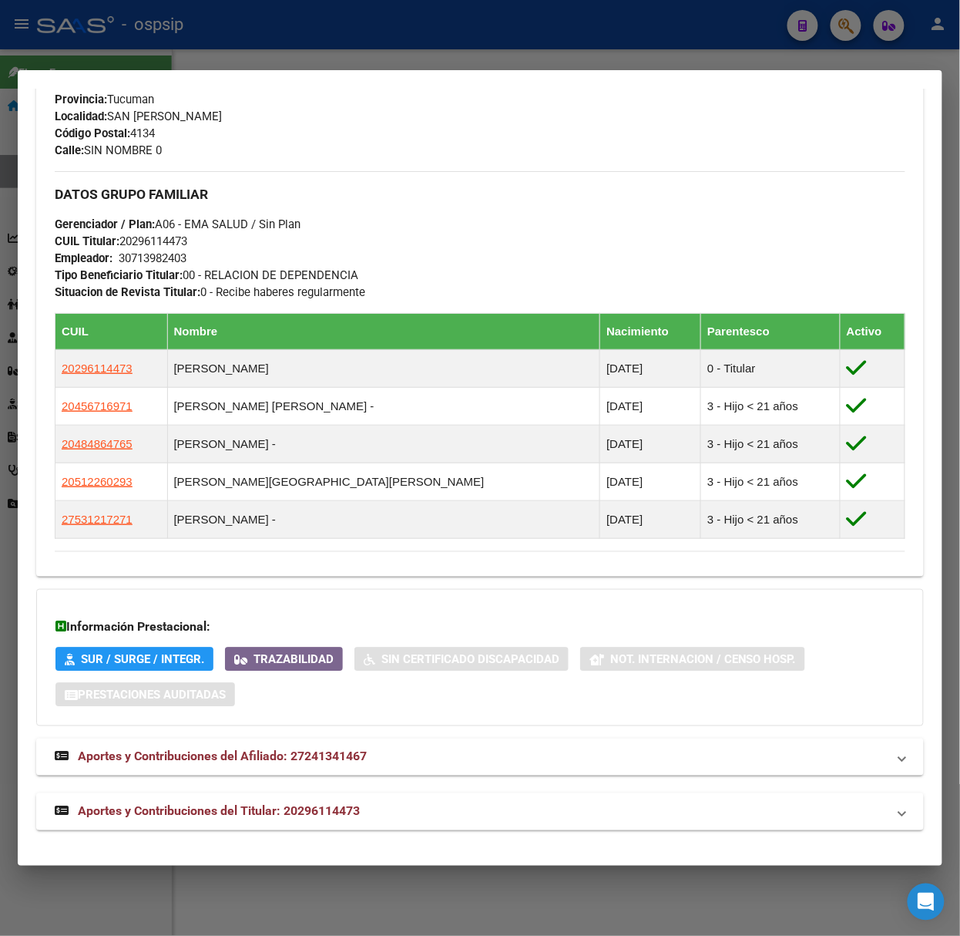
click at [333, 805] on span "Aportes y Contribuciones del Titular: 20296114473" at bounding box center [219, 811] width 282 height 15
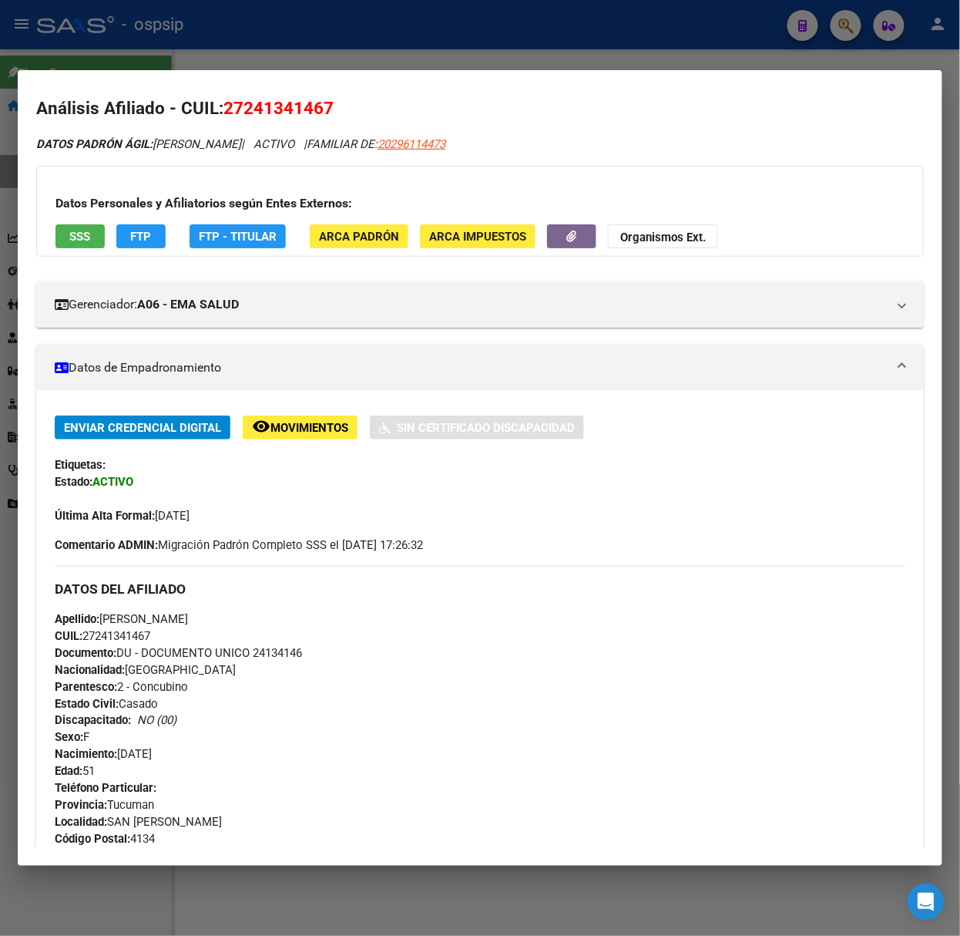
scroll to position [0, 0]
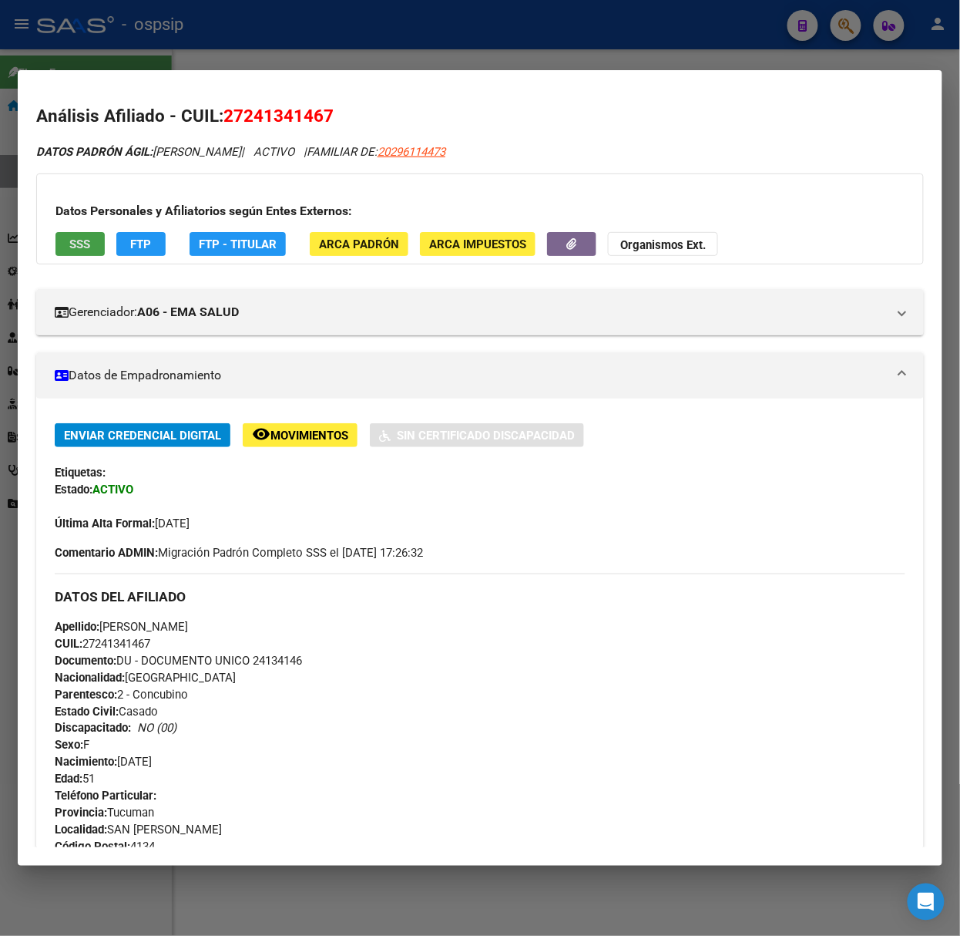
click at [55, 242] on button "SSS" at bounding box center [79, 244] width 49 height 24
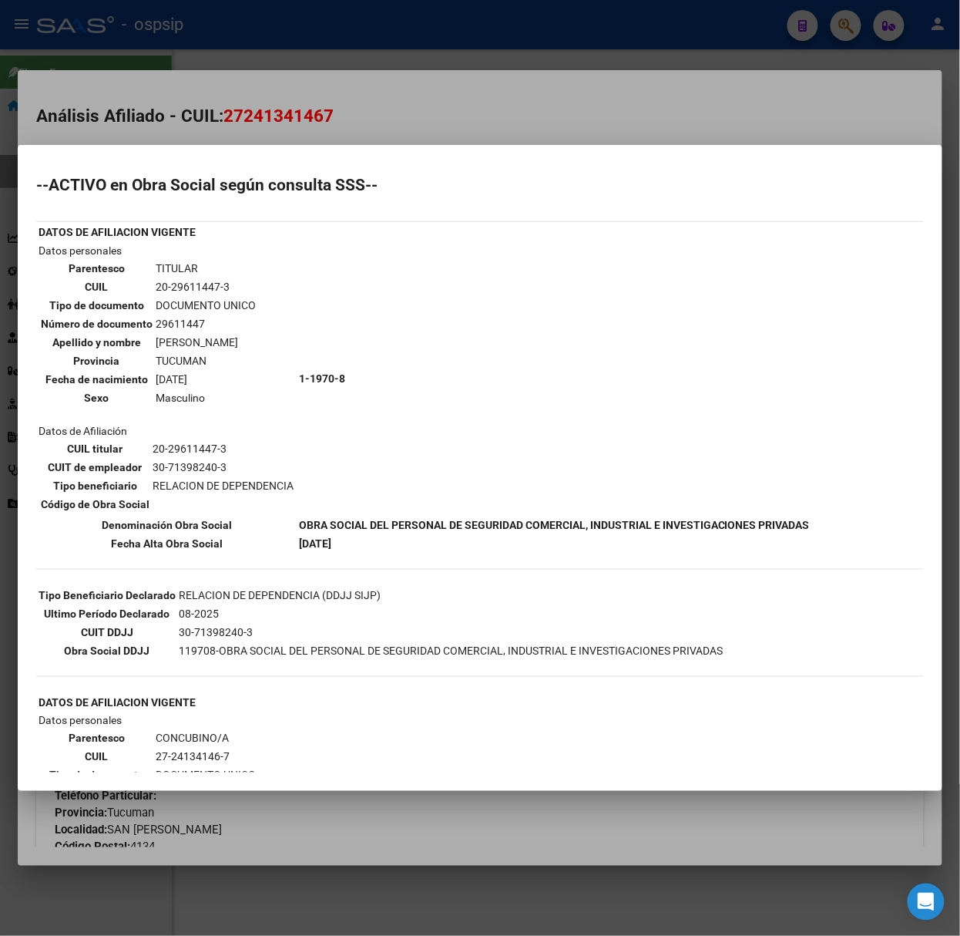
click at [160, 88] on div at bounding box center [480, 468] width 960 height 936
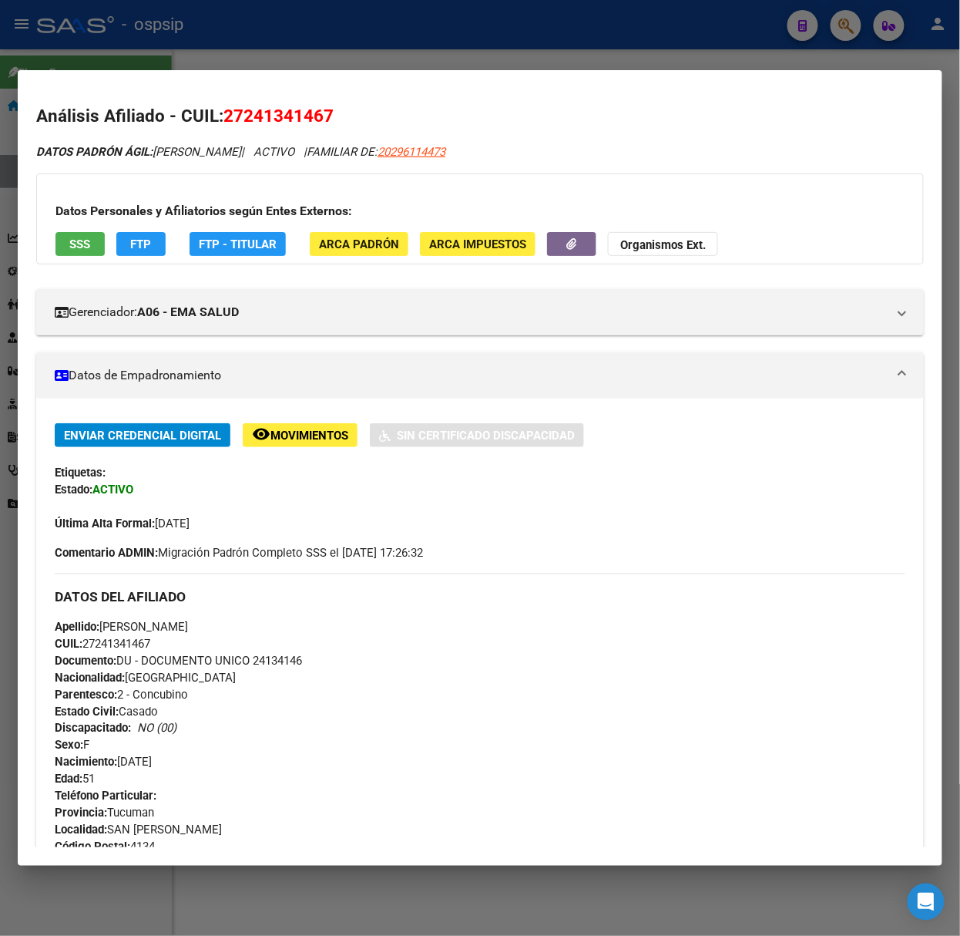
click at [214, 44] on div at bounding box center [480, 468] width 960 height 936
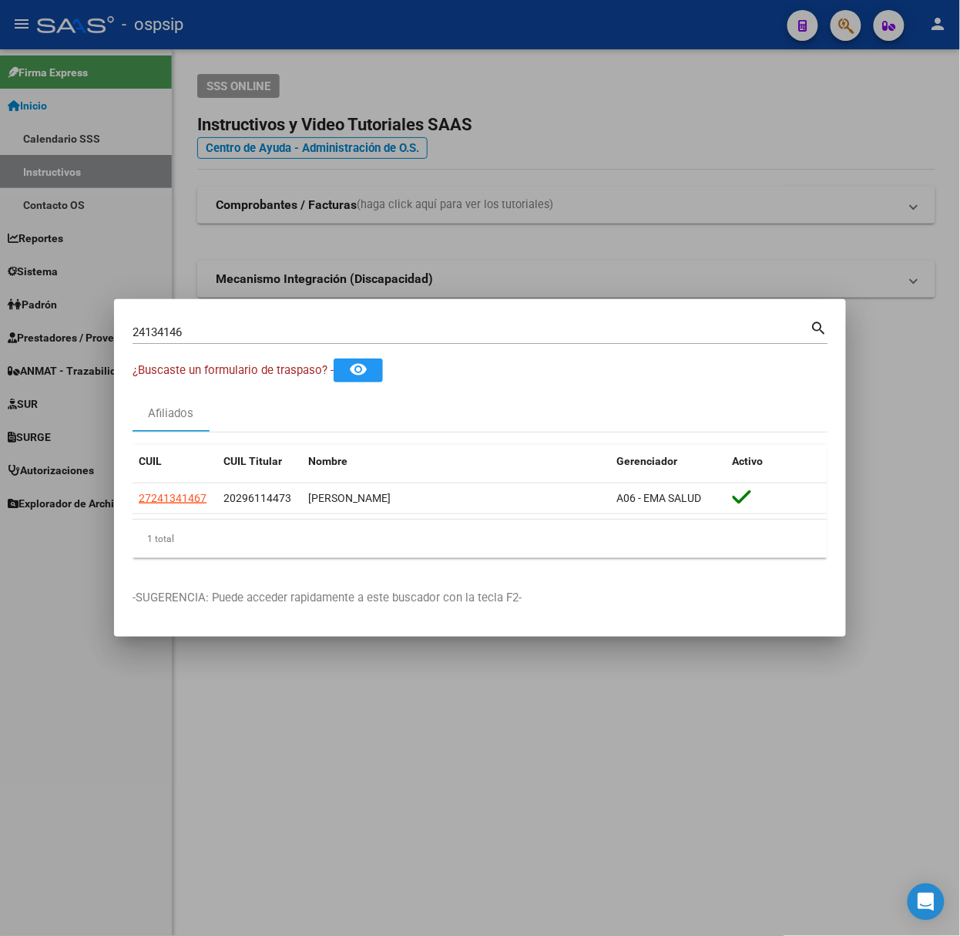
click at [242, 325] on input "24134146" at bounding box center [472, 332] width 678 height 14
type input "14660744"
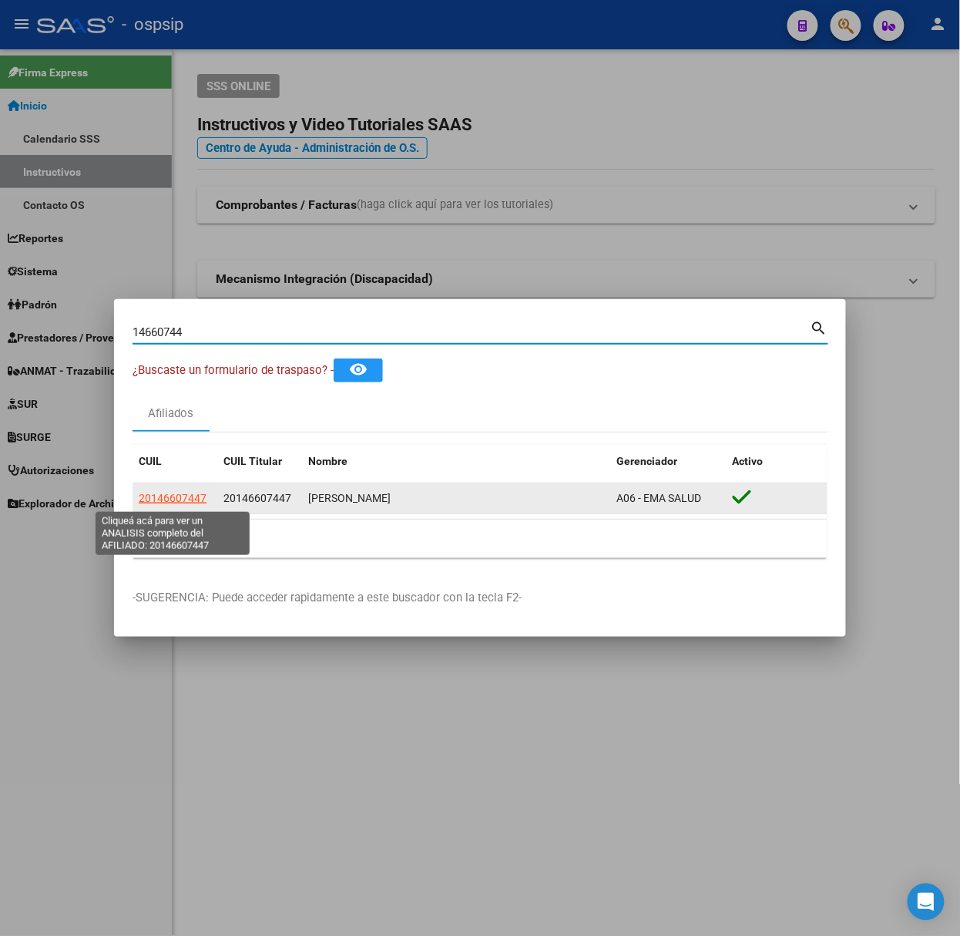
click at [198, 495] on span "20146607447" at bounding box center [173, 498] width 68 height 12
type textarea "20146607447"
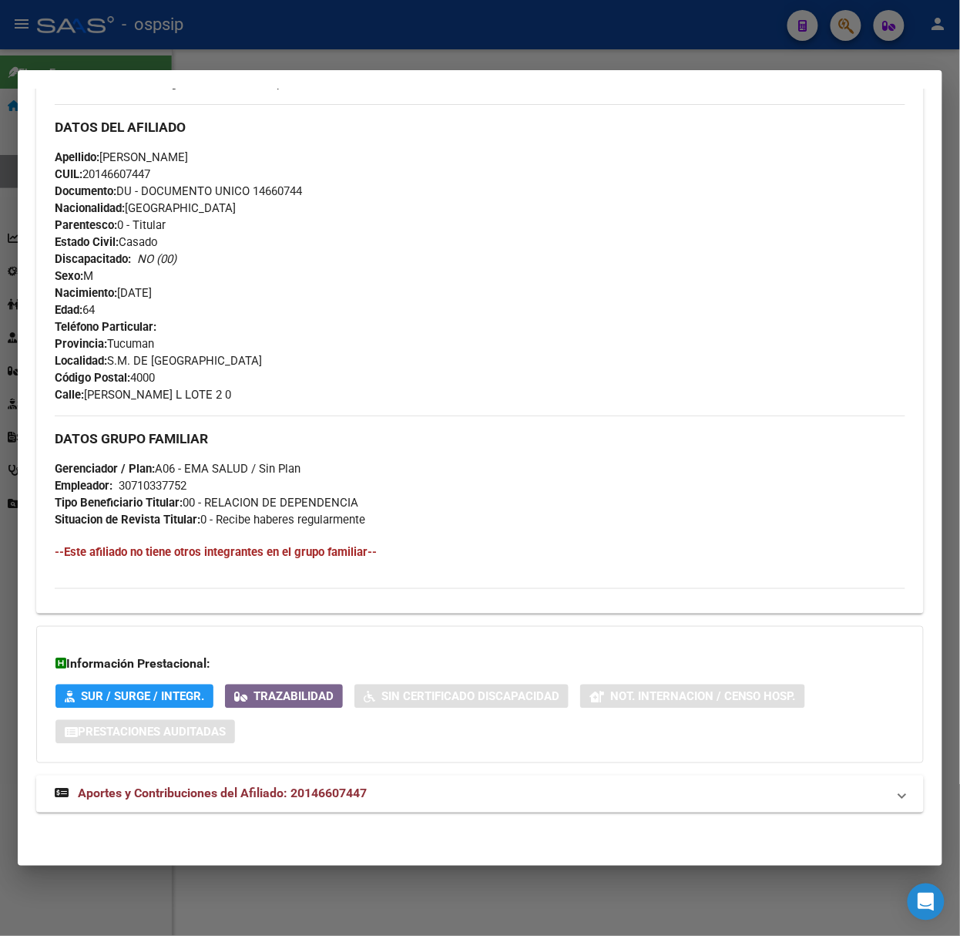
click at [350, 805] on mat-expansion-panel-header "Aportes y Contribuciones del Afiliado: 20146607447" at bounding box center [480, 793] width 888 height 37
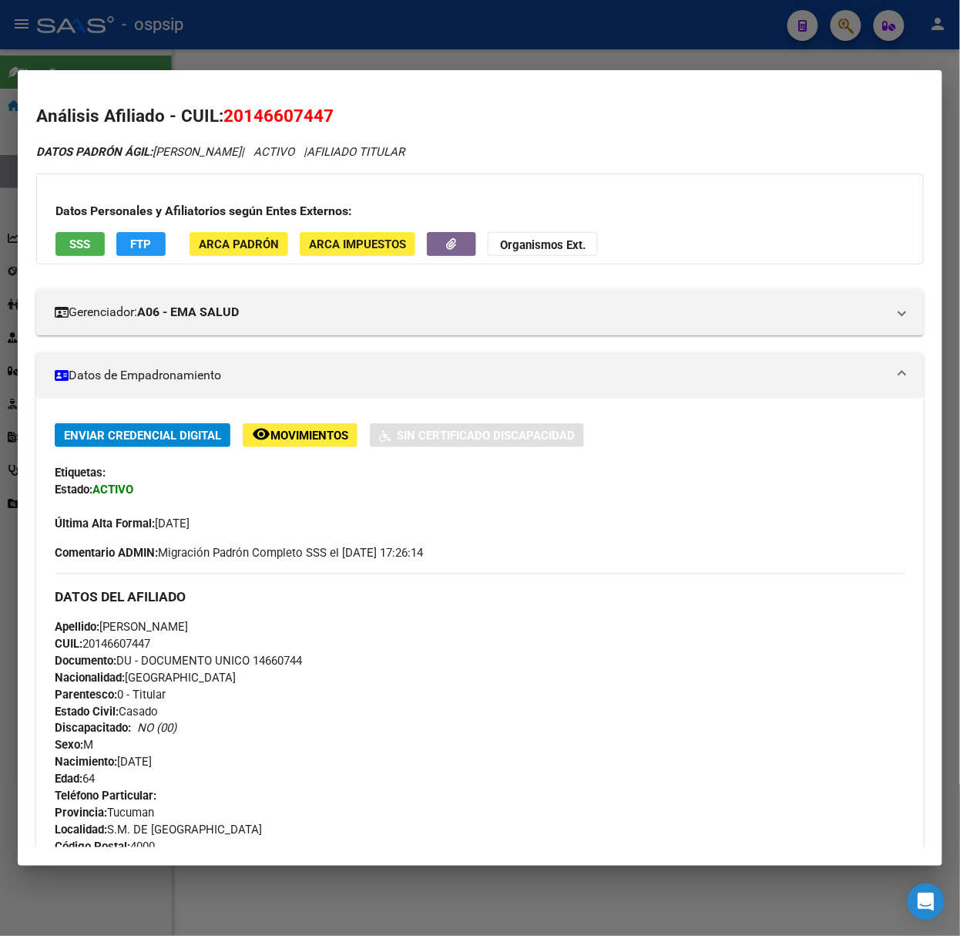
click at [85, 244] on span "SSS" at bounding box center [80, 244] width 21 height 14
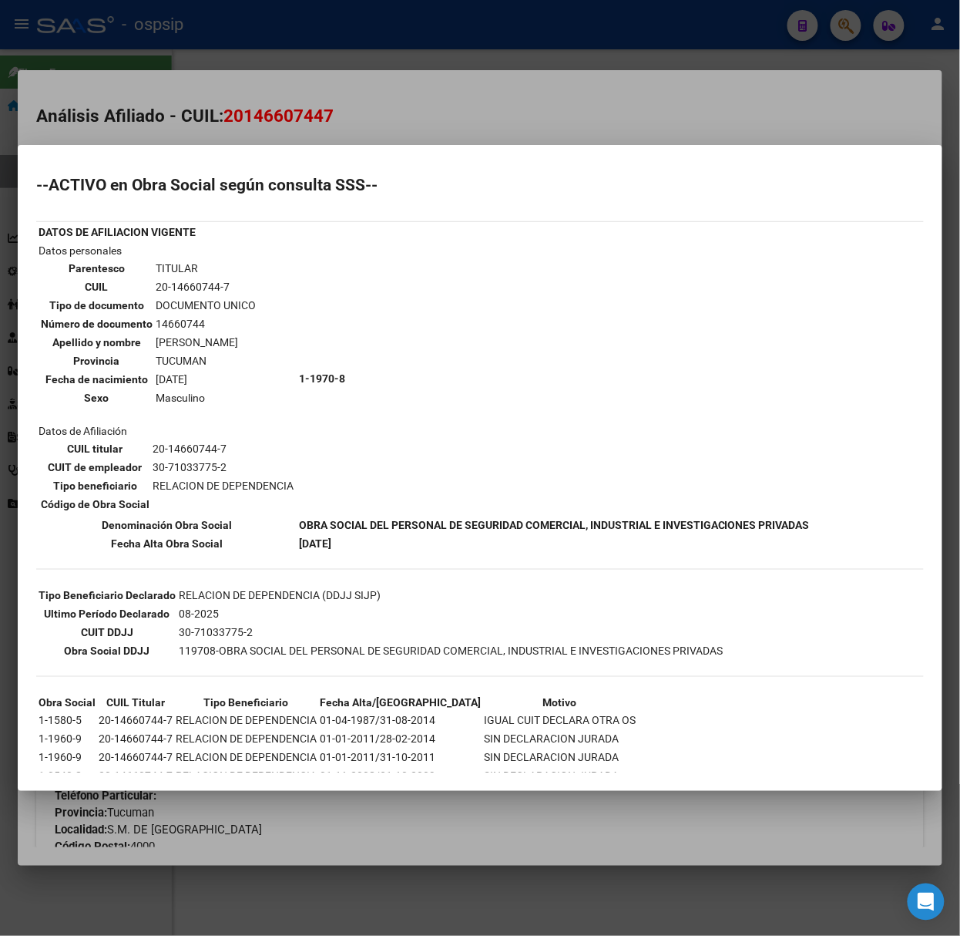
click at [220, 109] on div at bounding box center [480, 468] width 960 height 936
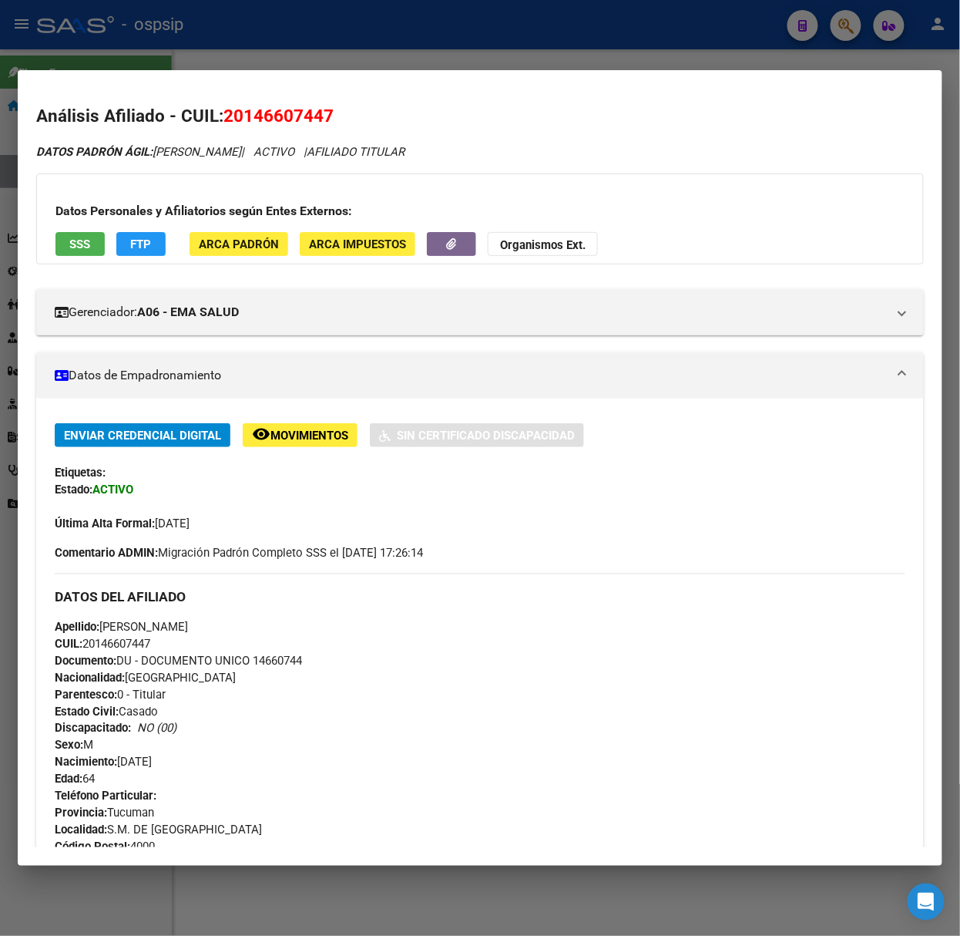
click at [216, 51] on div at bounding box center [480, 468] width 960 height 936
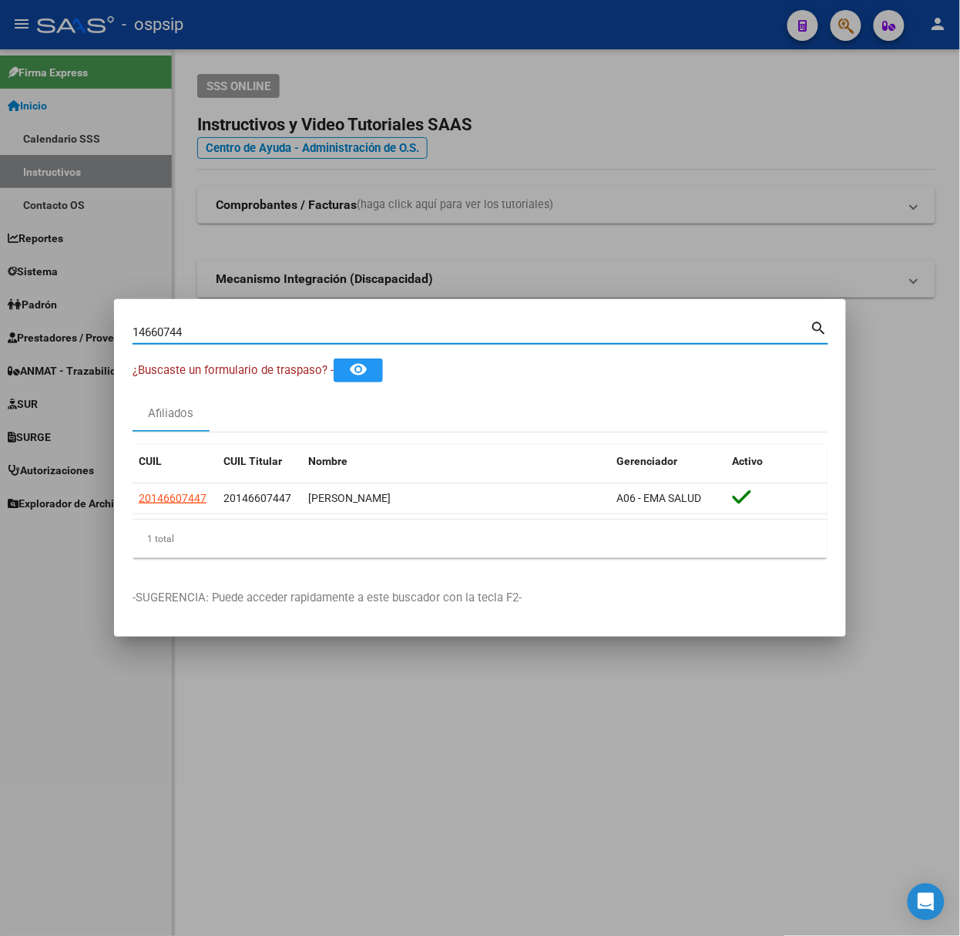
click at [213, 327] on input "14660744" at bounding box center [472, 332] width 678 height 14
type input "41983417"
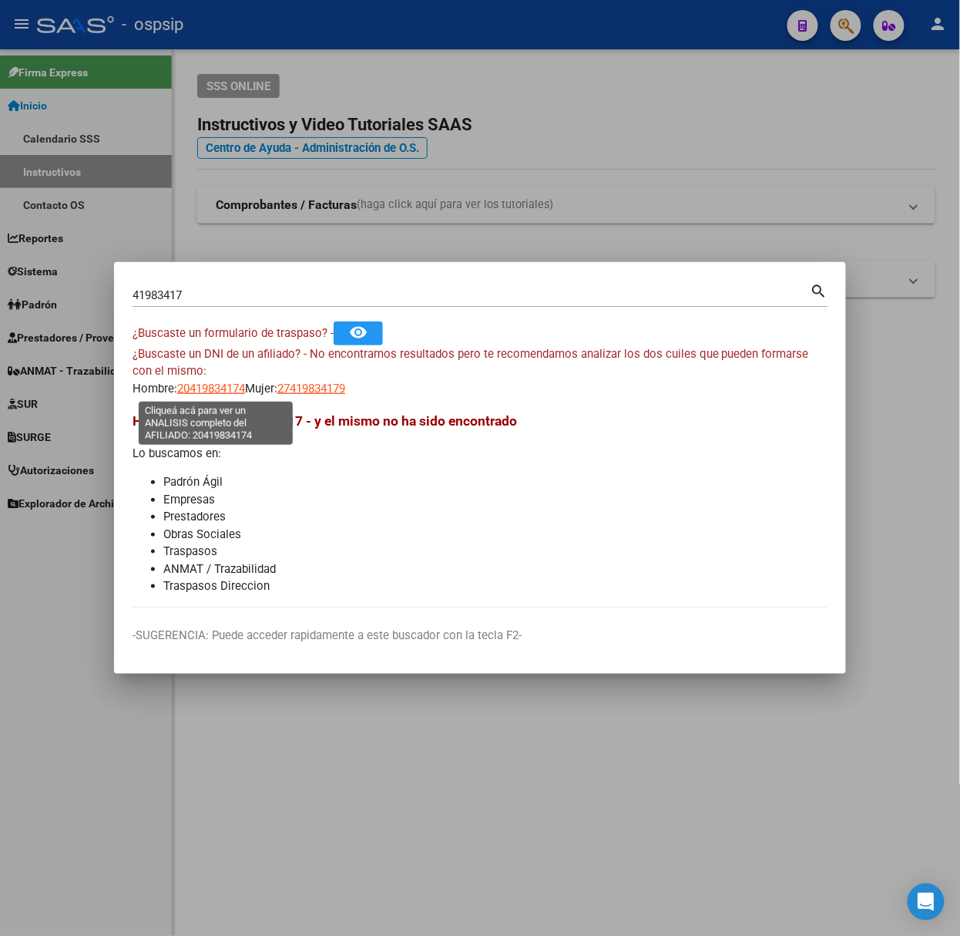
click at [210, 382] on span "20419834174" at bounding box center [211, 388] width 68 height 14
type textarea "20419834174"
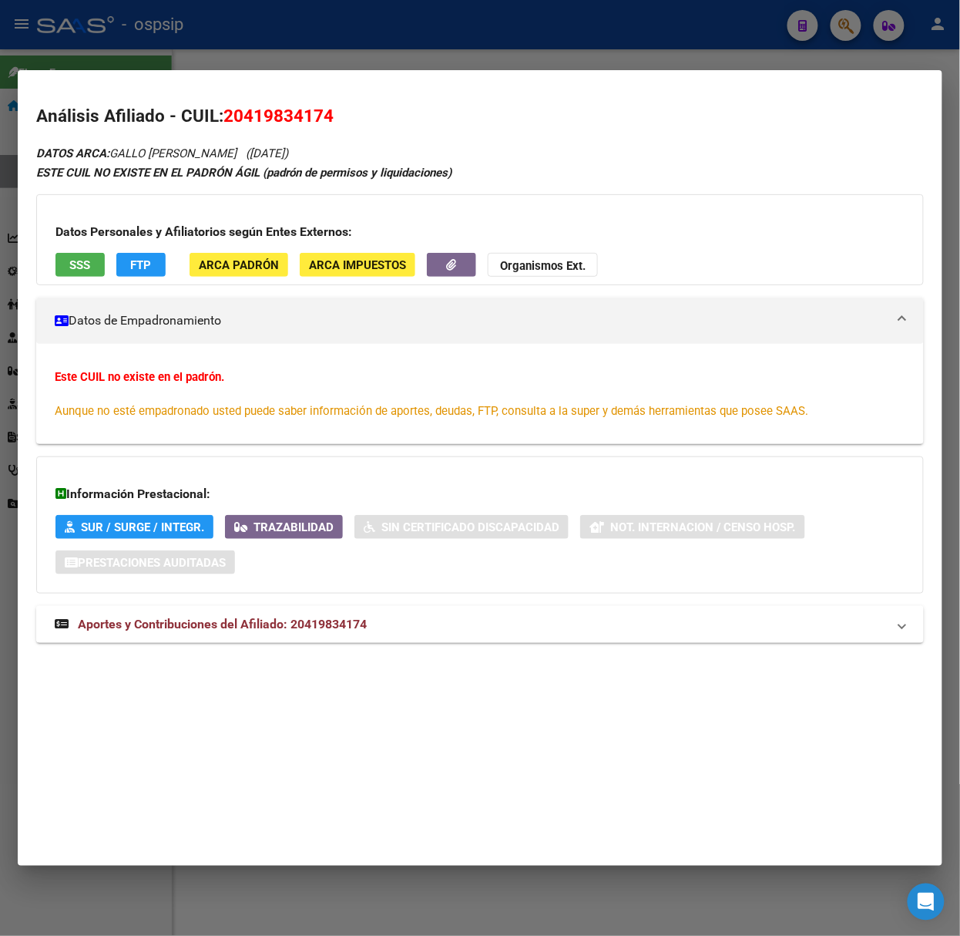
click at [291, 627] on span "Aportes y Contribuciones del Afiliado: 20419834174" at bounding box center [222, 624] width 289 height 15
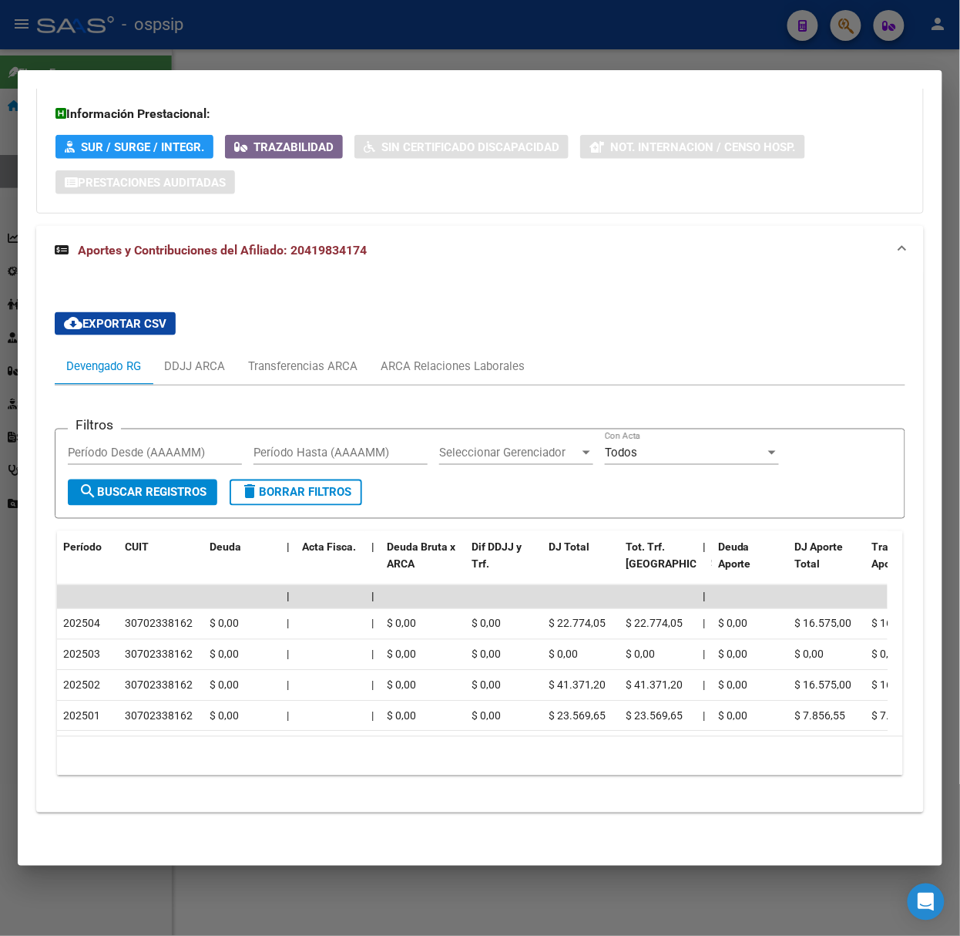
scroll to position [398, 0]
click at [429, 358] on div "ARCA Relaciones Laborales" at bounding box center [453, 366] width 144 height 17
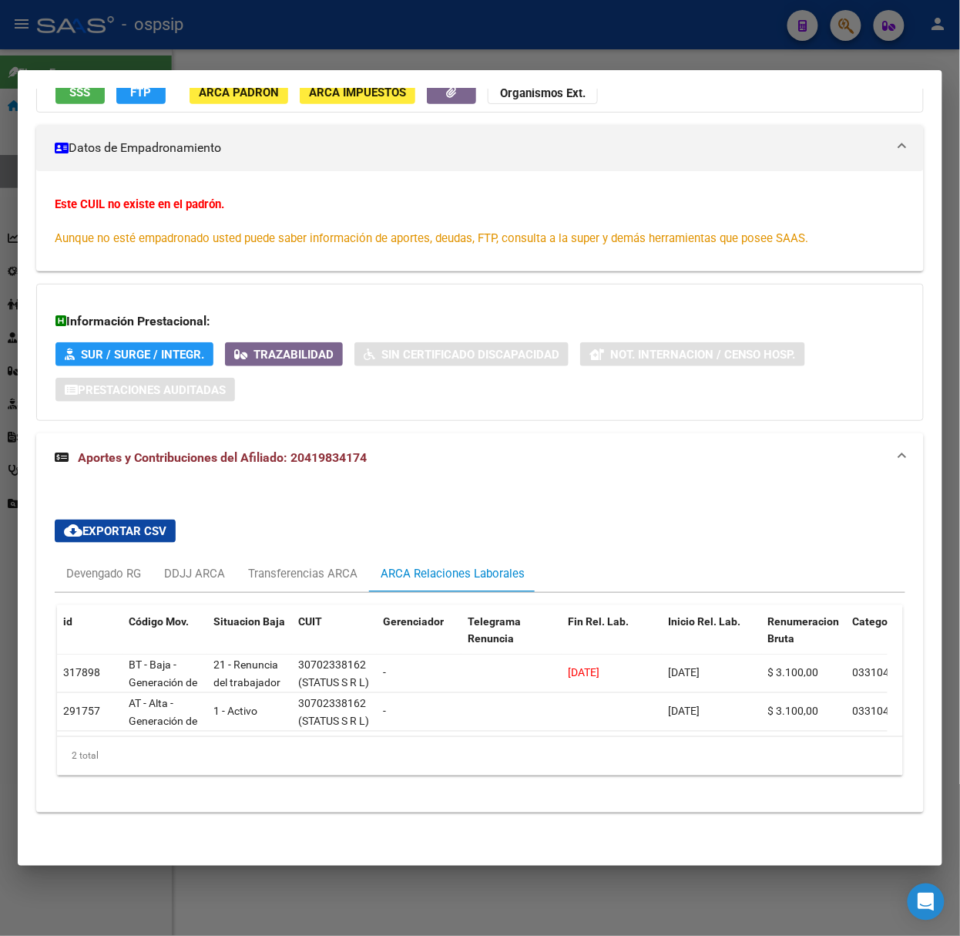
scroll to position [0, 0]
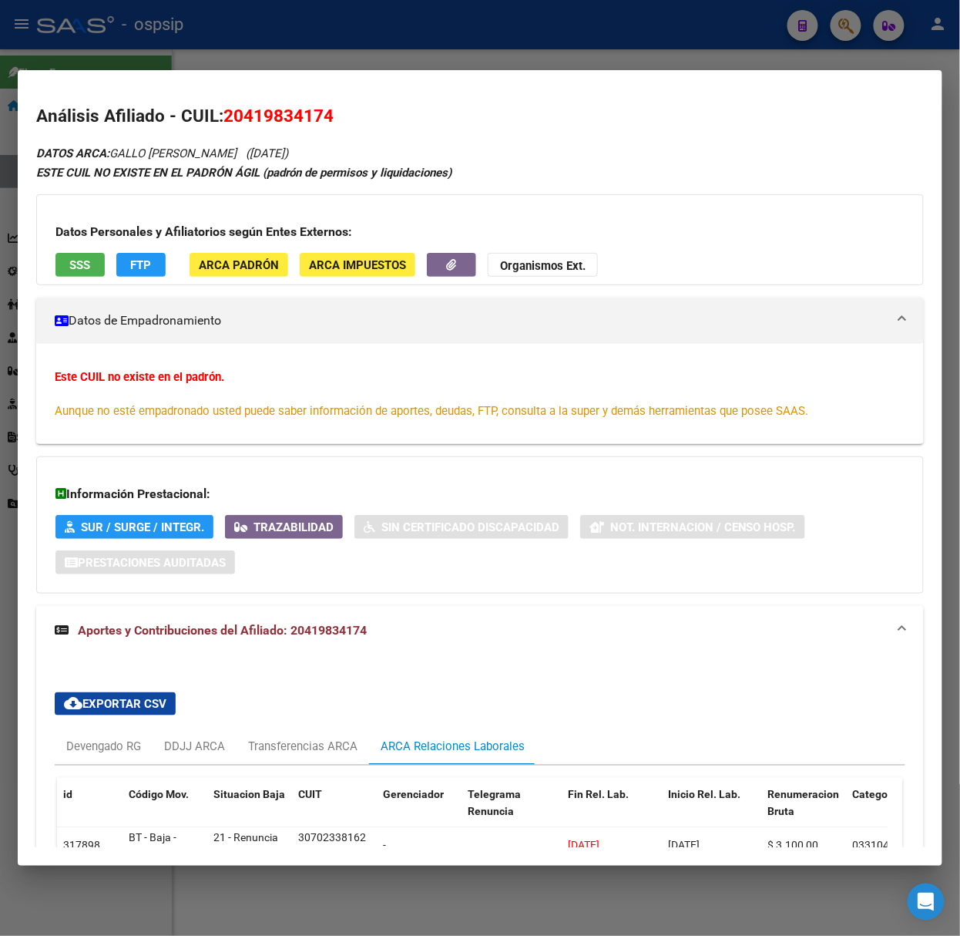
click at [48, 241] on div "Datos Personales y Afiliatorios según Entes Externos: SSS FTP ARCA Padrón ARCA …" at bounding box center [480, 239] width 888 height 91
click at [71, 253] on button "SSS" at bounding box center [79, 265] width 49 height 24
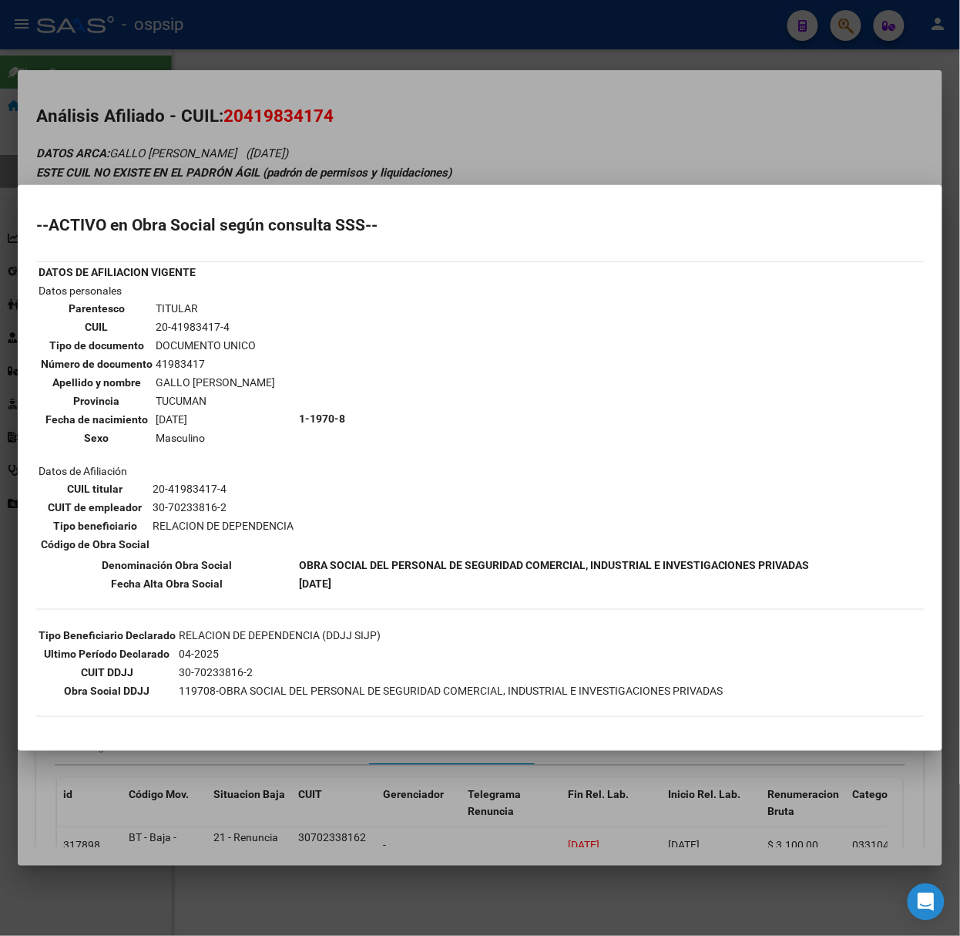
click at [182, 74] on div at bounding box center [480, 468] width 960 height 936
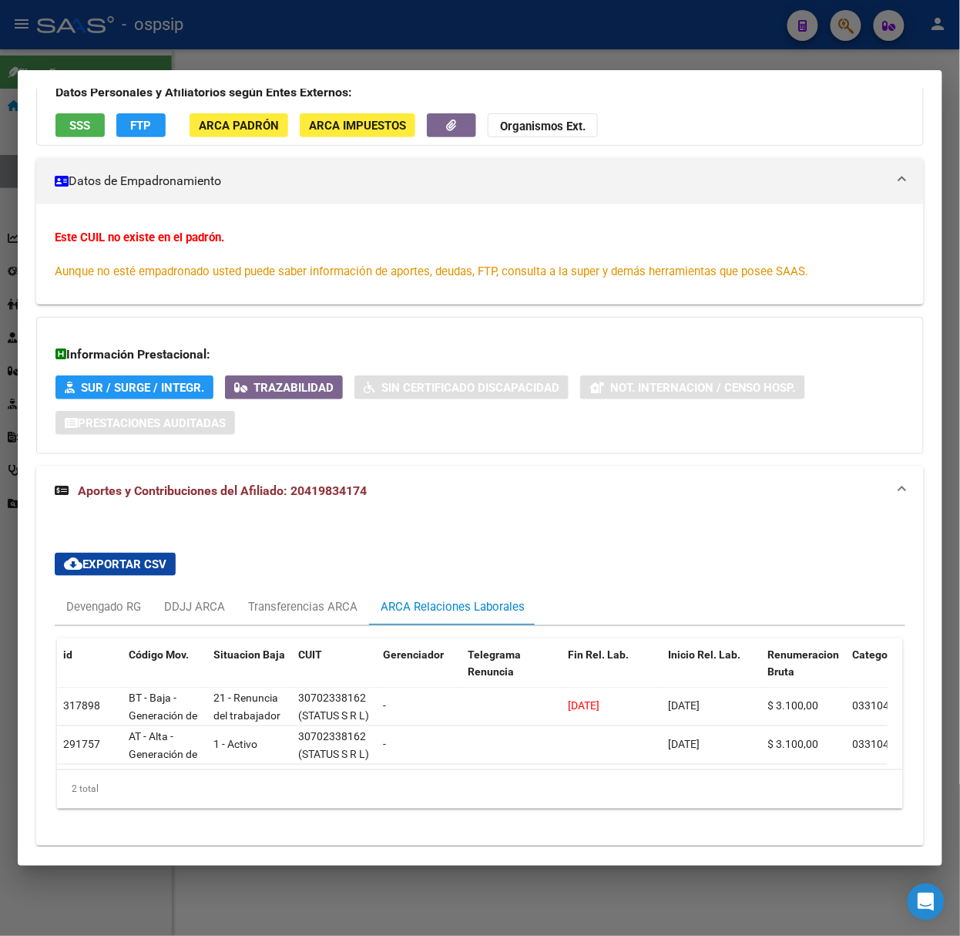
scroll to position [189, 0]
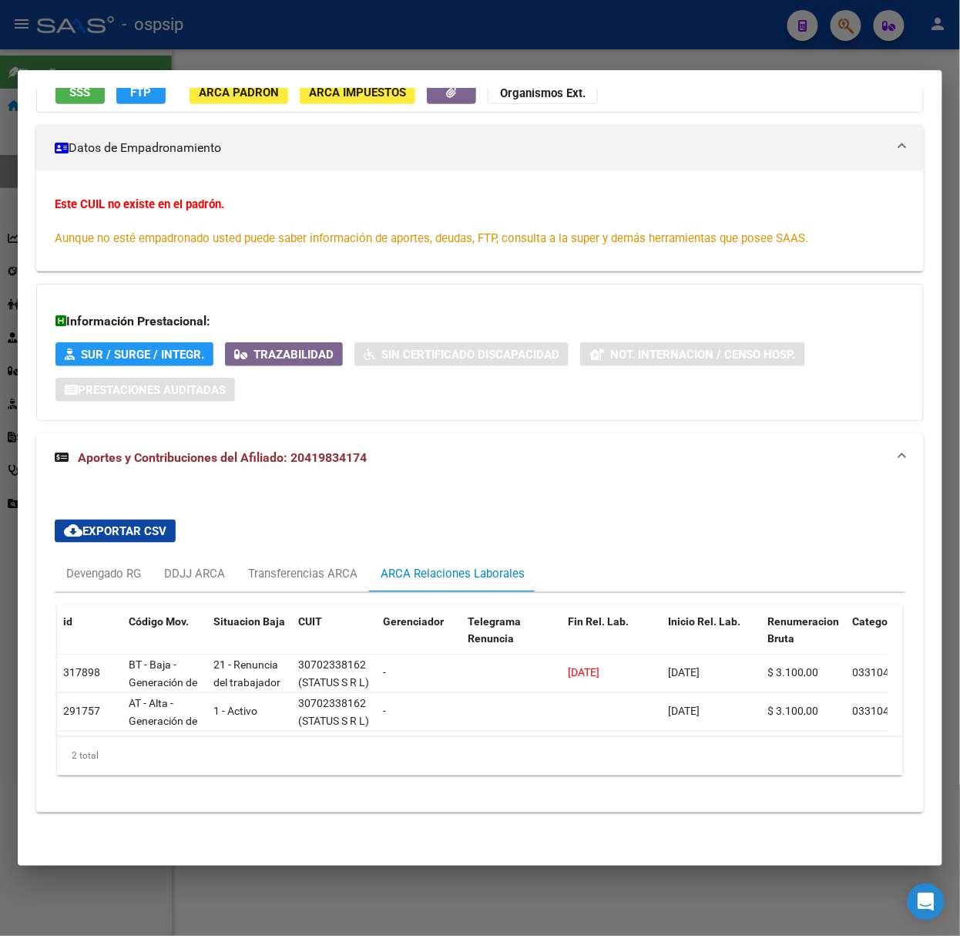
click at [145, 50] on div at bounding box center [480, 468] width 960 height 936
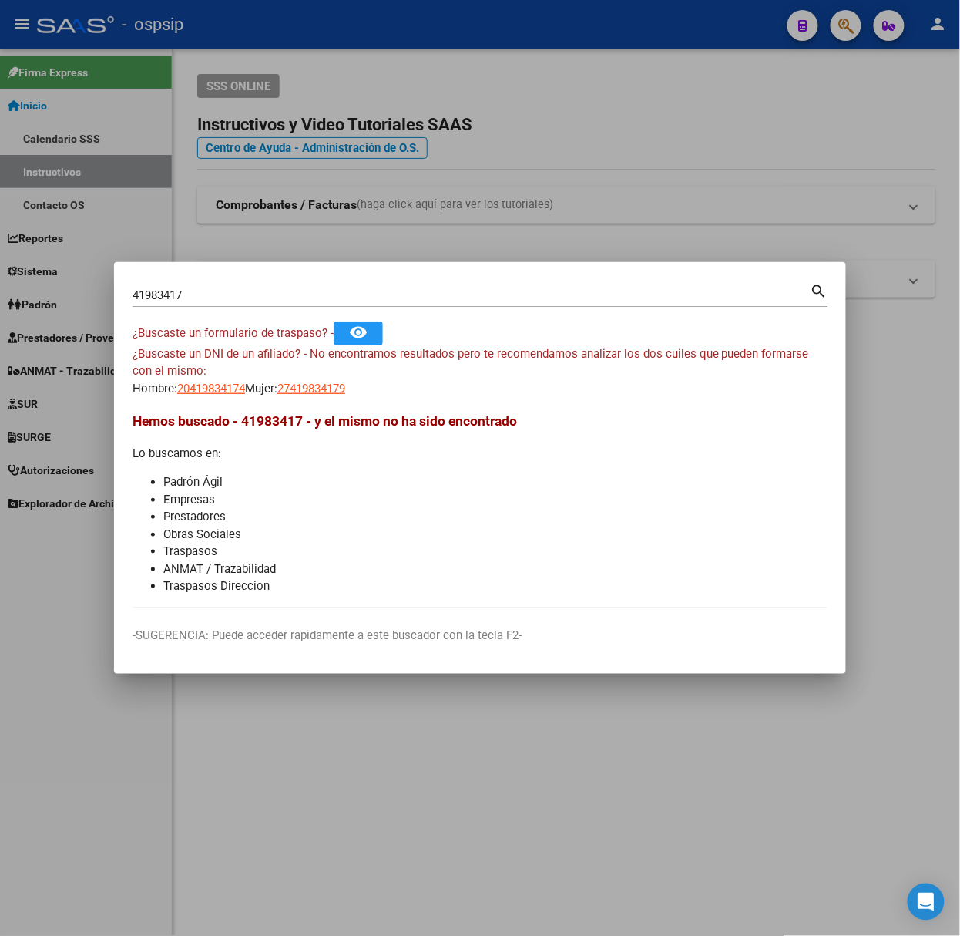
click at [242, 303] on div "41983417 Buscar (apellido, dni, [PERSON_NAME], [PERSON_NAME], cuit, obra social)" at bounding box center [472, 295] width 678 height 23
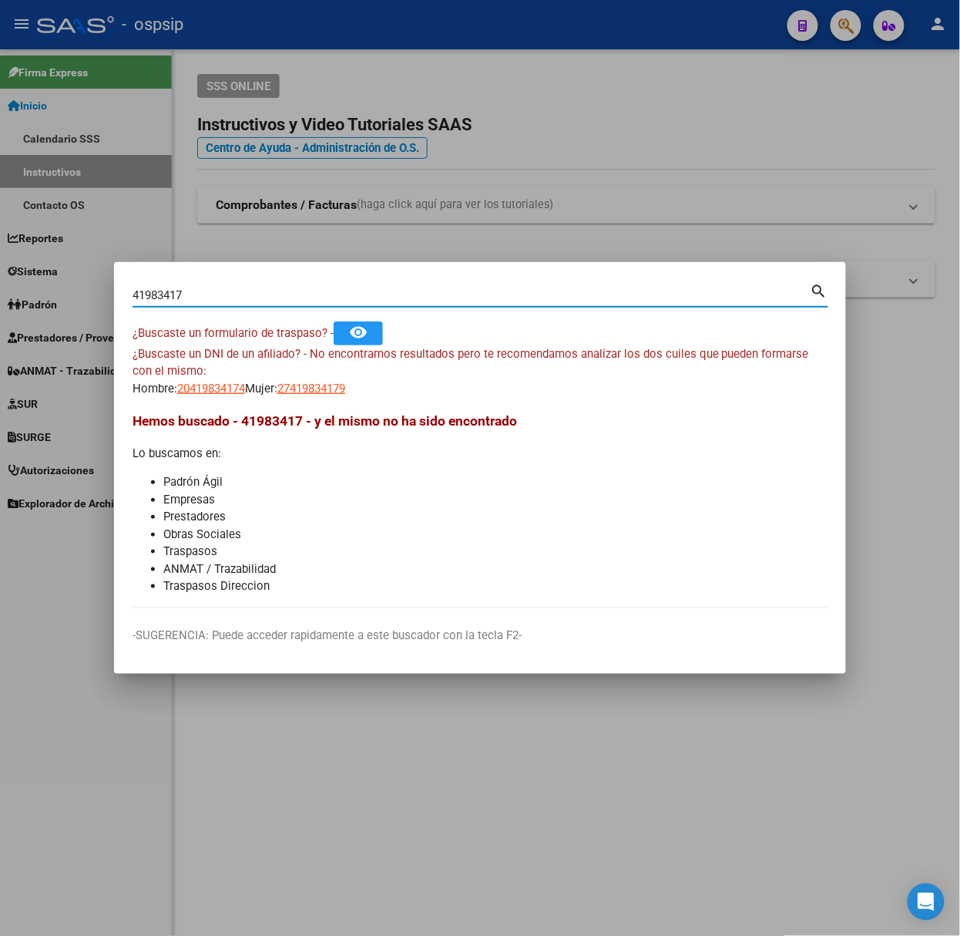
click at [237, 297] on input "41983417" at bounding box center [472, 295] width 678 height 14
type input "29901493"
click at [183, 381] on span "20299014933" at bounding box center [211, 388] width 68 height 14
type textarea "20299014933"
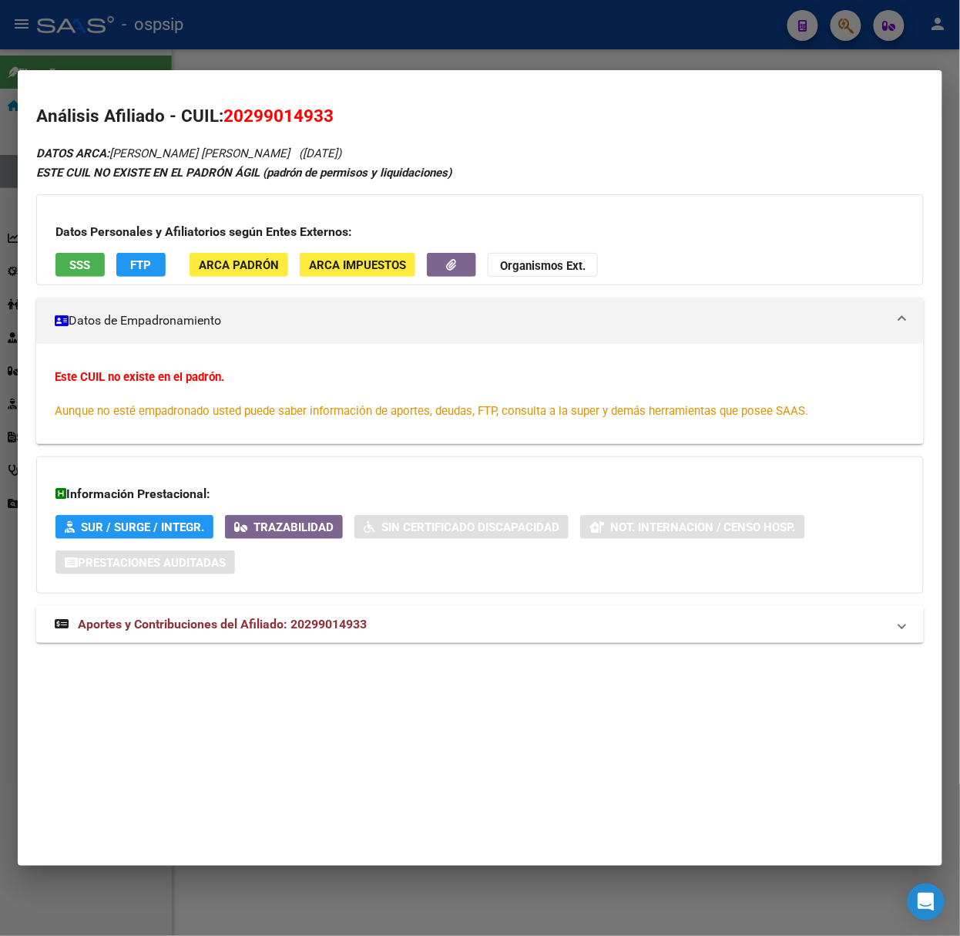
click at [334, 617] on span "Aportes y Contribuciones del Afiliado: 20299014933" at bounding box center [222, 624] width 289 height 15
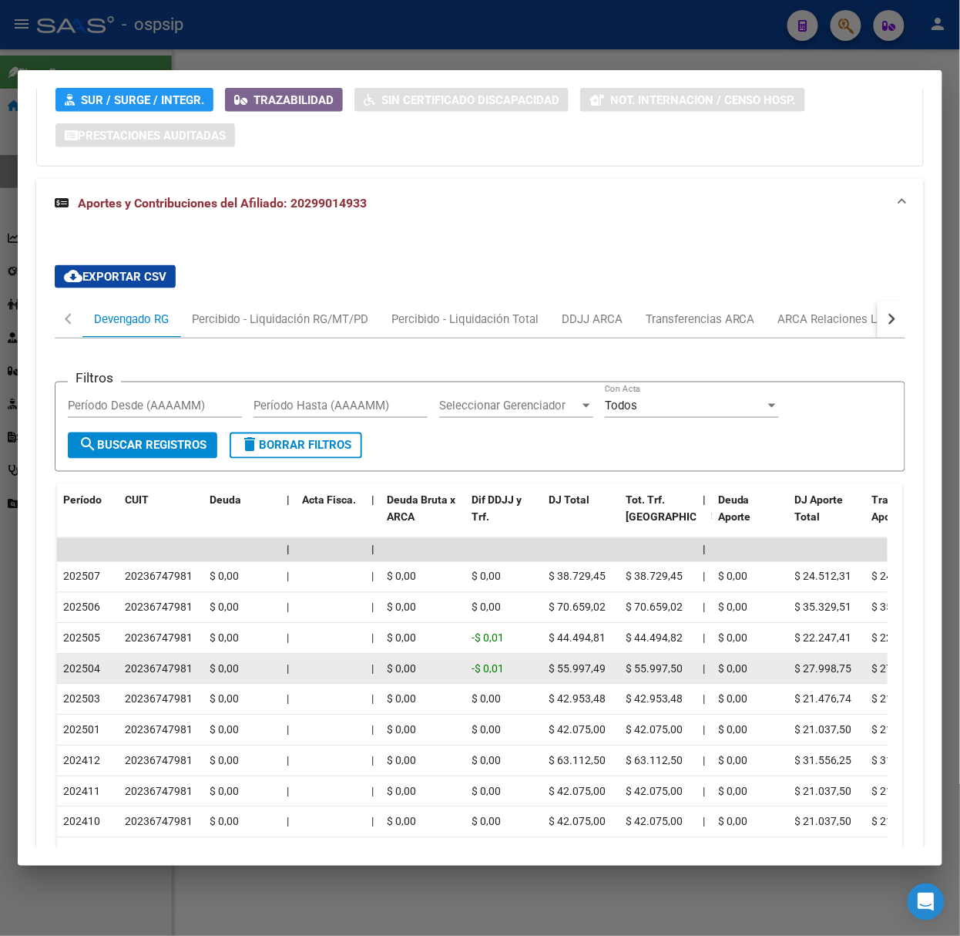
scroll to position [583, 0]
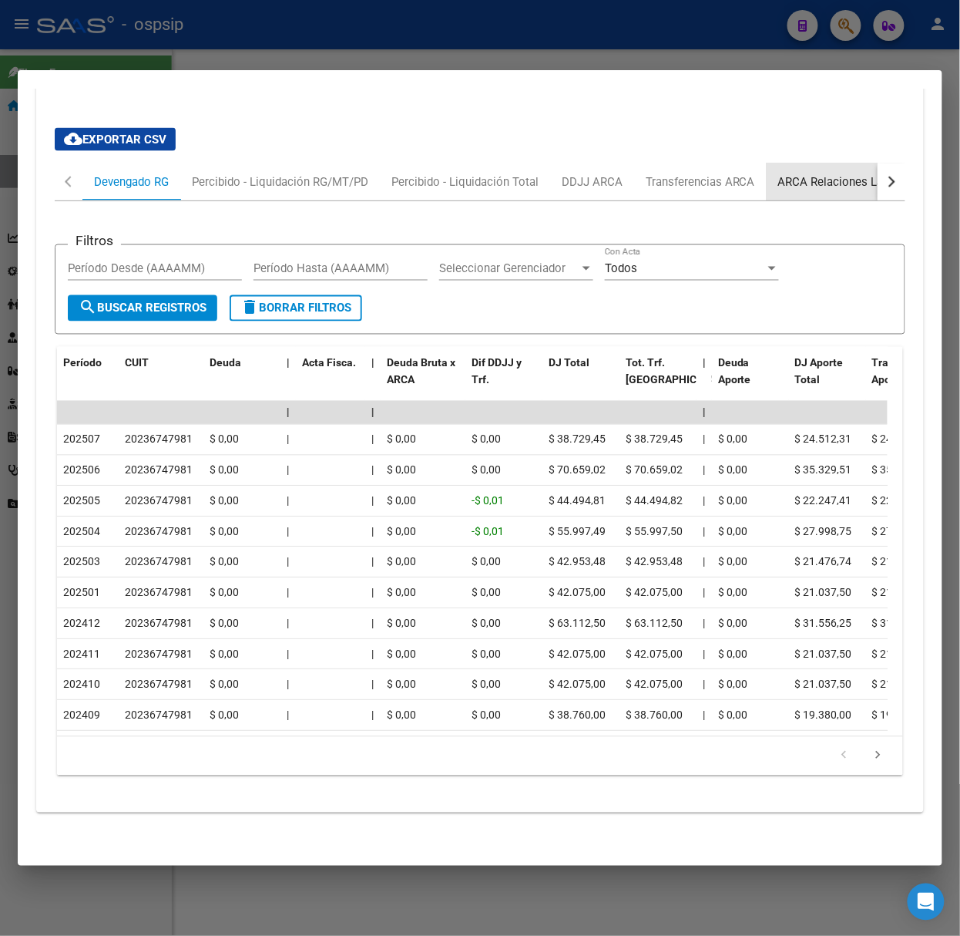
click at [805, 173] on div "ARCA Relaciones Laborales" at bounding box center [850, 181] width 144 height 17
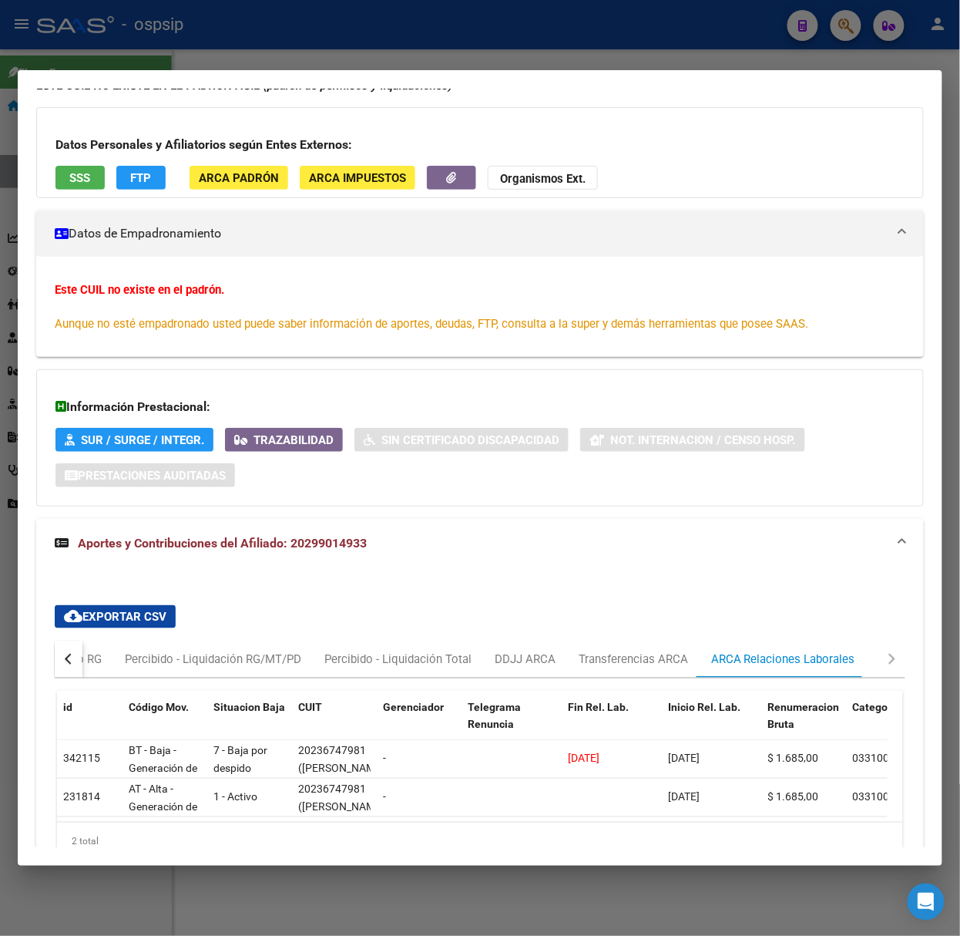
scroll to position [0, 0]
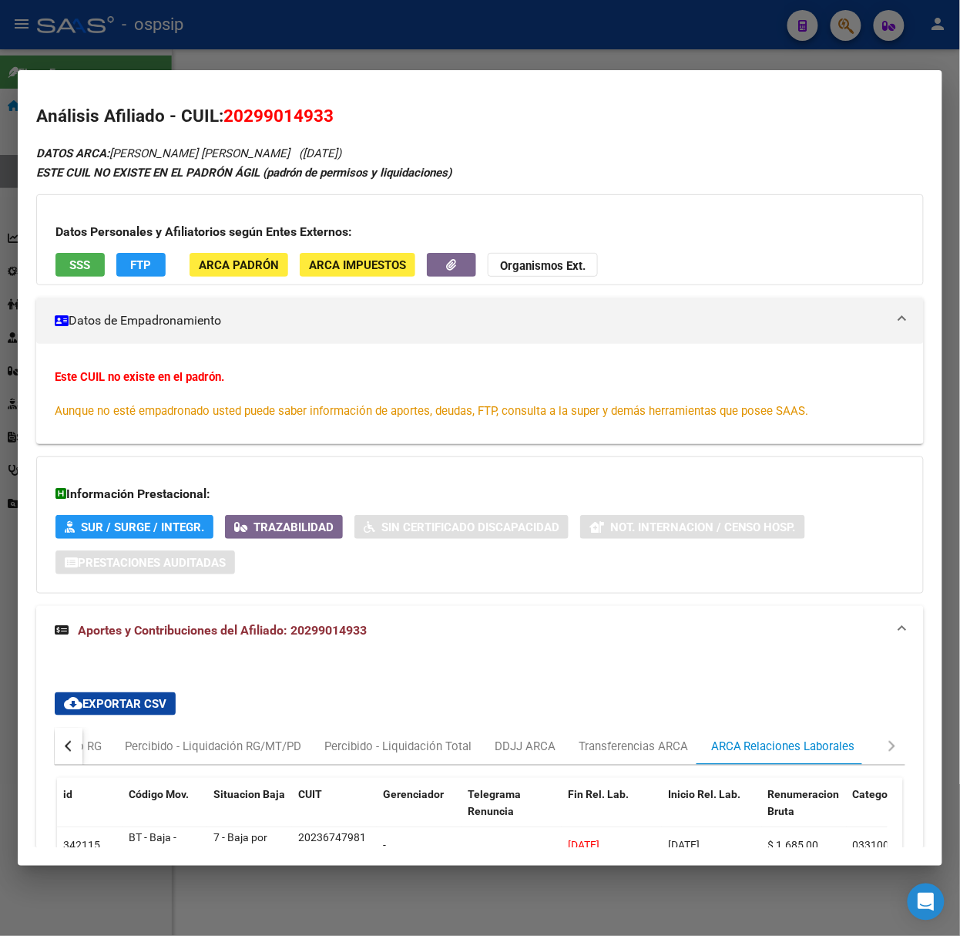
click at [83, 269] on span "SSS" at bounding box center [80, 265] width 21 height 14
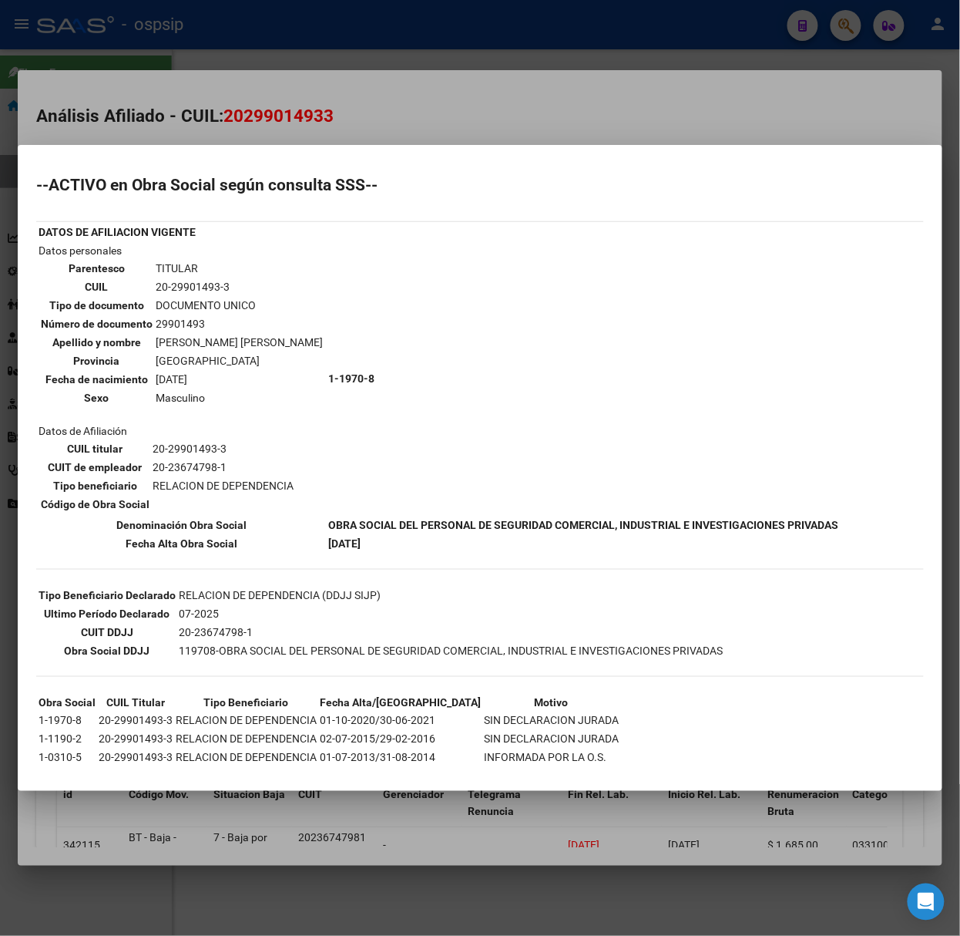
click at [190, 94] on div at bounding box center [480, 468] width 960 height 936
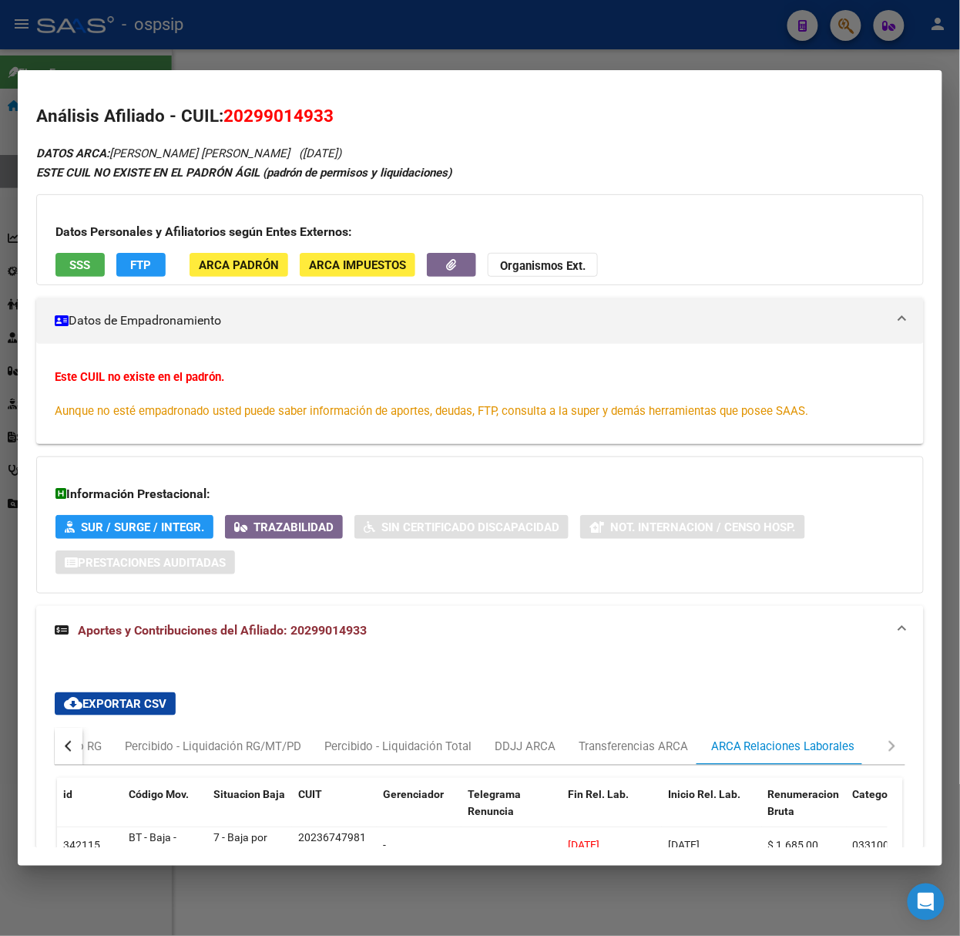
click at [272, 20] on div at bounding box center [480, 468] width 960 height 936
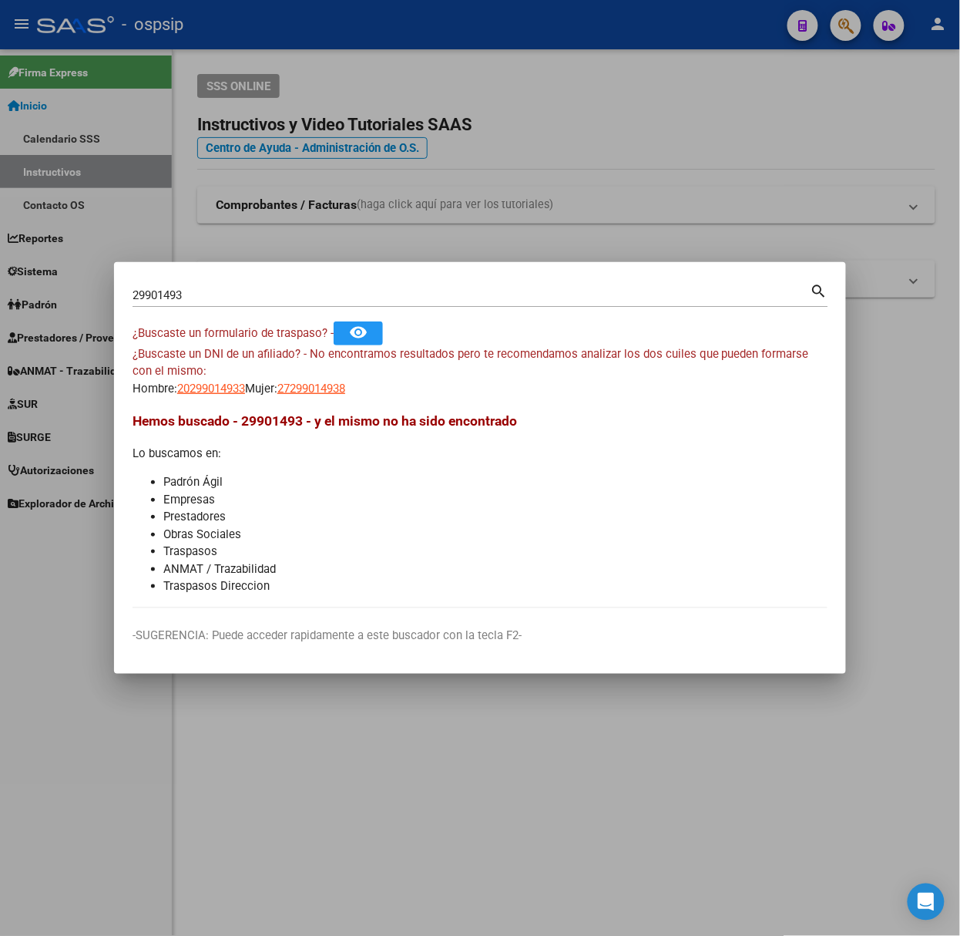
click at [188, 291] on input "29901493" at bounding box center [472, 295] width 678 height 14
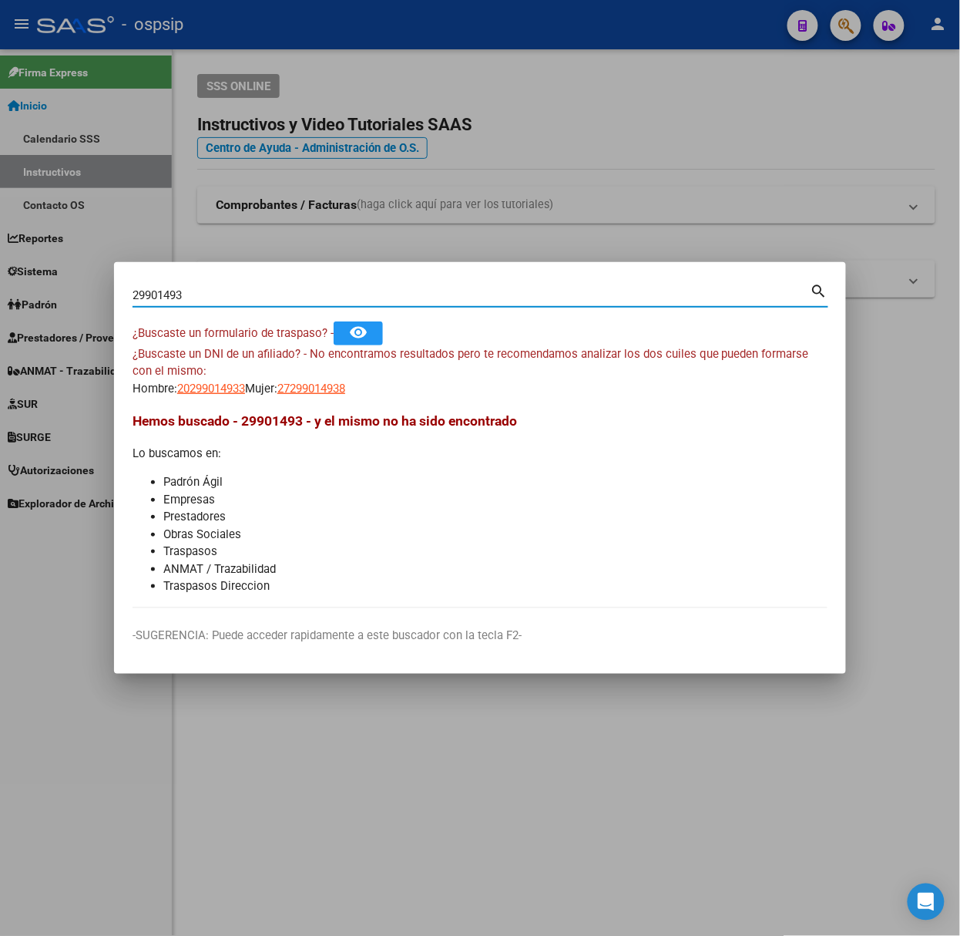
click at [188, 291] on input "29901493" at bounding box center [472, 295] width 678 height 14
type input "24552693"
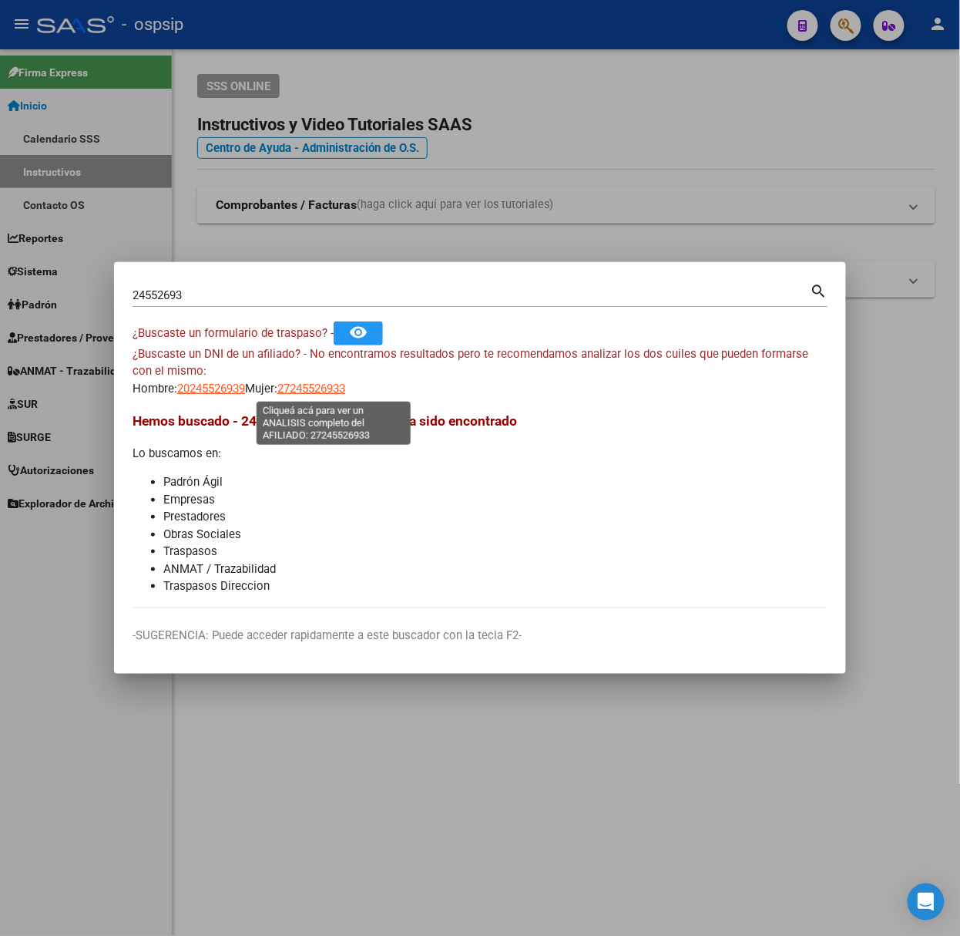
click at [336, 395] on span "27245526933" at bounding box center [311, 388] width 68 height 14
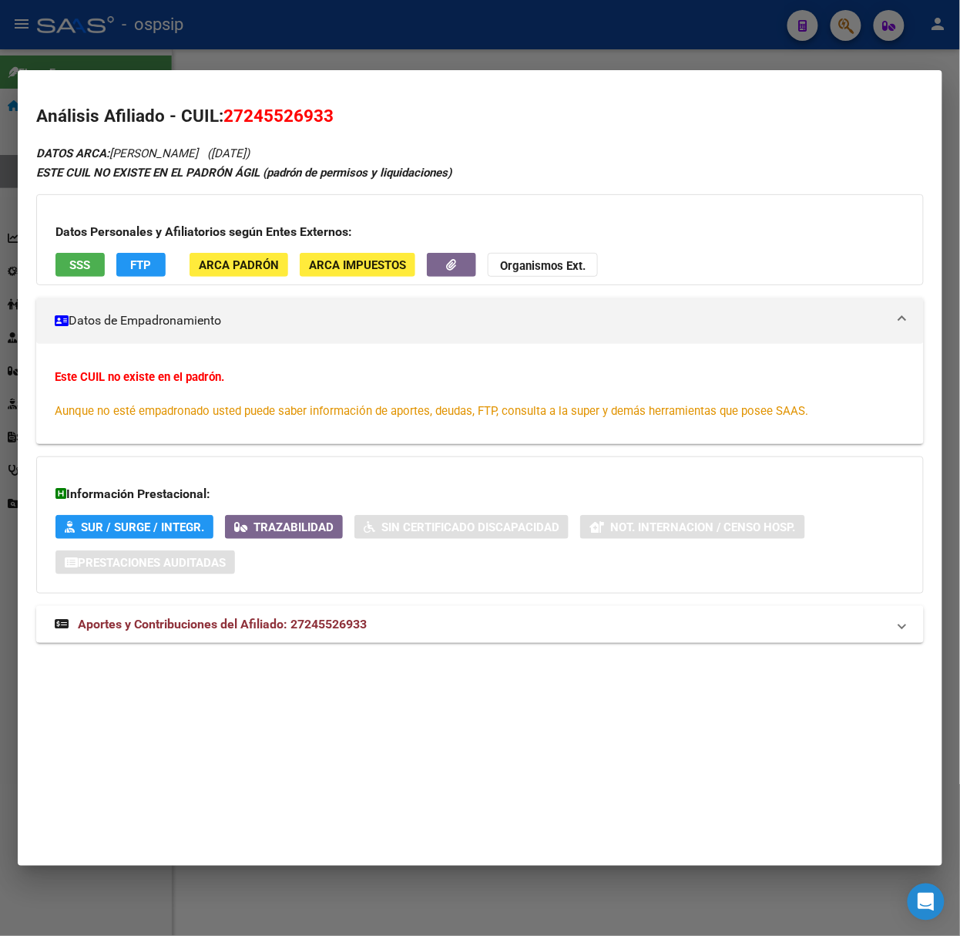
click at [321, 620] on span "Aportes y Contribuciones del Afiliado: 27245526933" at bounding box center [222, 624] width 289 height 15
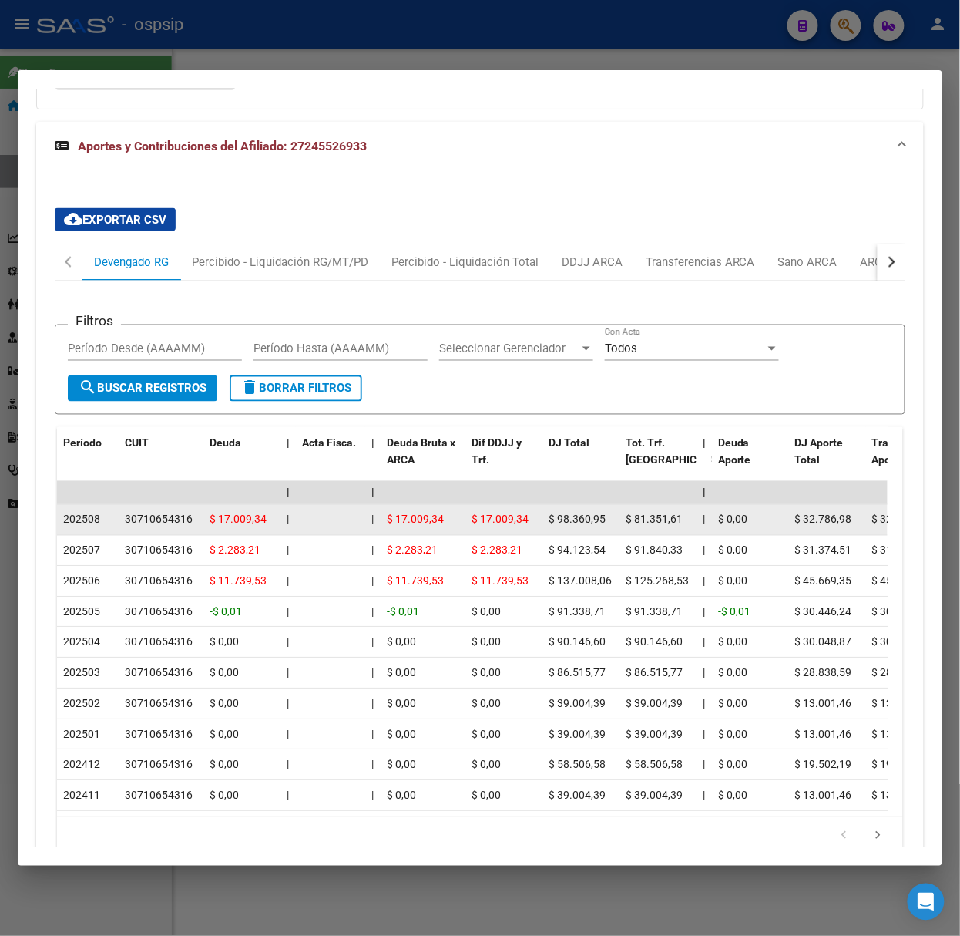
scroll to position [583, 0]
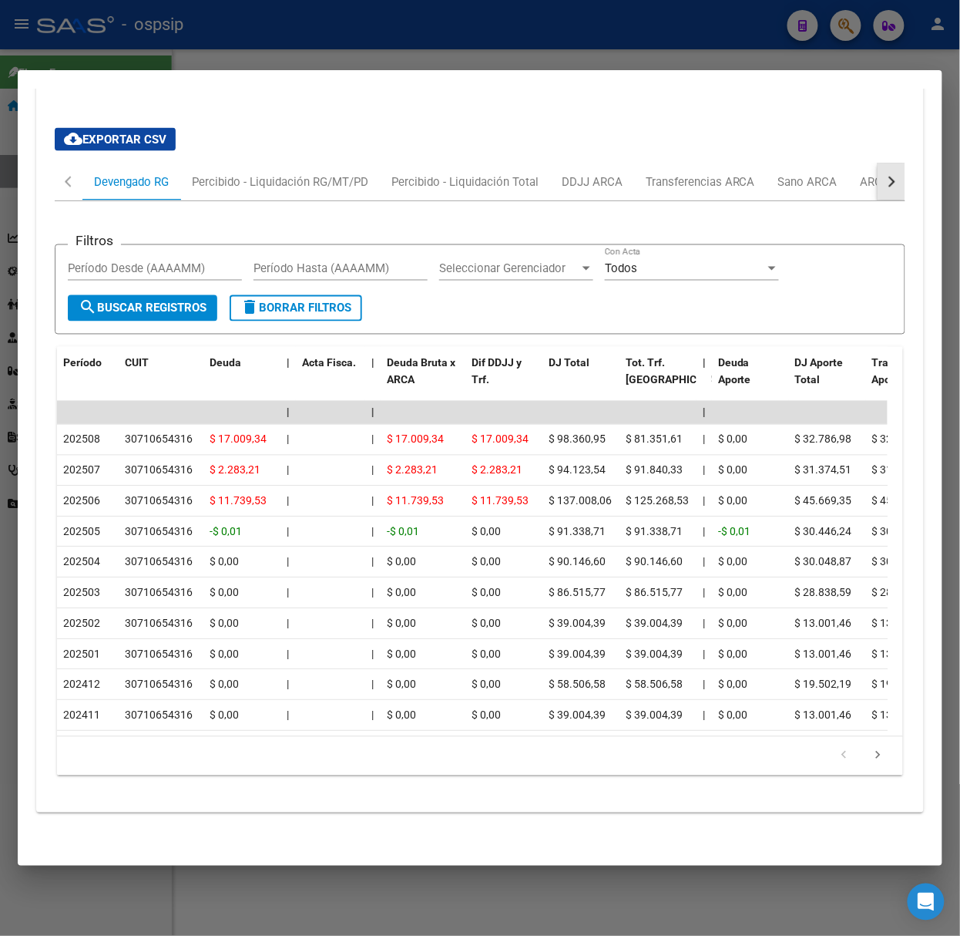
click at [878, 173] on button "button" at bounding box center [892, 181] width 28 height 37
click at [855, 165] on div "ARCA Relaciones Laborales" at bounding box center [784, 181] width 167 height 37
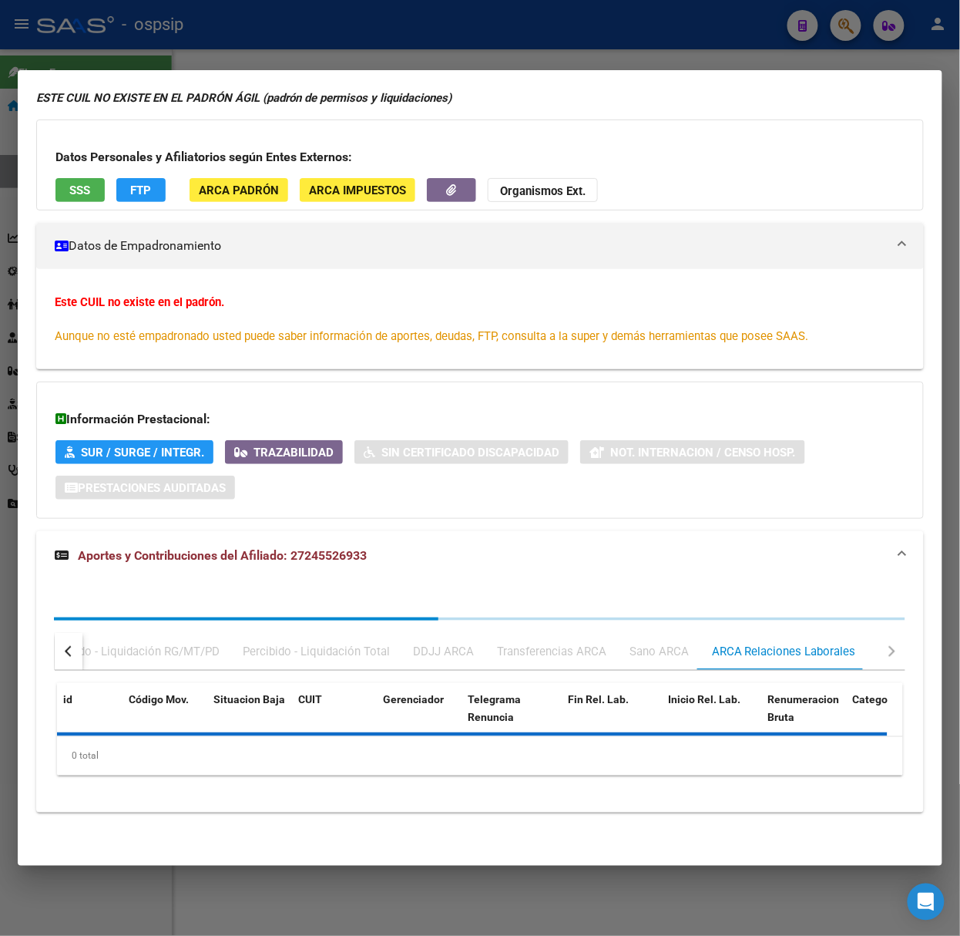
scroll to position [0, 0]
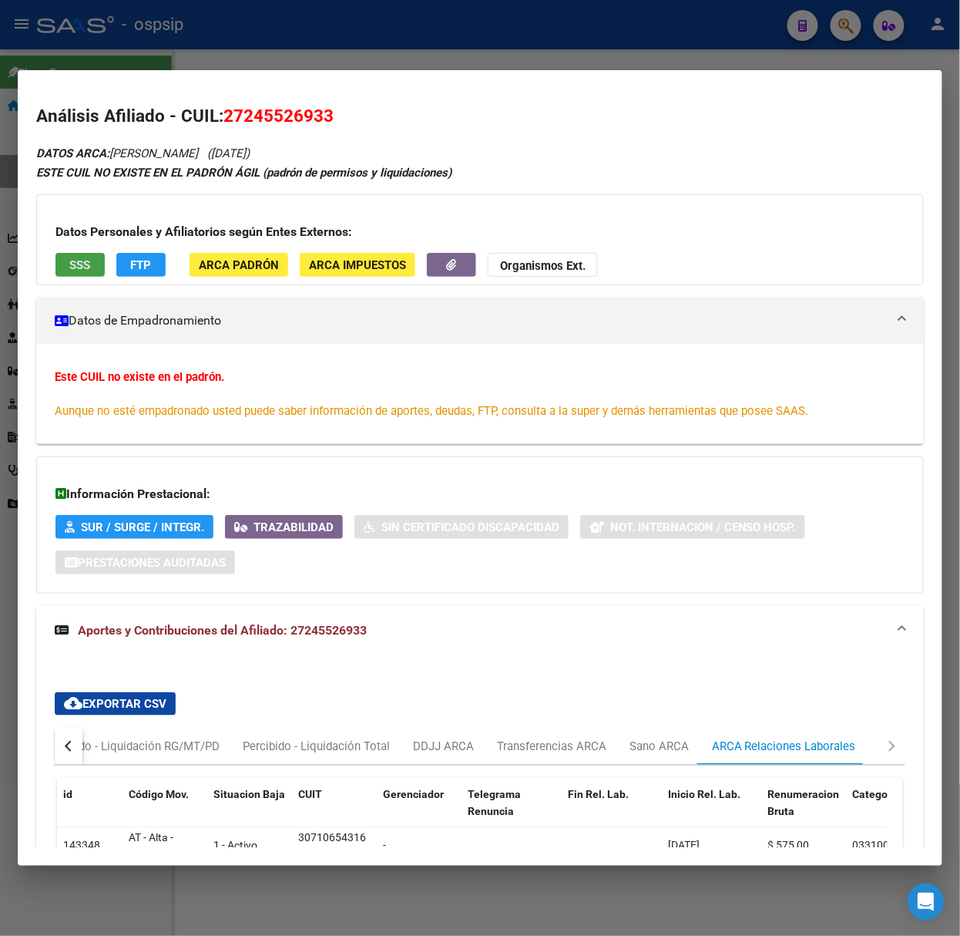
click at [96, 254] on button "SSS" at bounding box center [79, 265] width 49 height 24
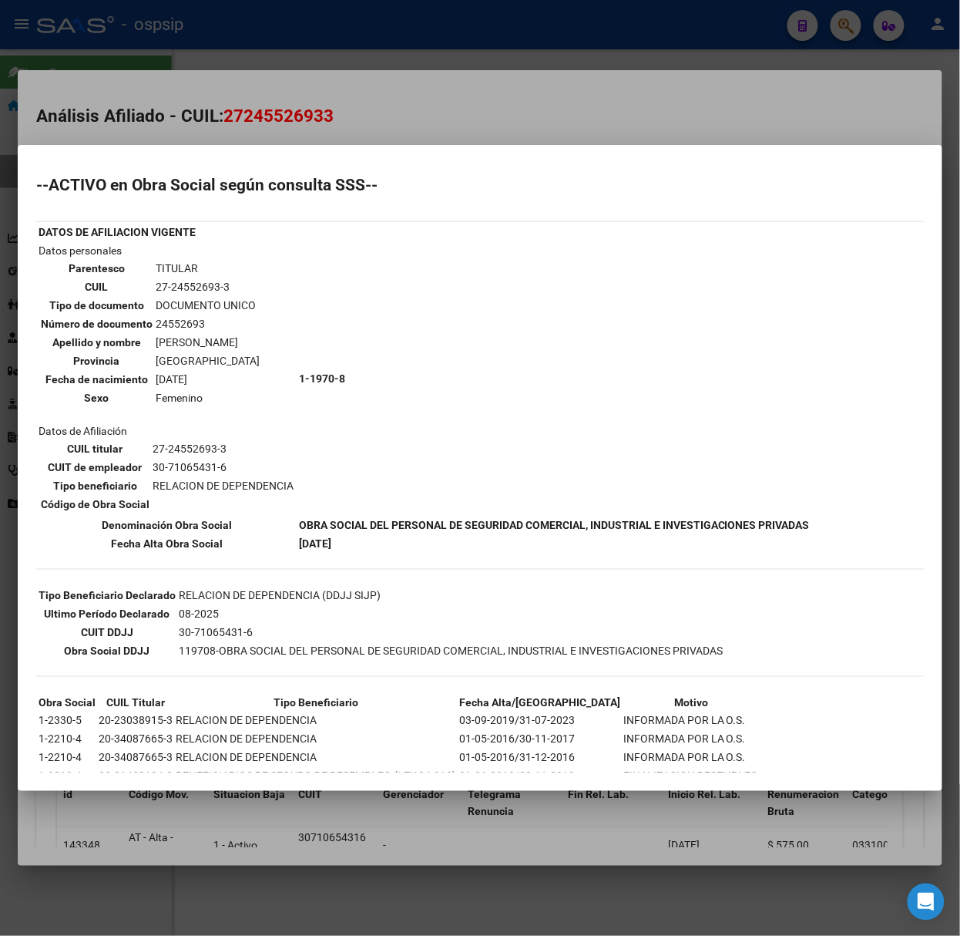
click at [192, 116] on div at bounding box center [480, 468] width 960 height 936
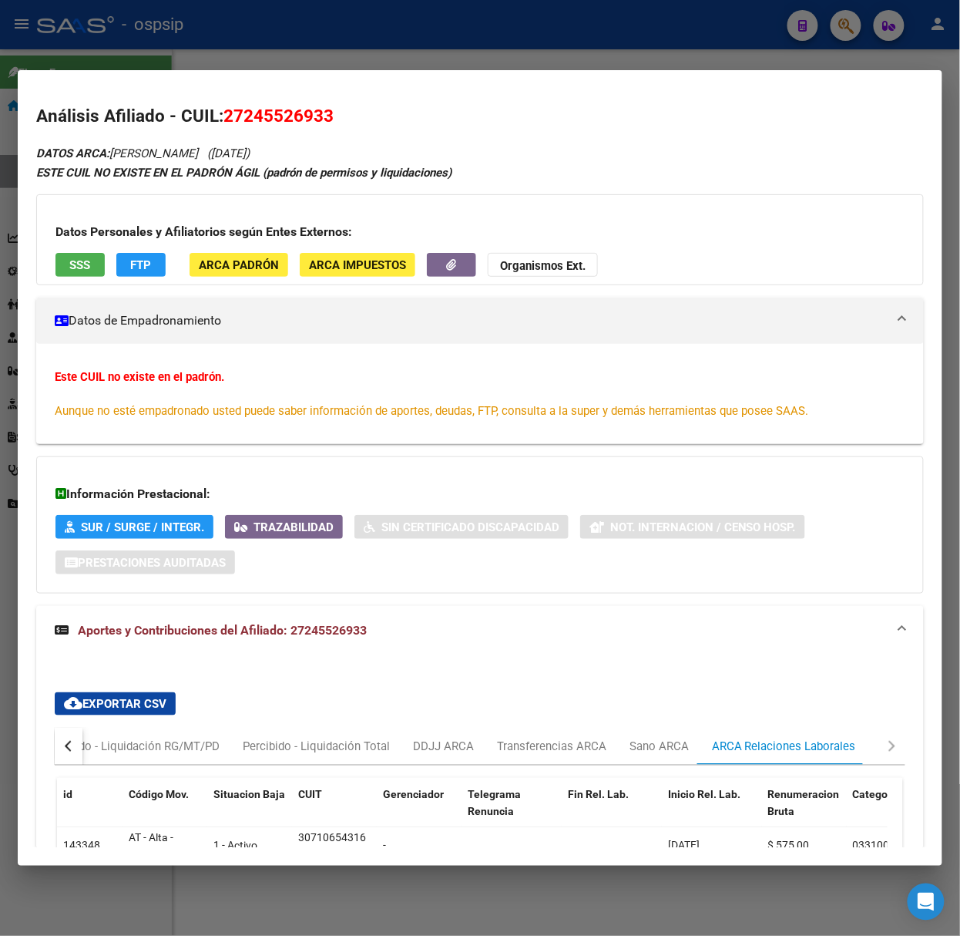
click at [336, 40] on div at bounding box center [480, 468] width 960 height 936
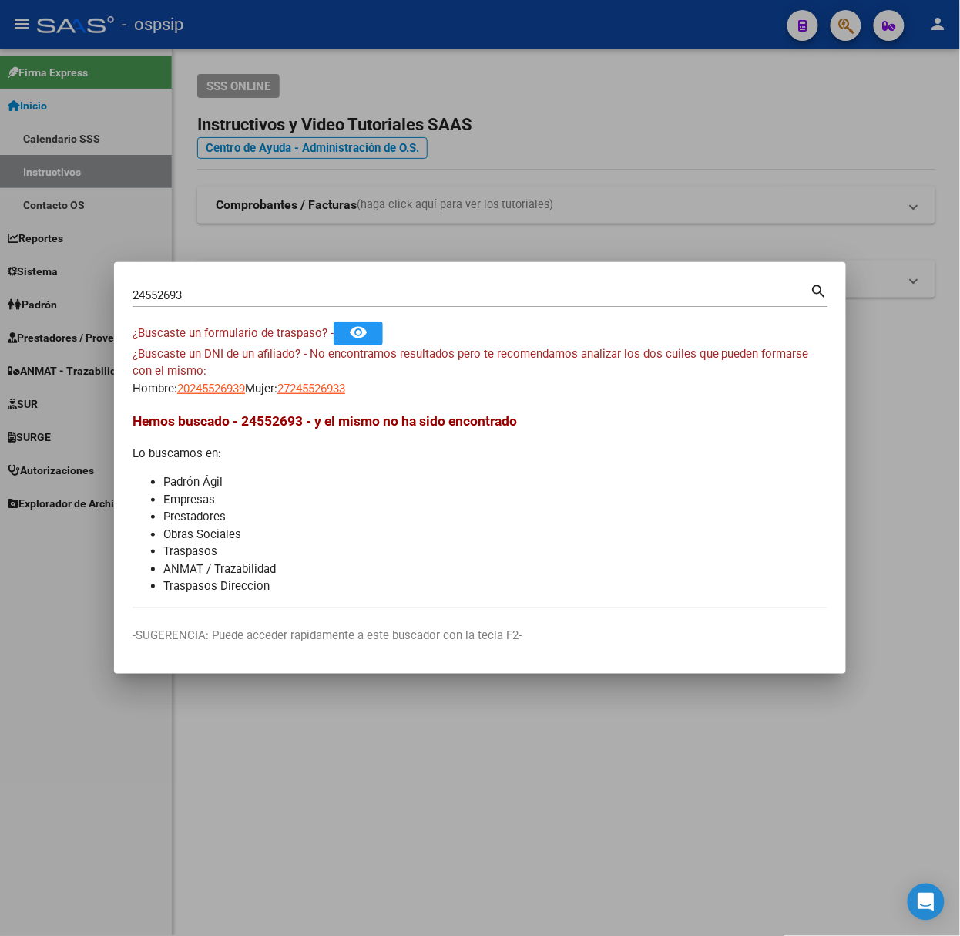
drag, startPoint x: 262, startPoint y: 328, endPoint x: 267, endPoint y: 352, distance: 25.1
click at [267, 352] on mat-dialog-content "24552693 Buscar (apellido, dni, cuil, nro traspaso, cuit, obra social) search ¿…" at bounding box center [480, 445] width 732 height 328
click at [291, 391] on div "¿Buscaste un DNI de un afiliado? - No encontramos resultados pero te recomendam…" at bounding box center [480, 371] width 695 height 52
drag, startPoint x: 230, startPoint y: 398, endPoint x: 237, endPoint y: 410, distance: 14.5
click at [237, 410] on mat-dialog-content "24552693 Buscar (apellido, dni, cuil, nro traspaso, cuit, obra social) search ¿…" at bounding box center [480, 445] width 732 height 328
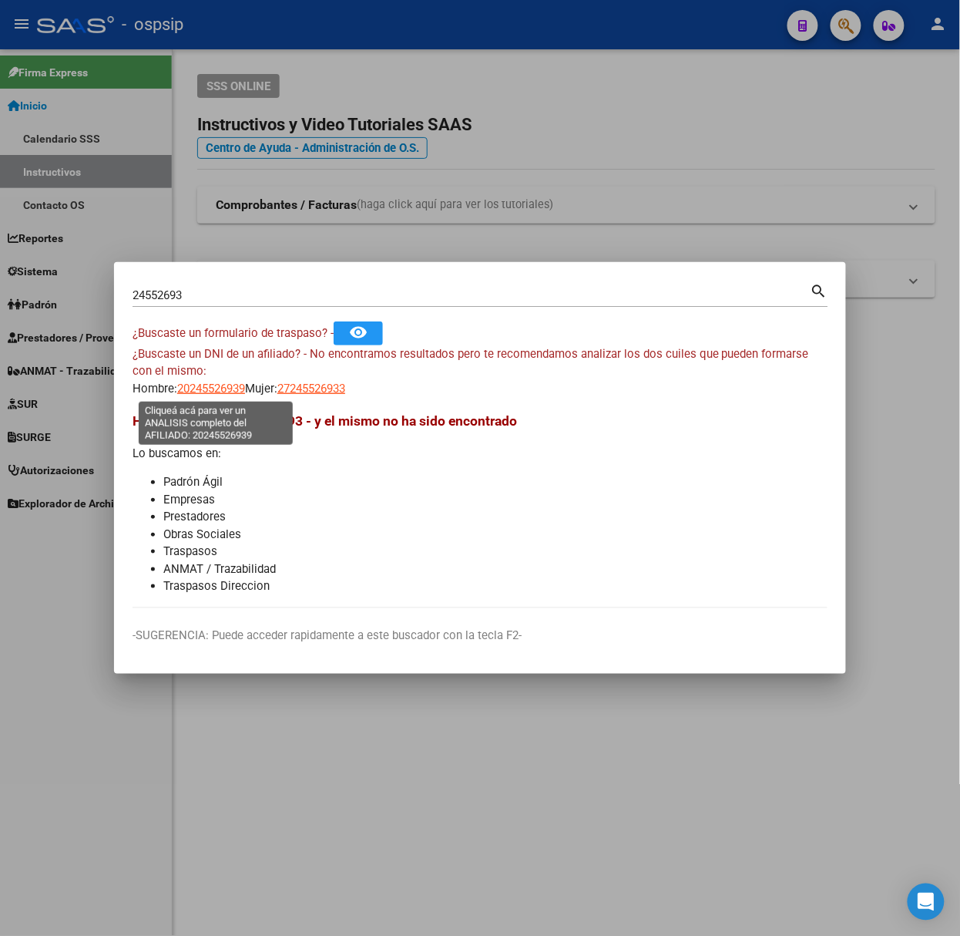
click at [223, 388] on span "20245526939" at bounding box center [211, 388] width 68 height 14
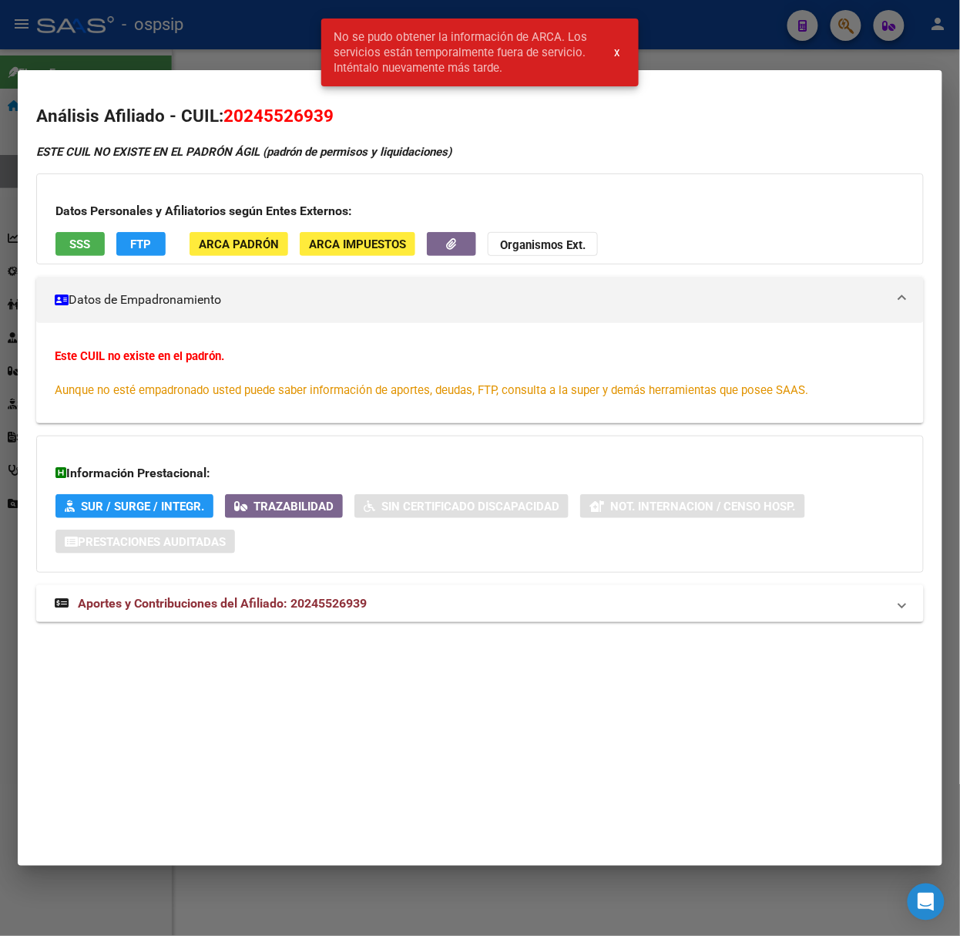
click at [349, 596] on strong "Aportes y Contribuciones del Afiliado: 20245526939" at bounding box center [211, 603] width 312 height 18
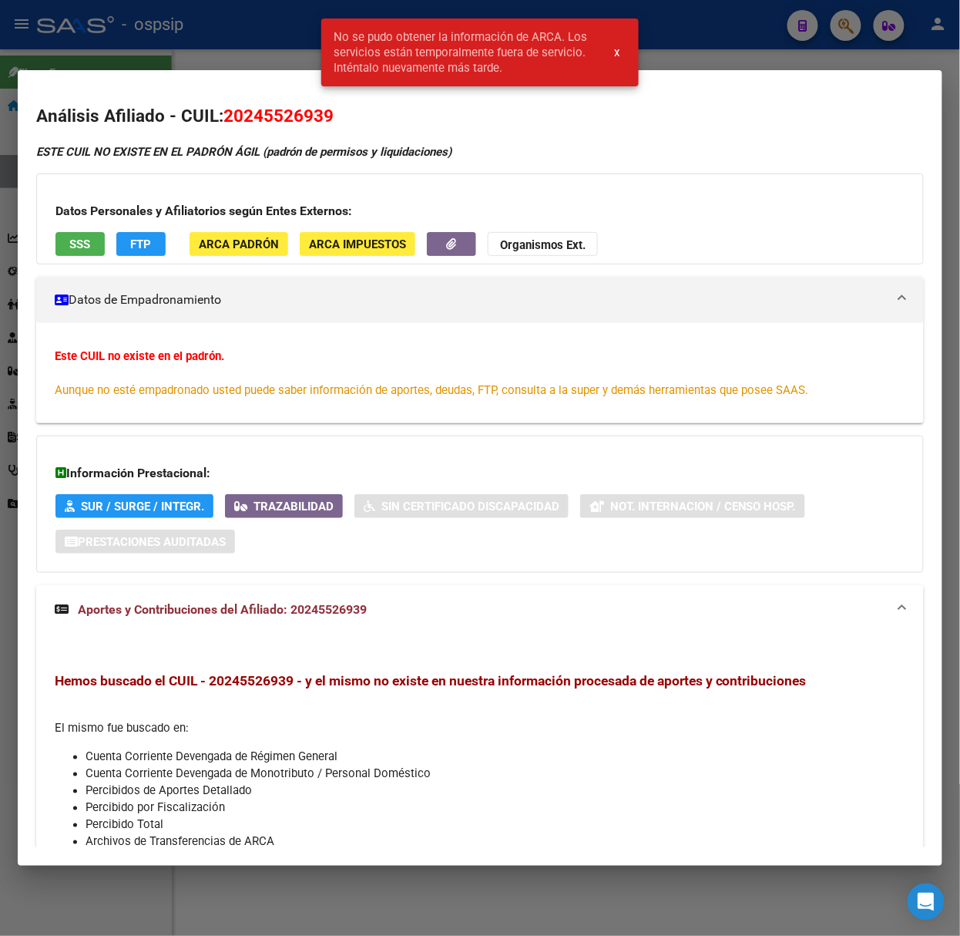
click at [140, 85] on mat-dialog-container "Análisis Afiliado - CUIL: 20245526939 ESTE CUIL NO EXISTE EN EL PADRÓN ÁGIL (pa…" at bounding box center [480, 467] width 925 height 795
click at [191, 62] on div at bounding box center [480, 468] width 960 height 936
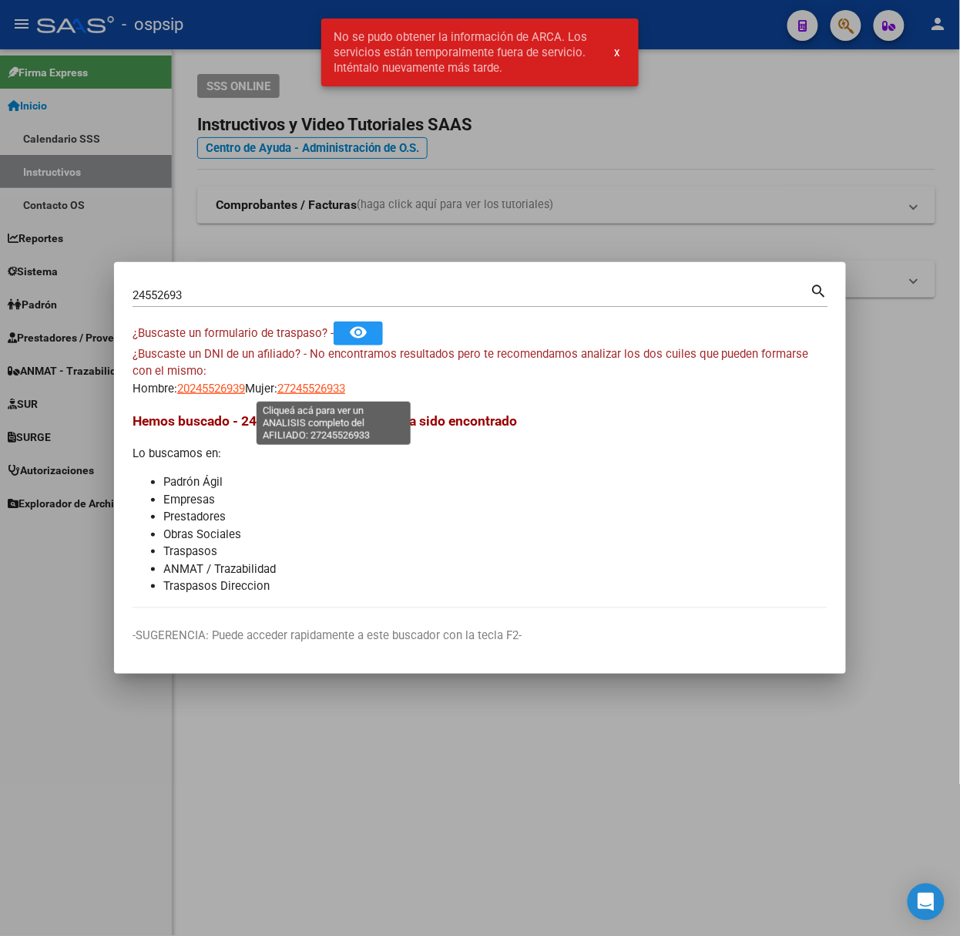
click at [343, 386] on span "27245526933" at bounding box center [311, 388] width 68 height 14
type textarea "27245526933"
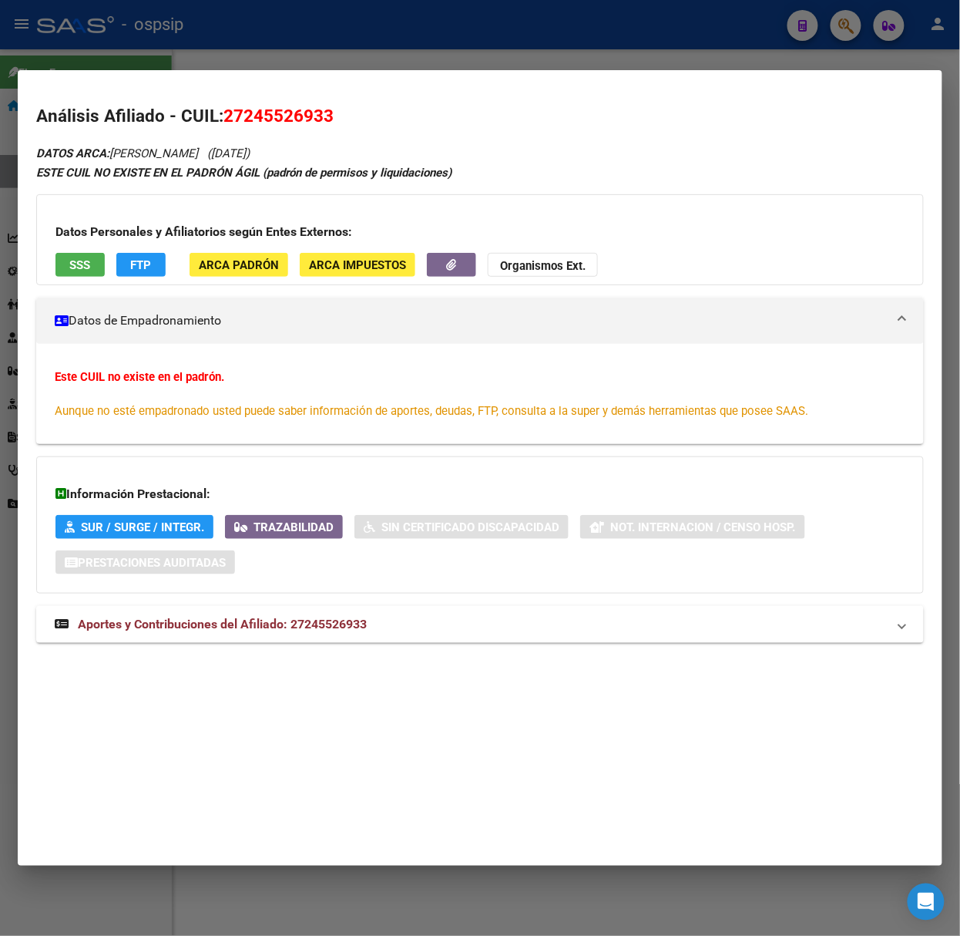
click at [333, 28] on div at bounding box center [480, 468] width 960 height 936
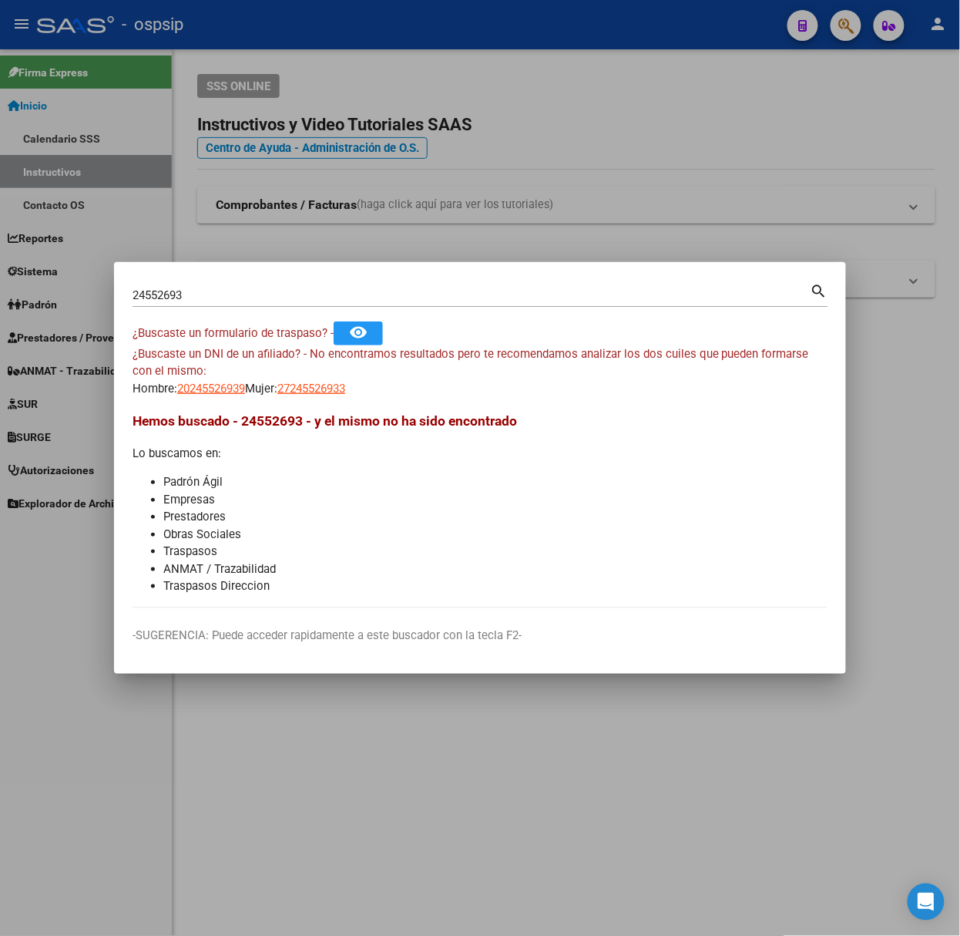
click at [284, 299] on input "24552693" at bounding box center [472, 295] width 678 height 14
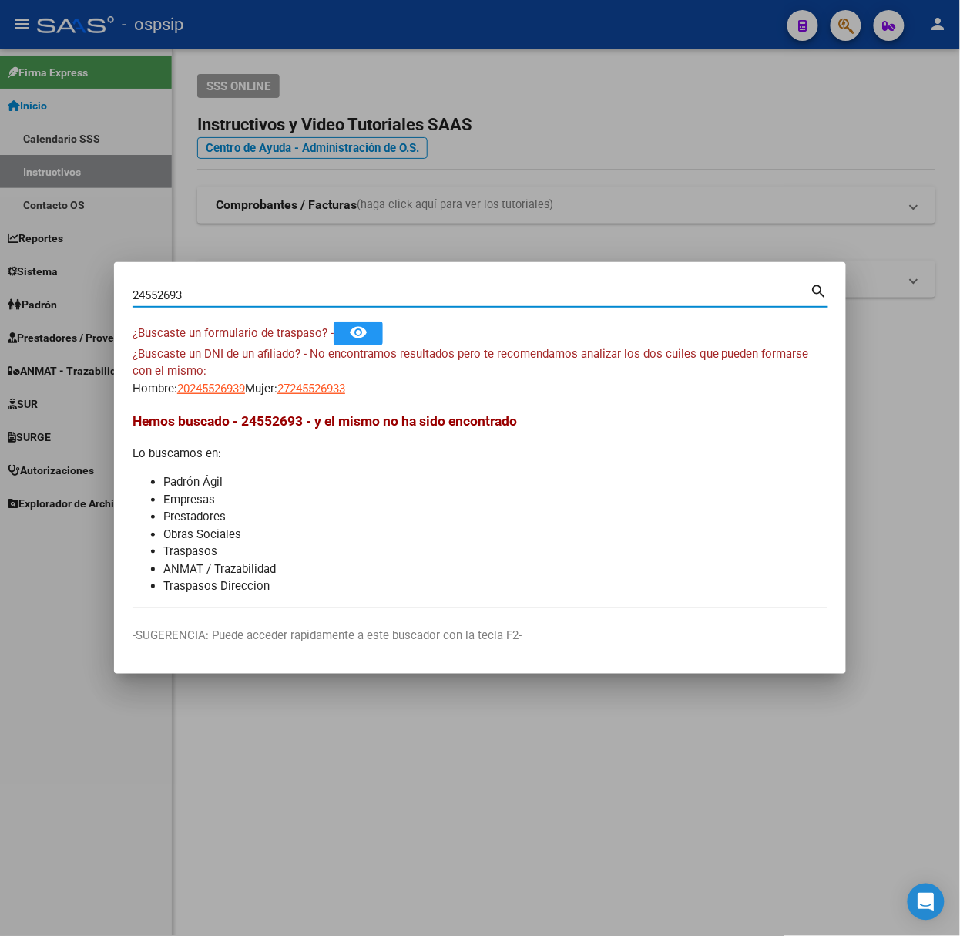
click at [284, 299] on input "24552693" at bounding box center [472, 295] width 678 height 14
type input "35639807"
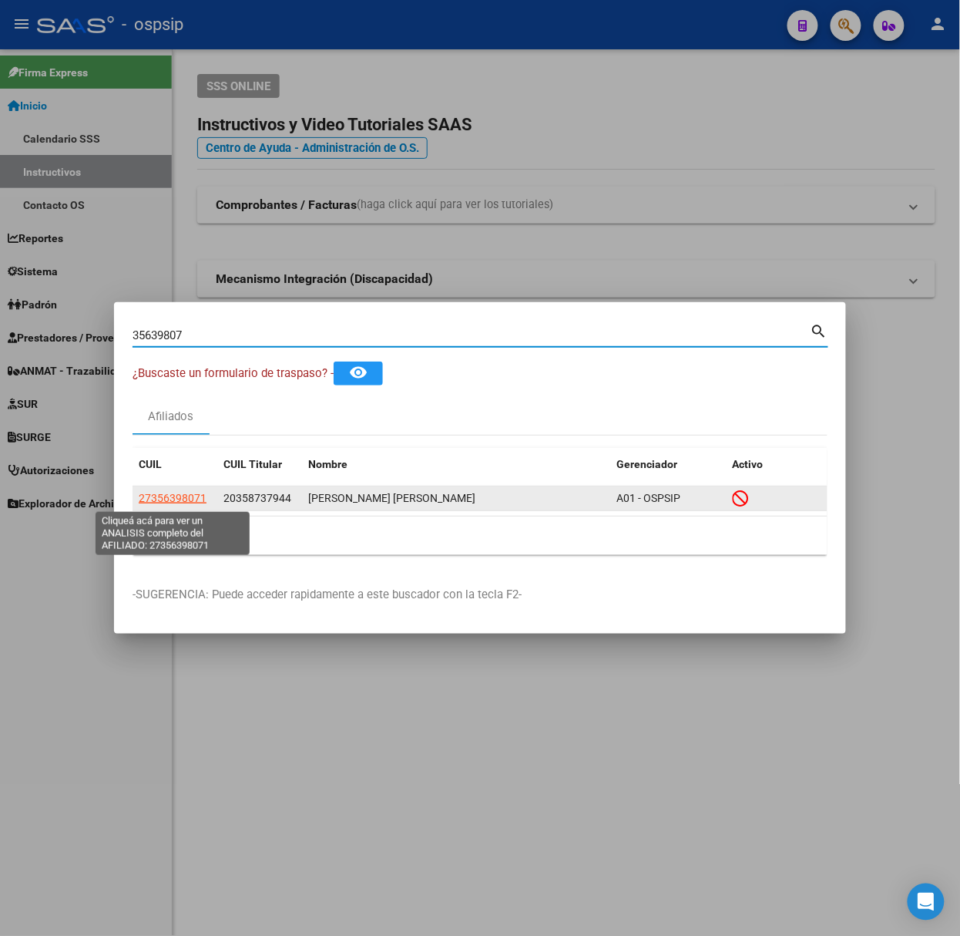
click at [177, 503] on span "27356398071" at bounding box center [173, 498] width 68 height 12
type textarea "27356398071"
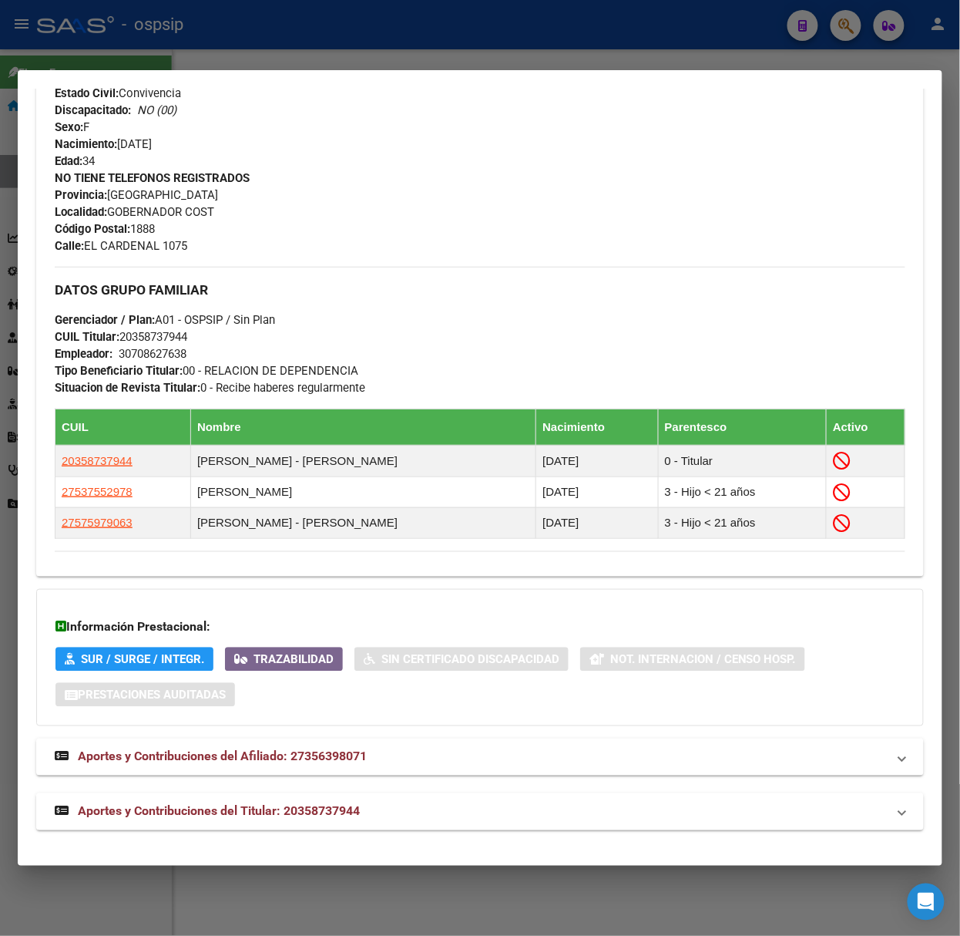
click at [384, 805] on mat-panel-title "Aportes y Contribuciones del Titular: 20358737944" at bounding box center [471, 811] width 832 height 18
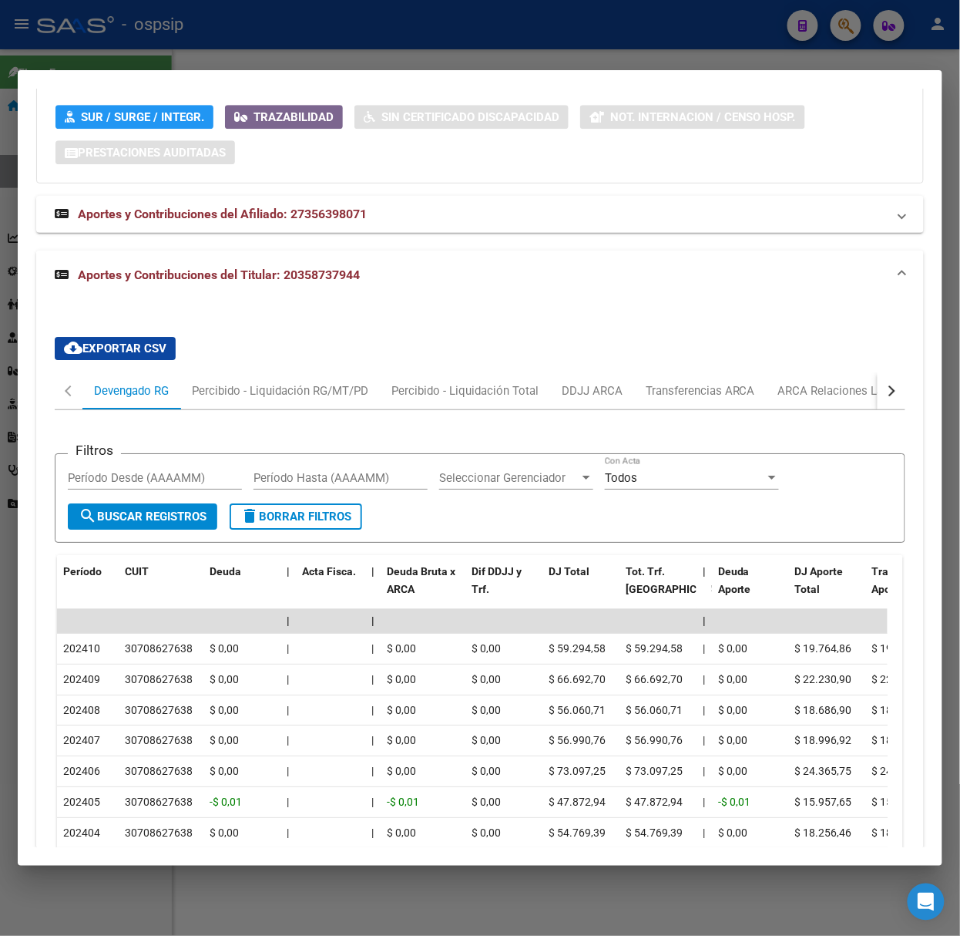
scroll to position [1360, 0]
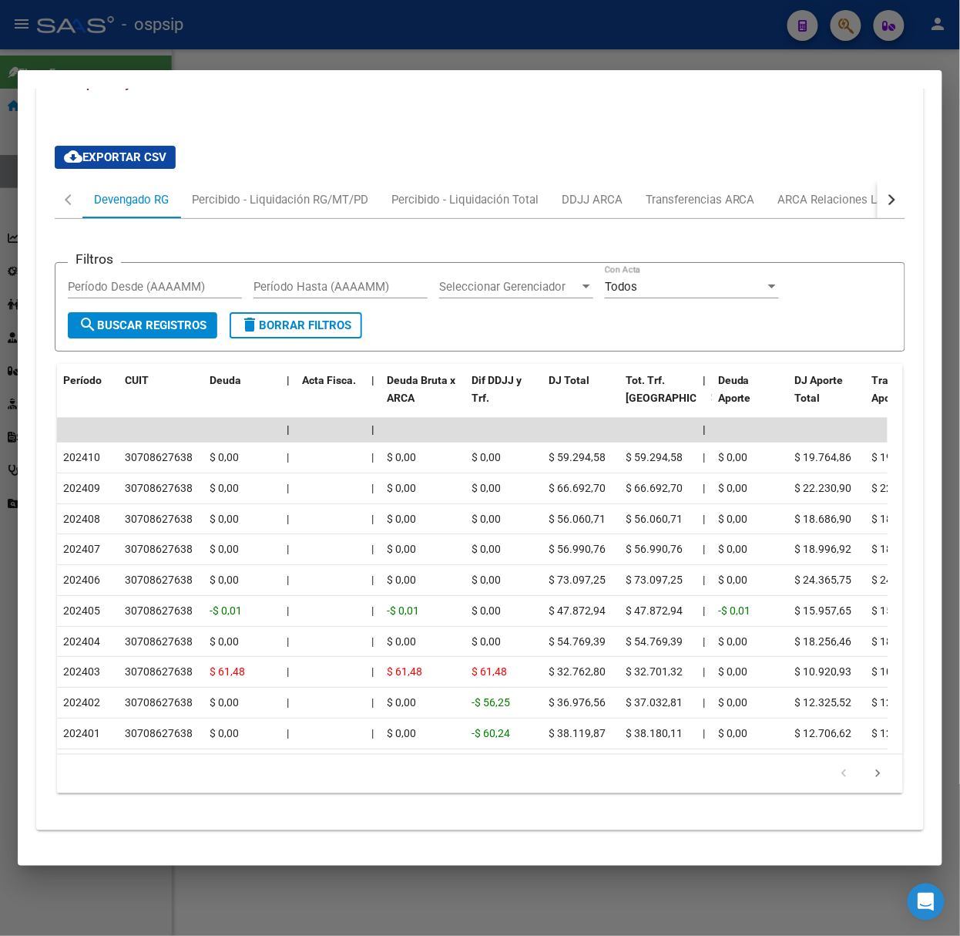
click at [862, 786] on li at bounding box center [879, 774] width 34 height 26
click at [869, 775] on icon "go to next page" at bounding box center [879, 775] width 20 height 18
click at [577, 31] on div at bounding box center [480, 468] width 960 height 936
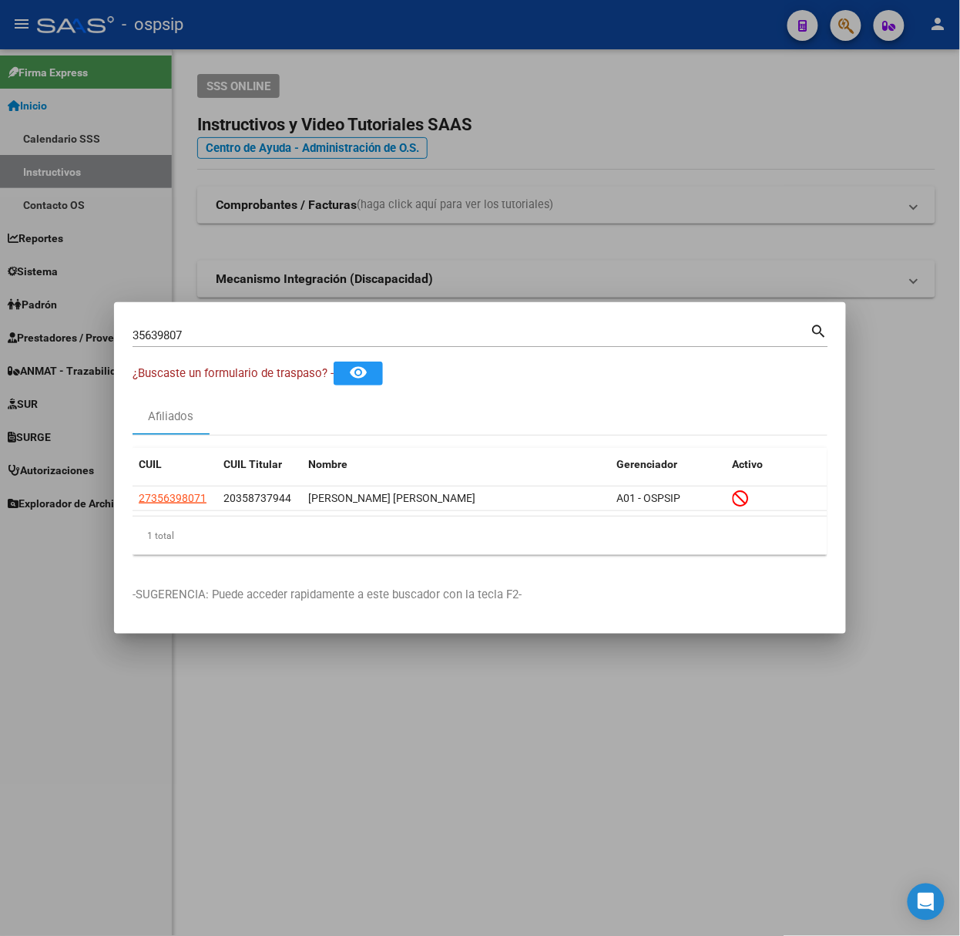
click at [386, 327] on div "35639807 Buscar (apellido, dni, [PERSON_NAME], [PERSON_NAME], cuit, obra social)" at bounding box center [472, 335] width 678 height 23
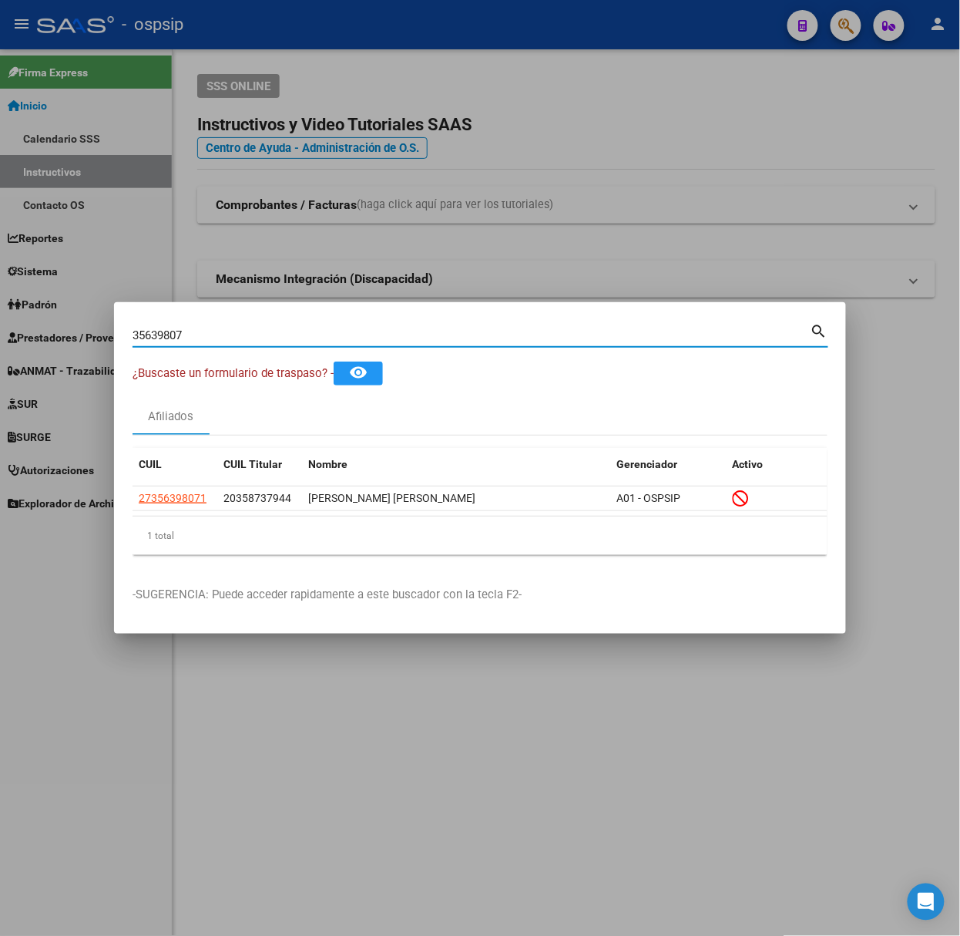
click at [386, 331] on input "35639807" at bounding box center [472, 335] width 678 height 14
type input "30535670"
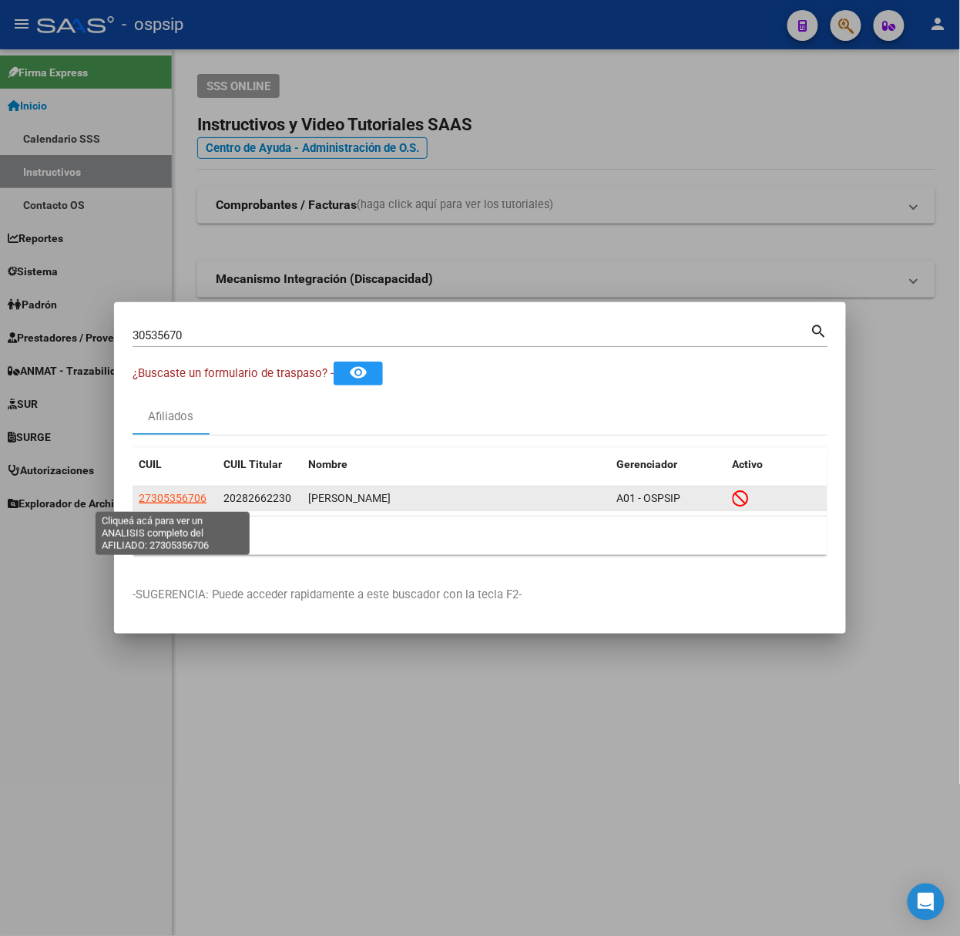
click at [185, 501] on span "27305356706" at bounding box center [173, 498] width 68 height 12
type textarea "27305356706"
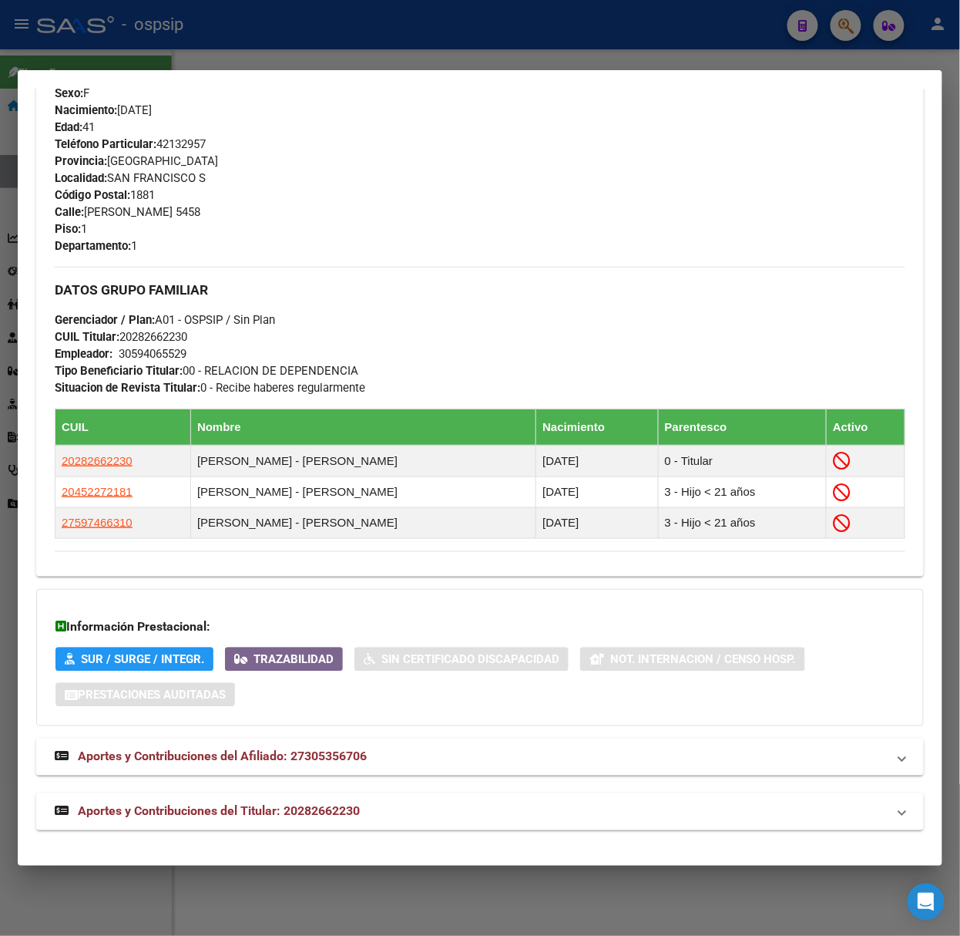
click at [355, 818] on span "Aportes y Contribuciones del Titular: 20282662230" at bounding box center [219, 811] width 282 height 15
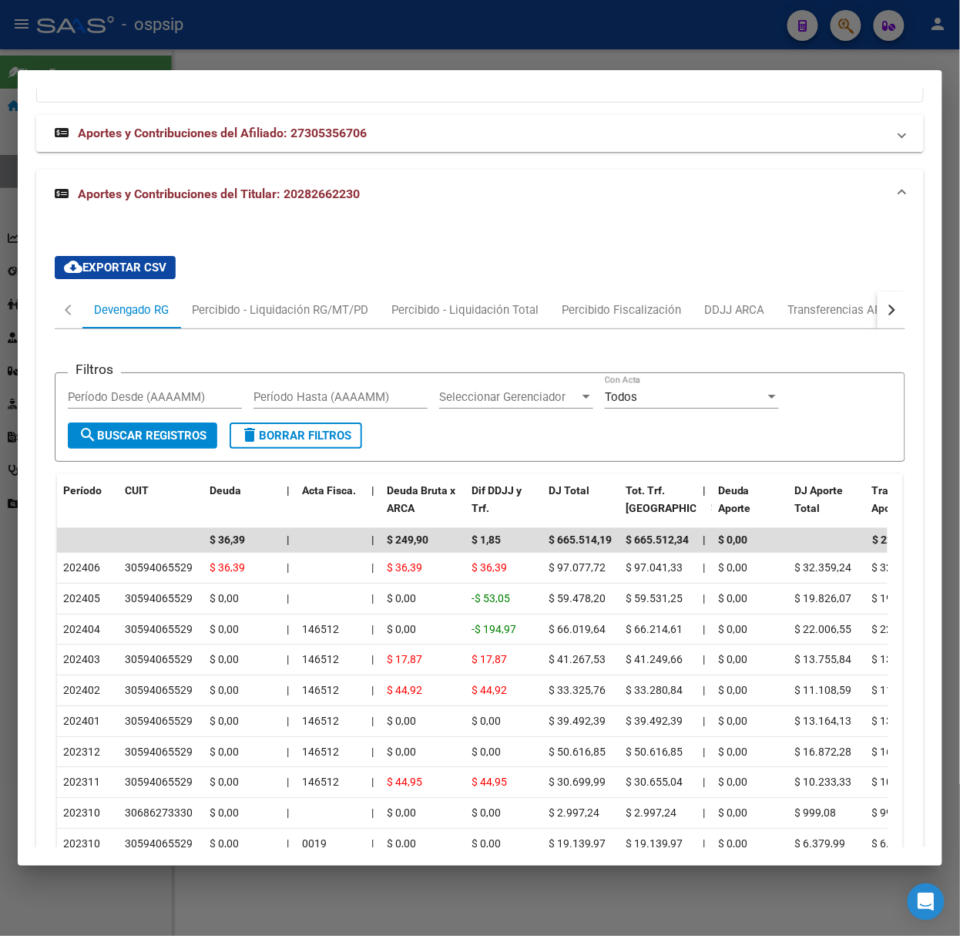
scroll to position [1410, 0]
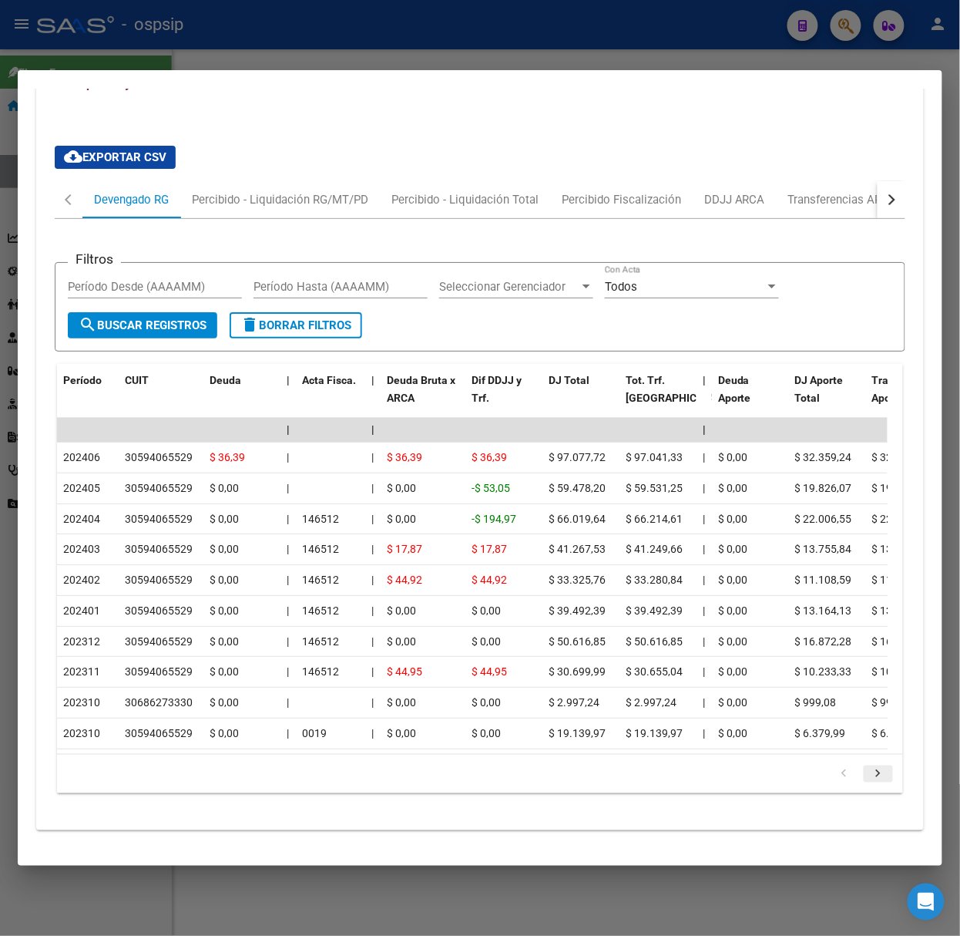
click at [869, 777] on icon "go to next page" at bounding box center [879, 775] width 20 height 18
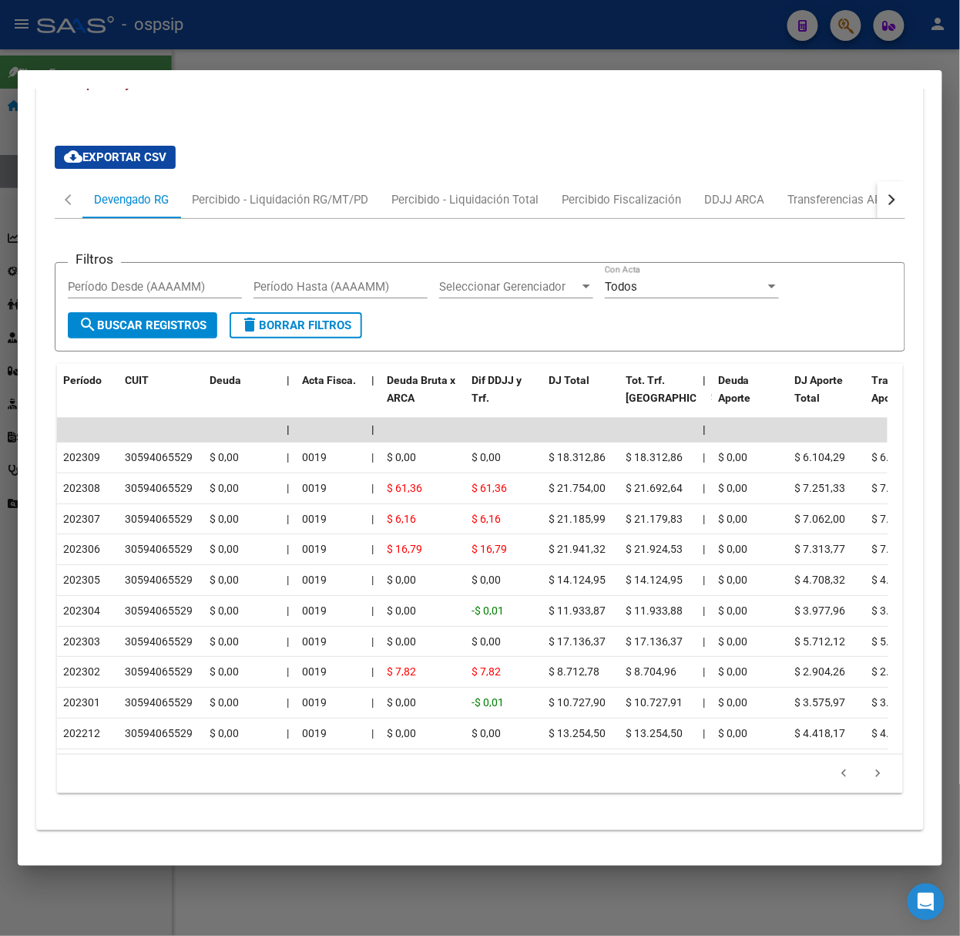
click at [214, 31] on div at bounding box center [480, 468] width 960 height 936
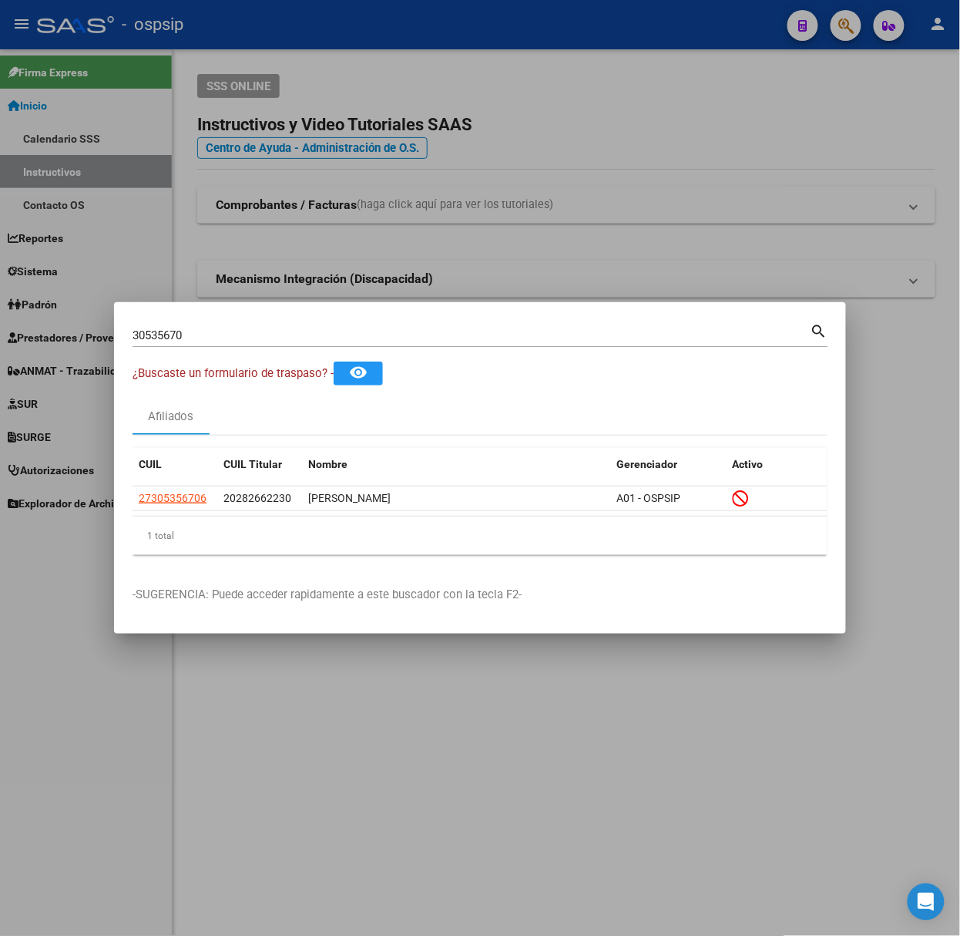
click at [279, 331] on input "30535670" at bounding box center [472, 335] width 678 height 14
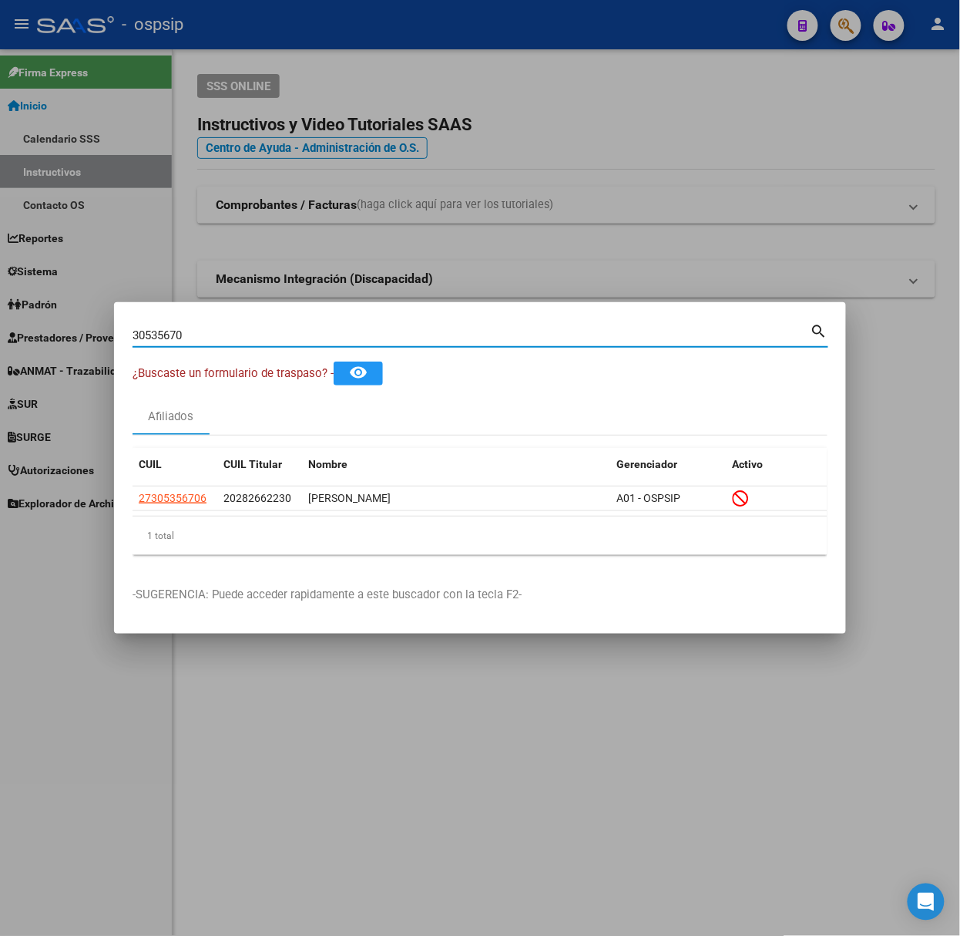
click at [279, 331] on input "30535670" at bounding box center [472, 335] width 678 height 14
type input "41802306"
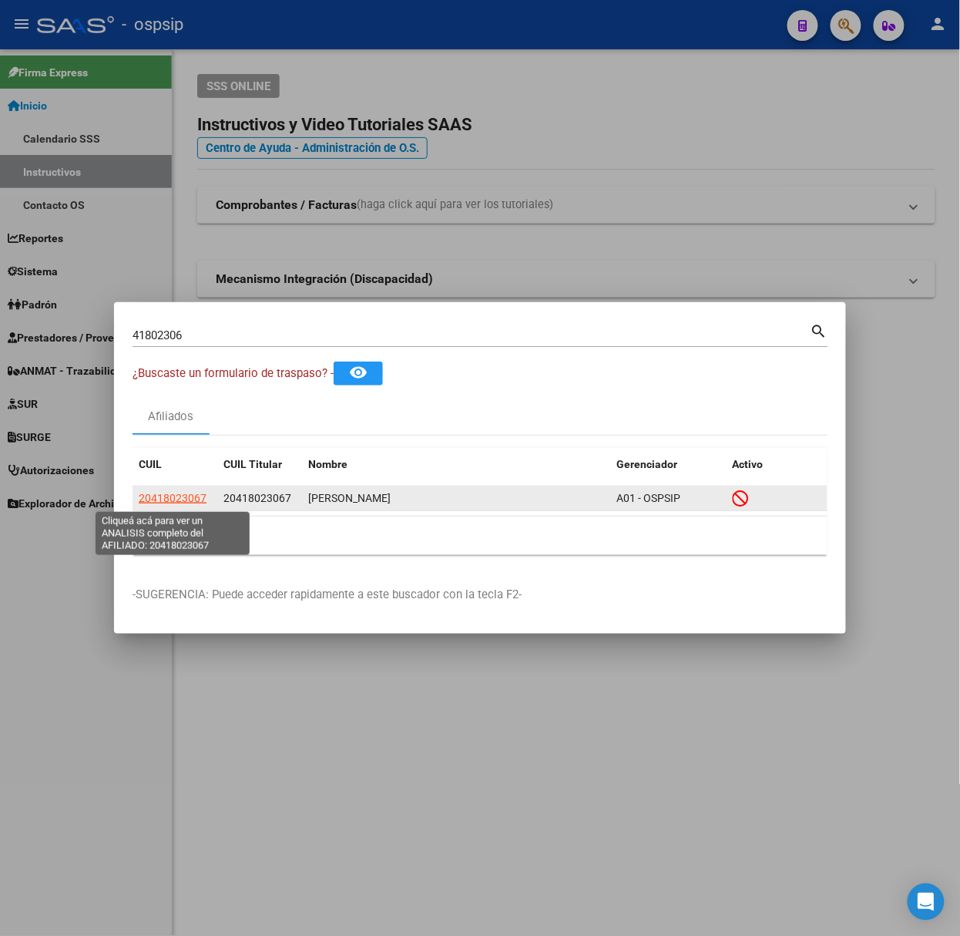
click at [190, 497] on span "20418023067" at bounding box center [173, 498] width 68 height 12
type textarea "20418023067"
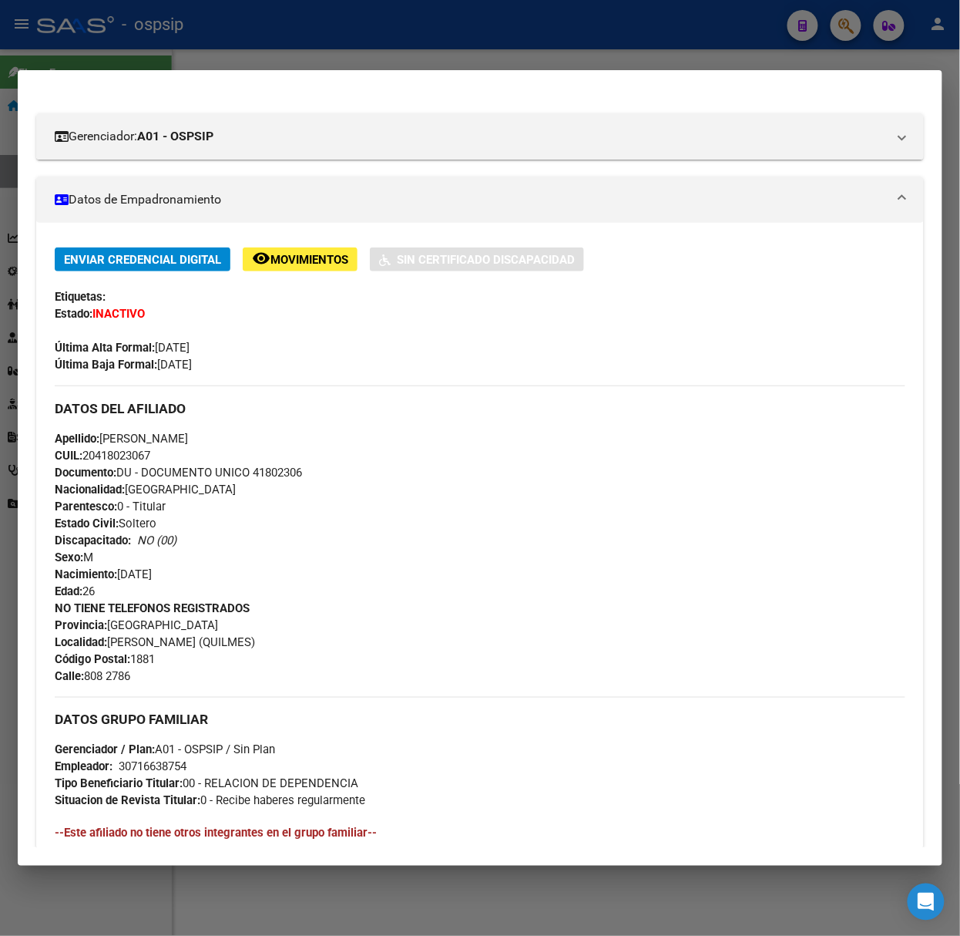
scroll to position [458, 0]
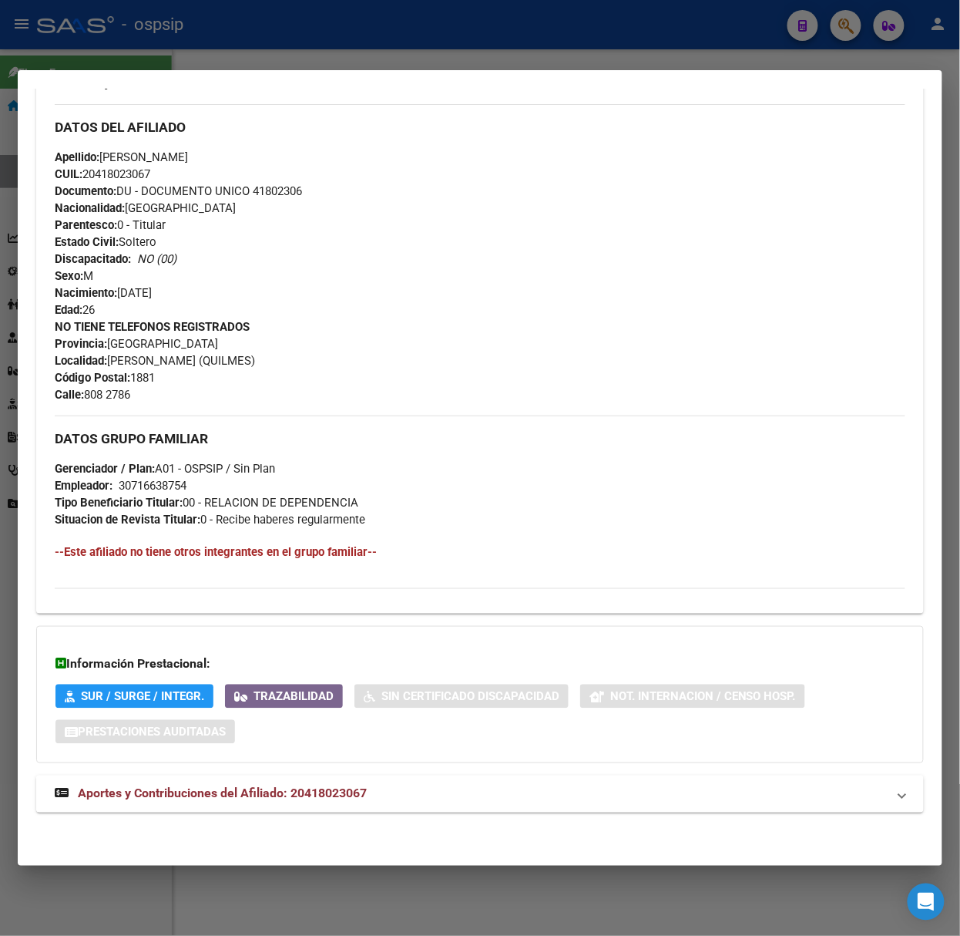
click at [240, 794] on span "Aportes y Contribuciones del Afiliado: 20418023067" at bounding box center [222, 793] width 289 height 15
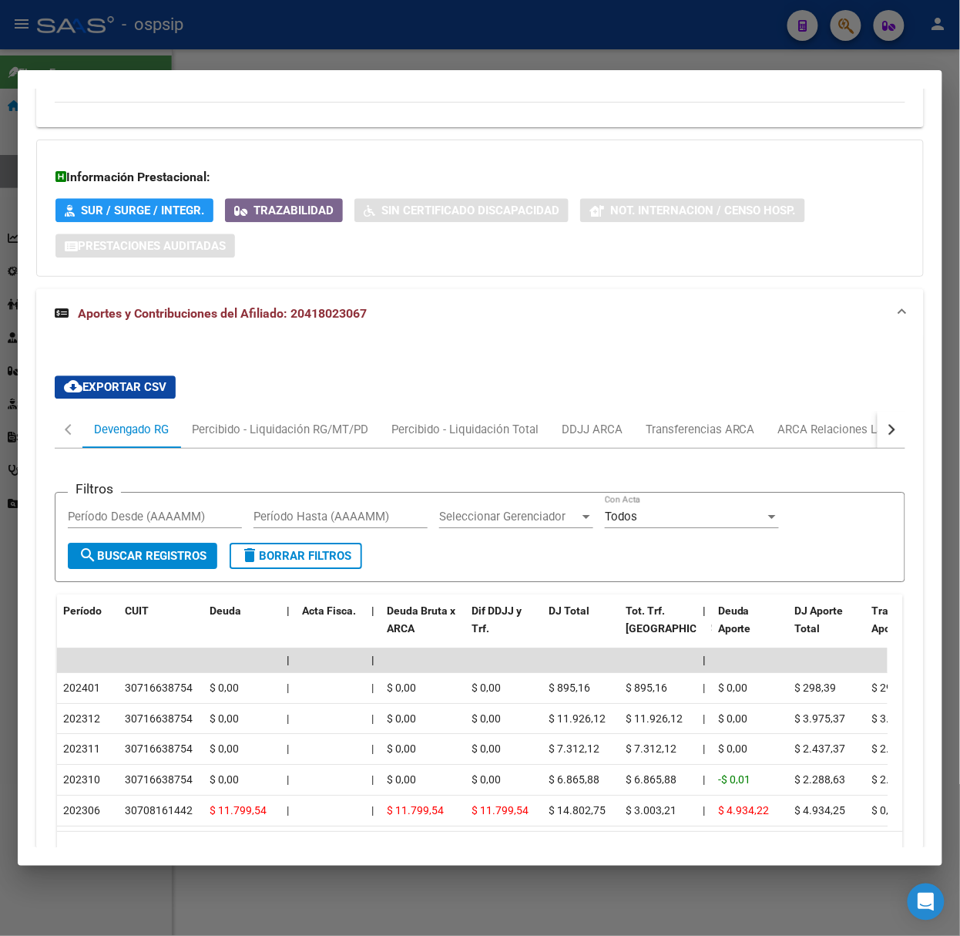
scroll to position [1046, 0]
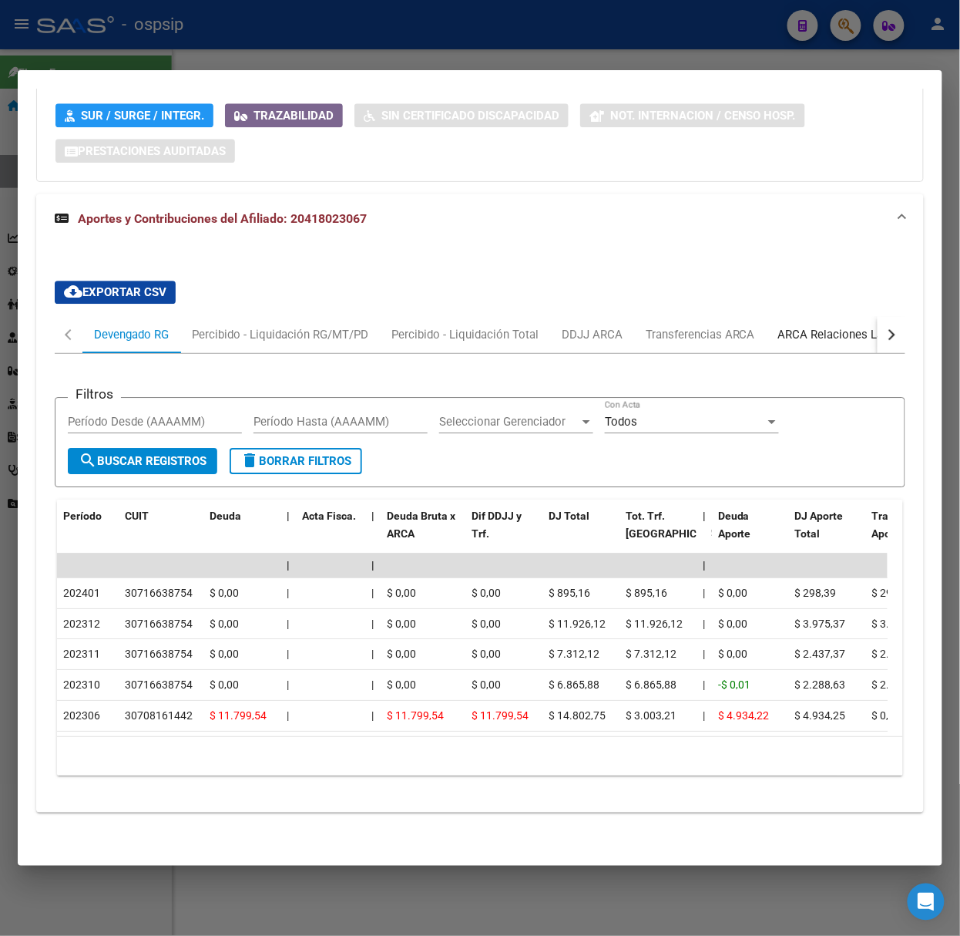
click at [829, 326] on div "ARCA Relaciones Laborales" at bounding box center [850, 334] width 144 height 17
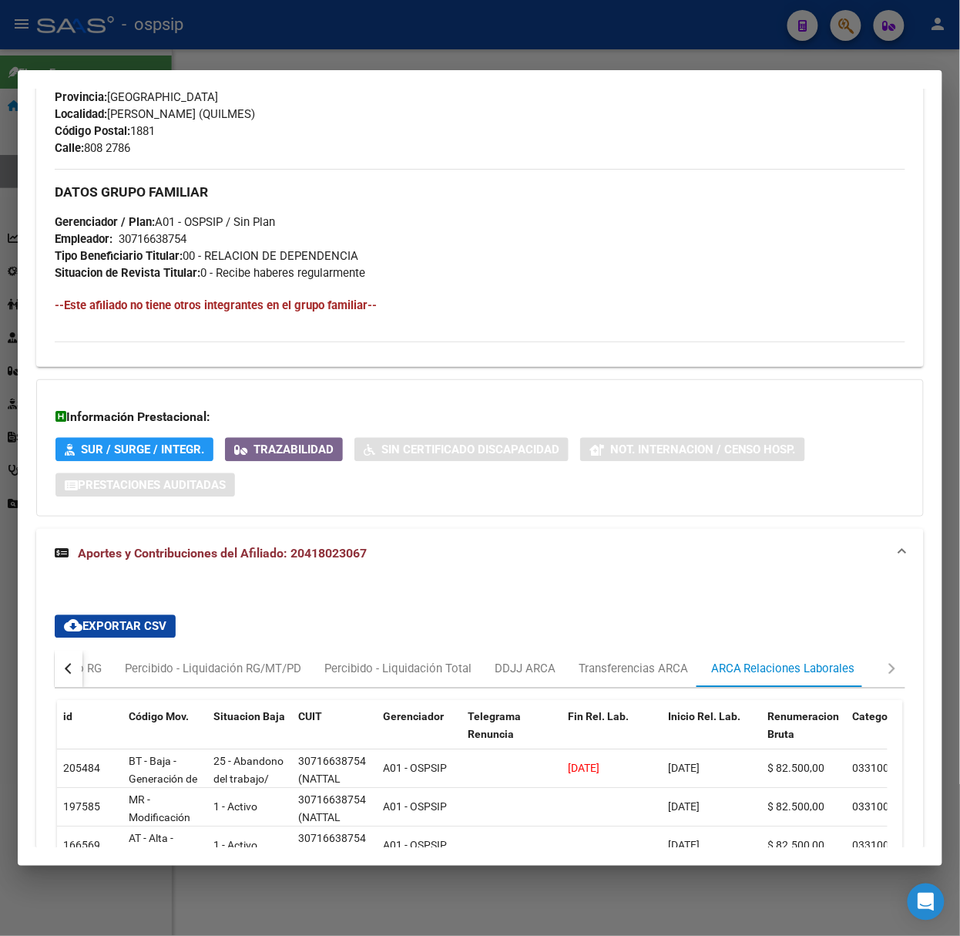
scroll to position [933, 0]
